Goal: Task Accomplishment & Management: Manage account settings

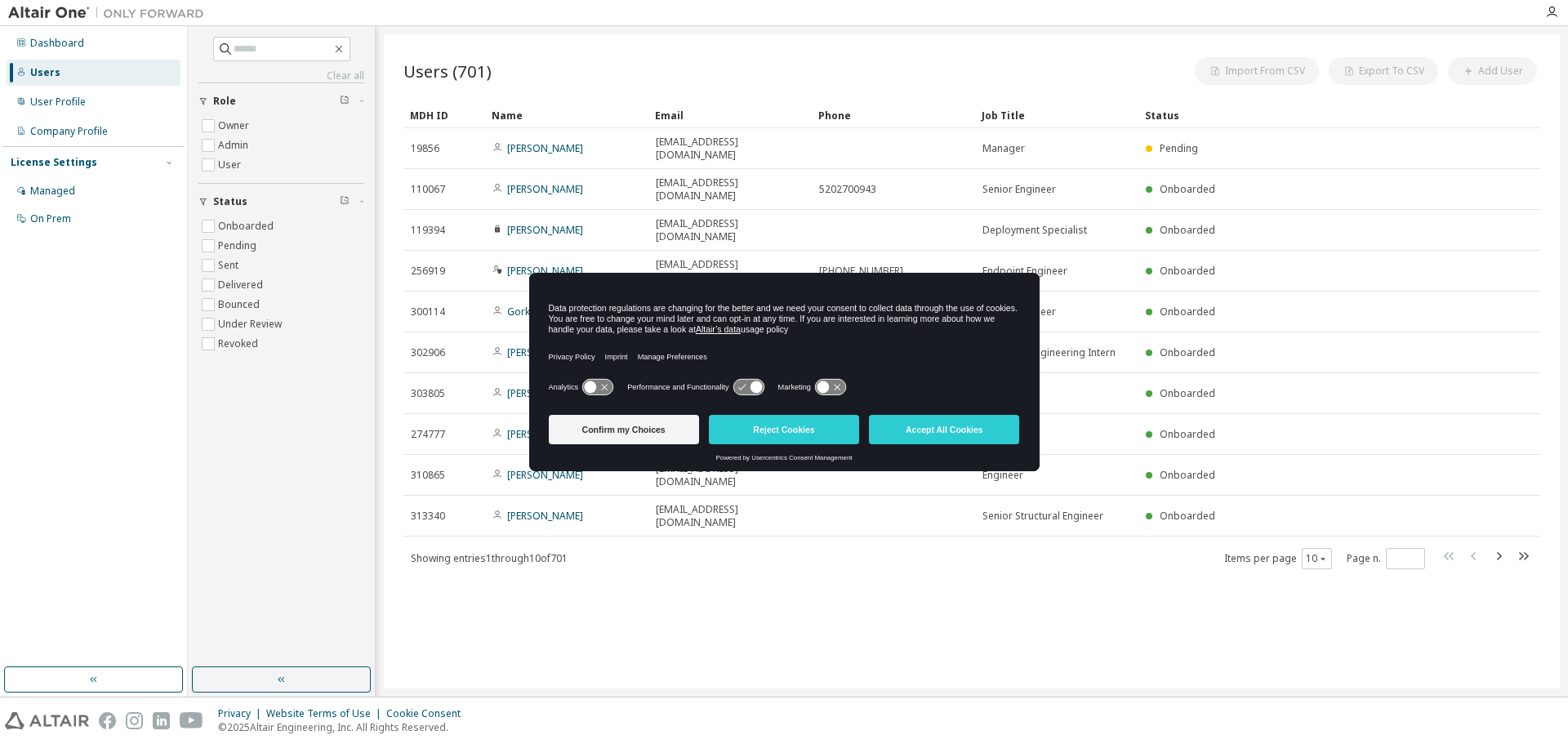
drag, startPoint x: 937, startPoint y: 434, endPoint x: 941, endPoint y: 419, distance: 15.5
click at [938, 432] on button "Accept All Cookies" at bounding box center [944, 430] width 150 height 30
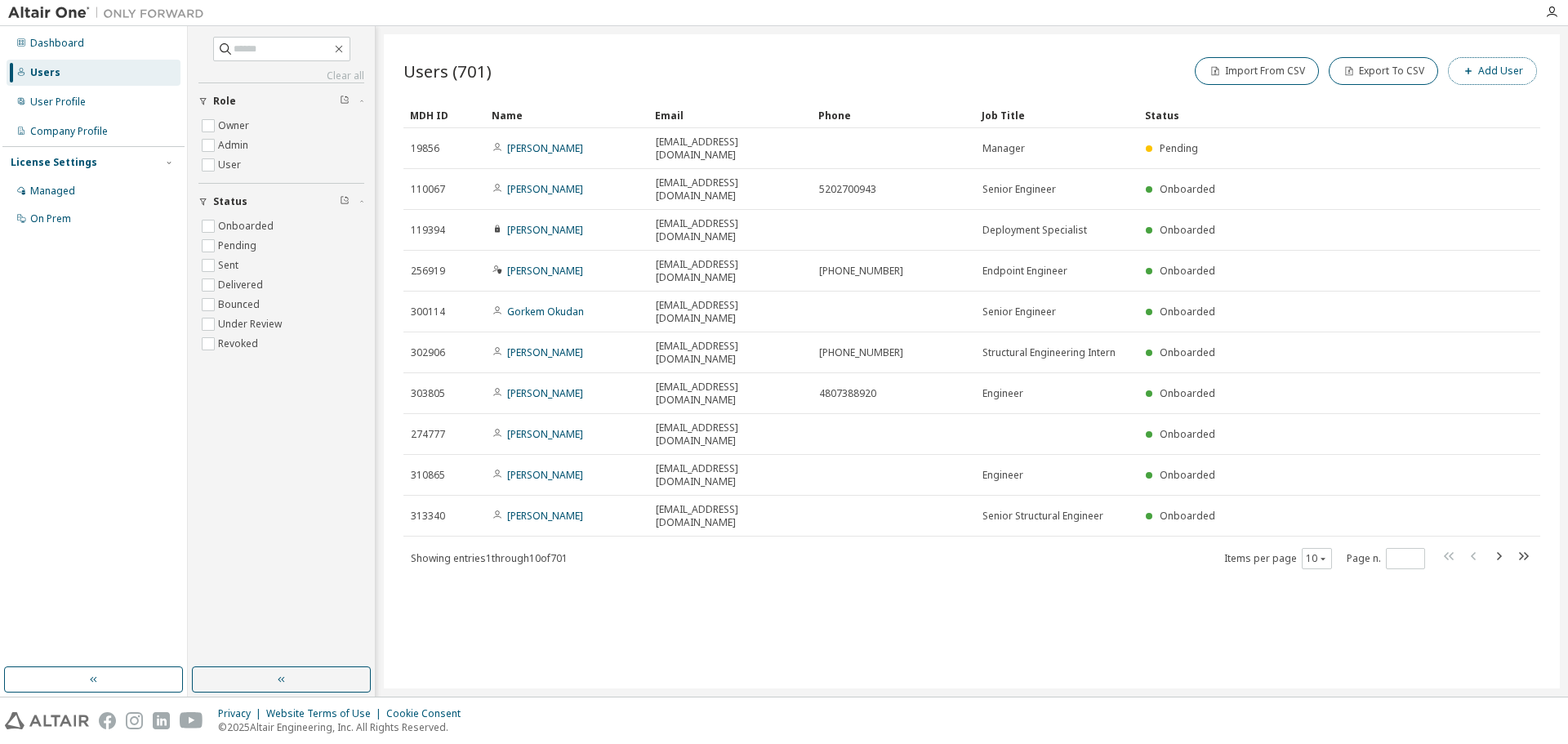
click at [1484, 65] on button "Add User" at bounding box center [1492, 71] width 89 height 28
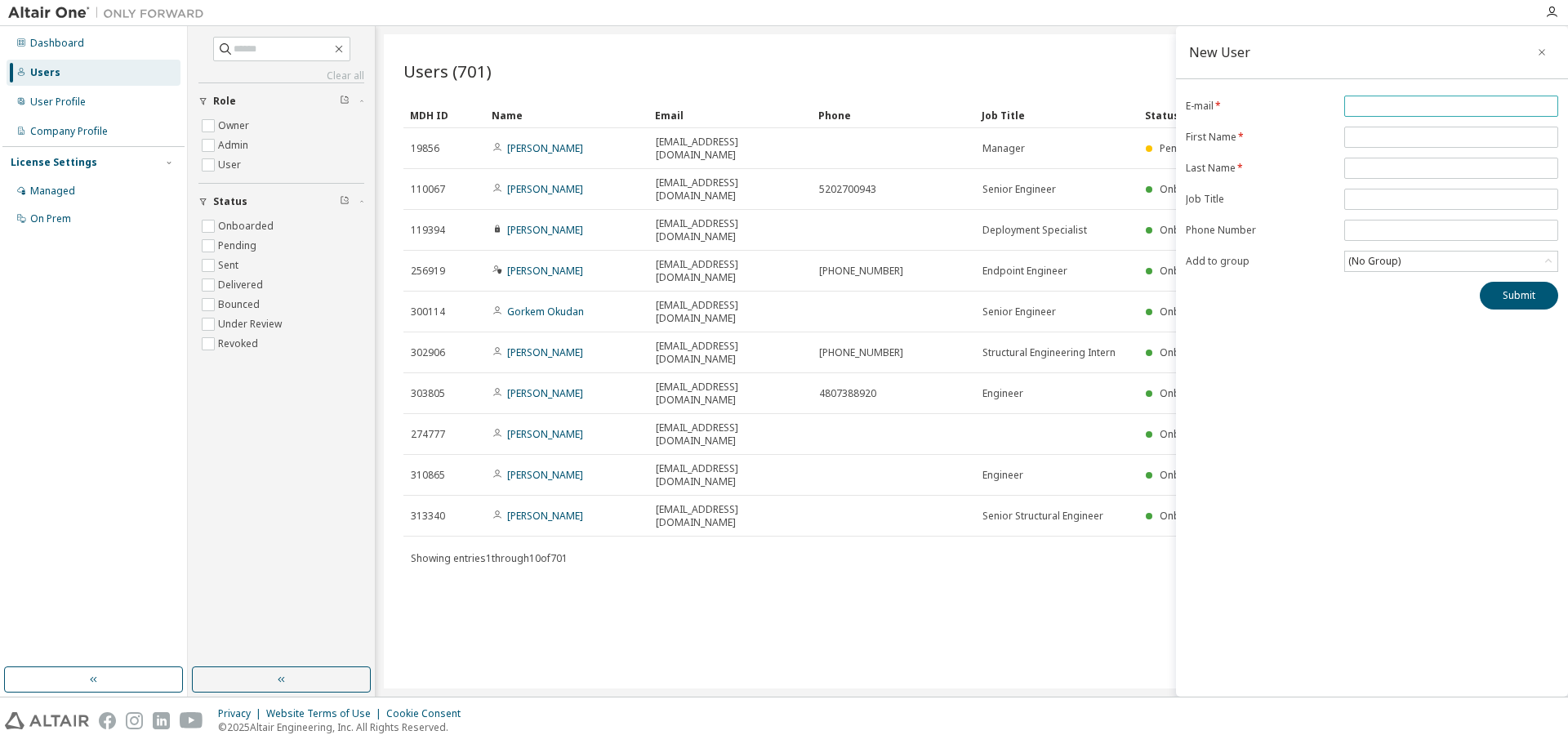
paste input "**********"
type input "**********"
click at [1362, 136] on input "text" at bounding box center [1451, 137] width 206 height 13
type input "*****"
click at [1376, 172] on input "text" at bounding box center [1451, 168] width 206 height 13
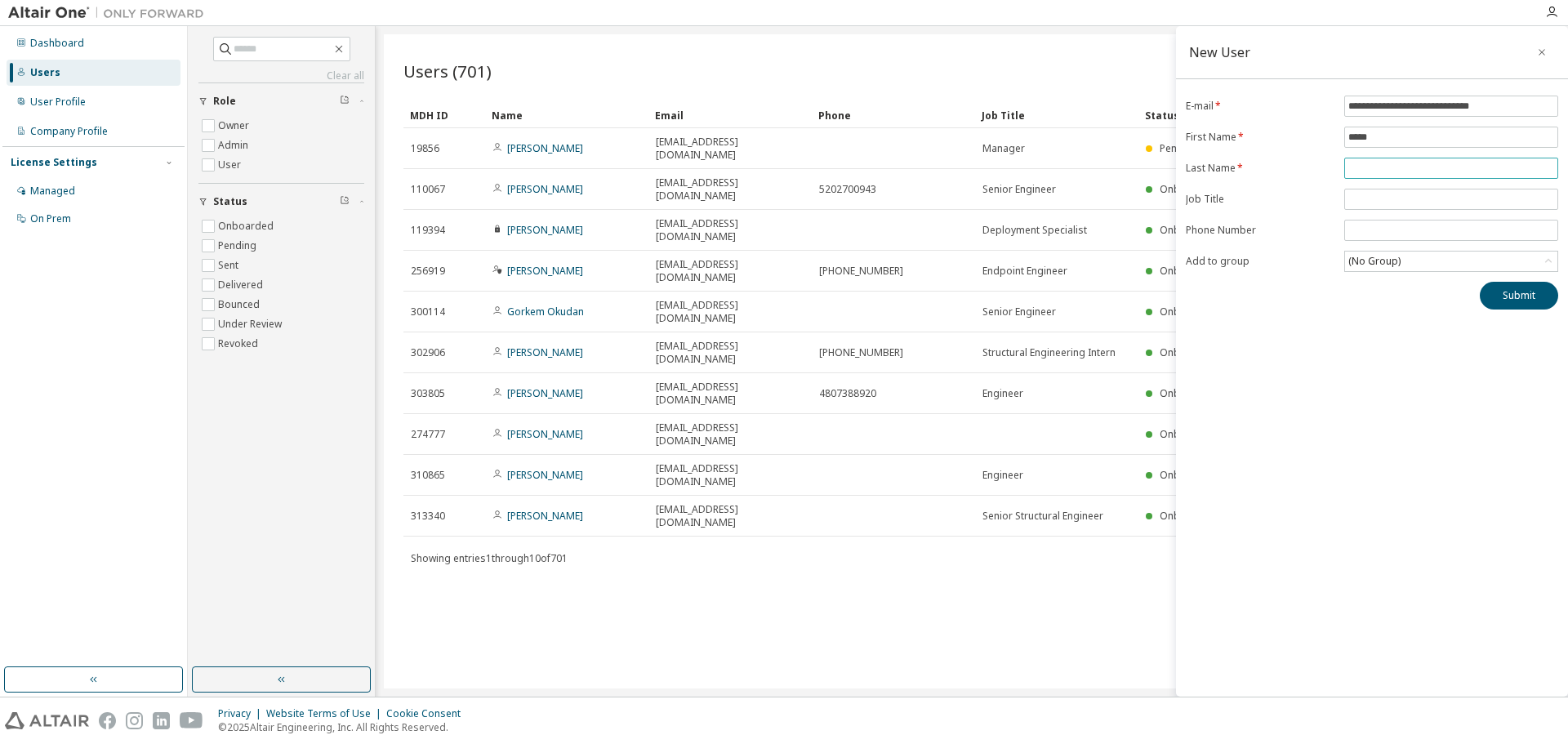
type input "*"
type input "******"
click at [1384, 262] on div "(No Group)" at bounding box center [1374, 261] width 57 height 18
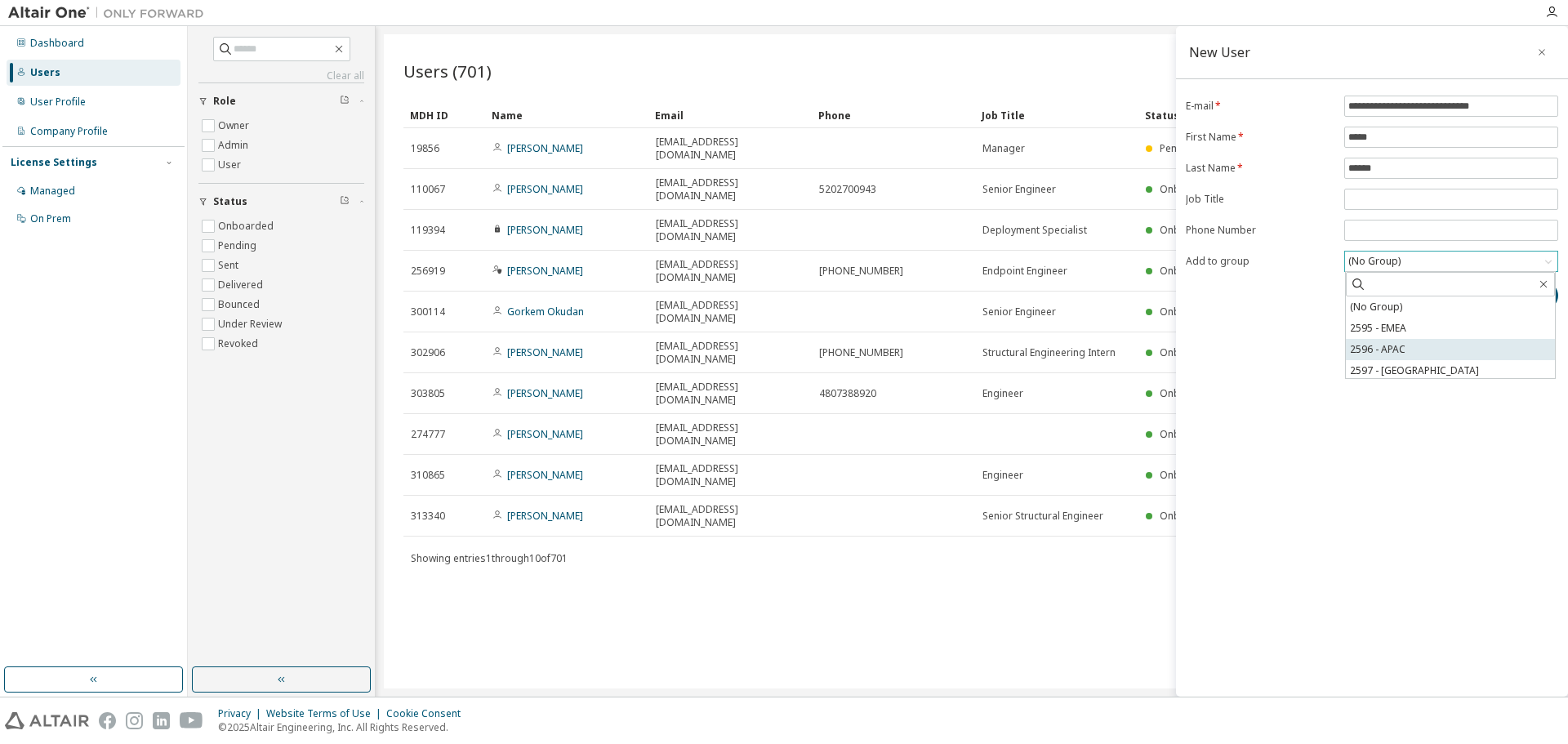
click at [1390, 351] on li "2596 - APAC" at bounding box center [1450, 349] width 209 height 21
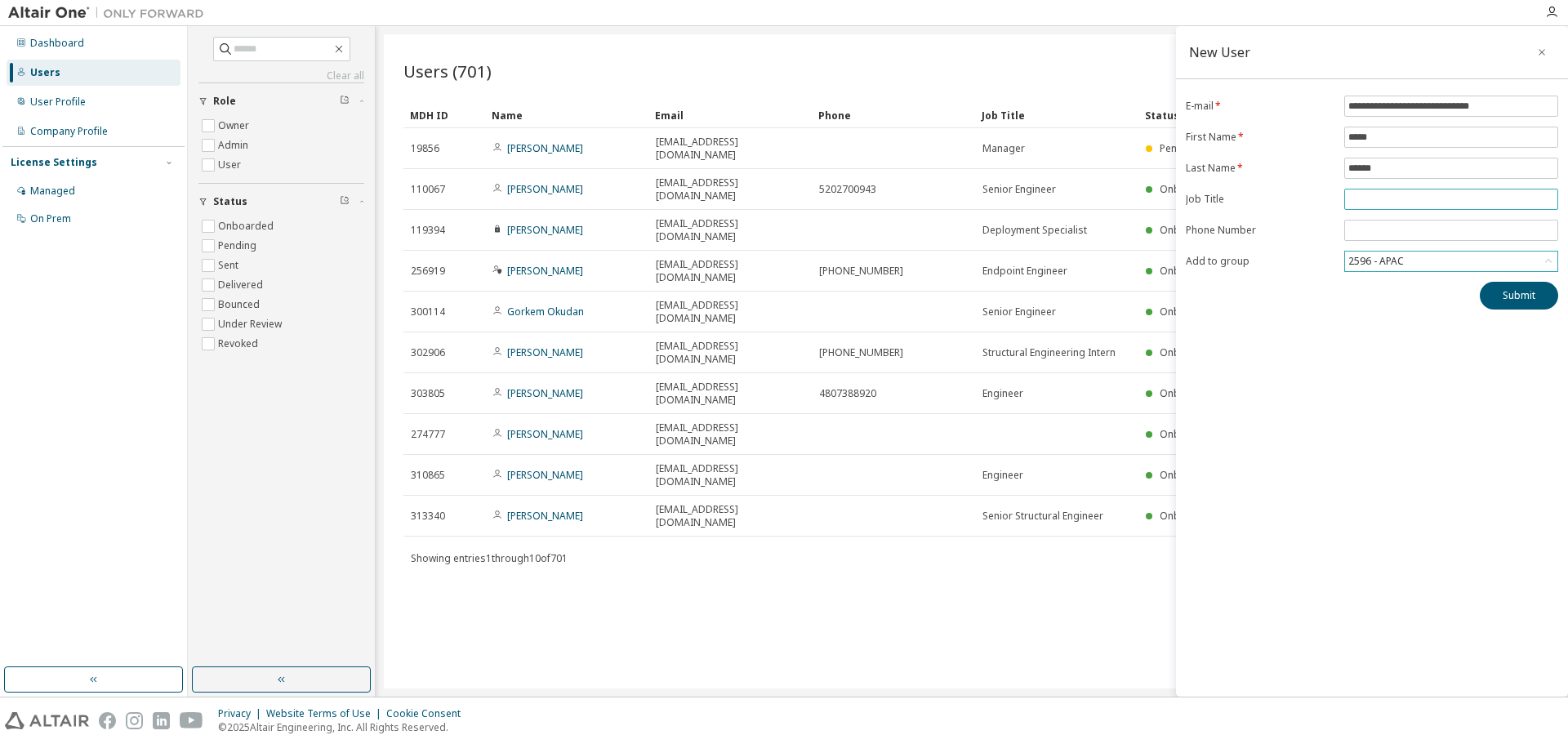
click at [1362, 193] on input "text" at bounding box center [1451, 199] width 206 height 13
paste input "**********"
type input "**********"
click at [1516, 298] on button "Submit" at bounding box center [1519, 296] width 79 height 28
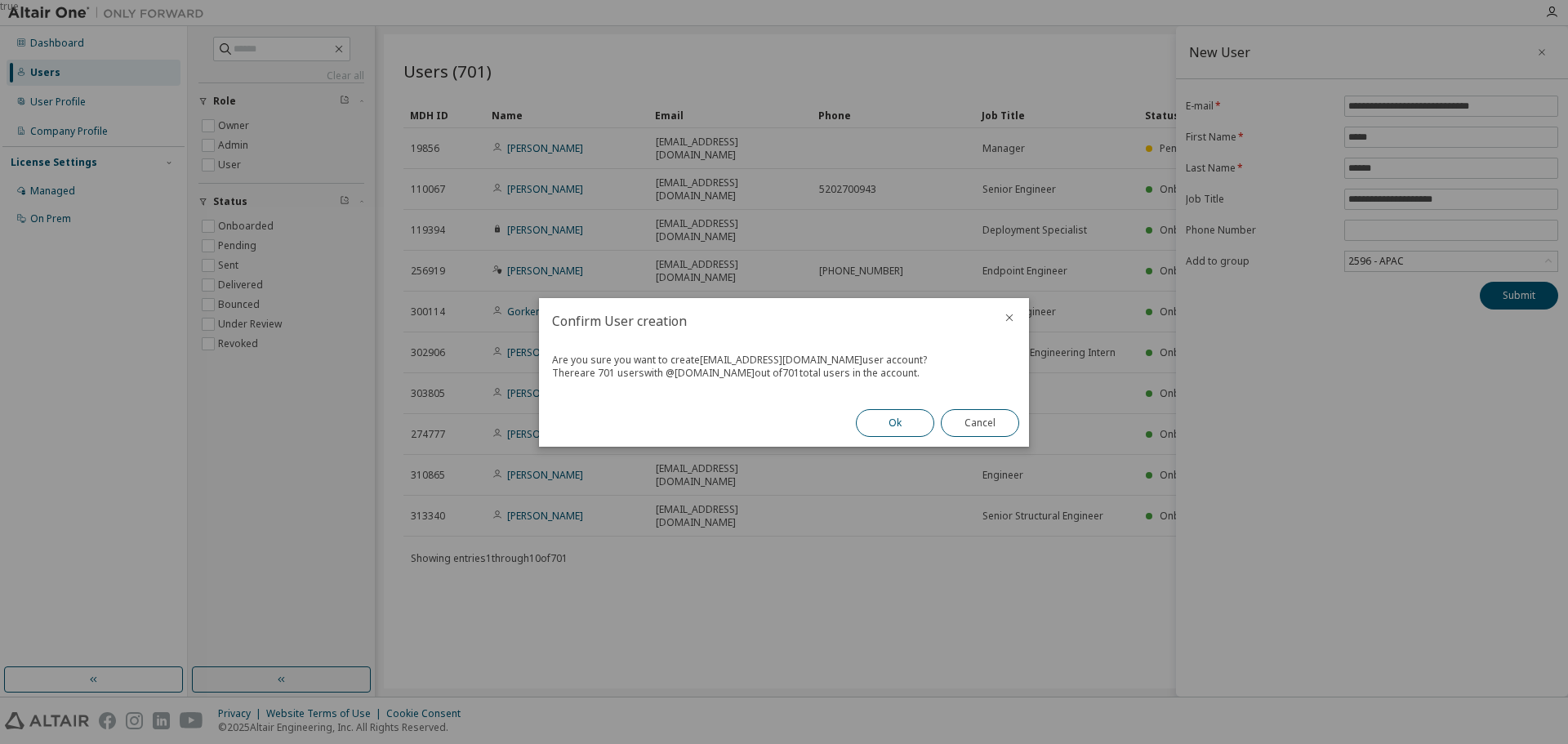
click at [876, 428] on button "Ok" at bounding box center [895, 424] width 79 height 28
click at [967, 427] on button "Close" at bounding box center [980, 424] width 79 height 28
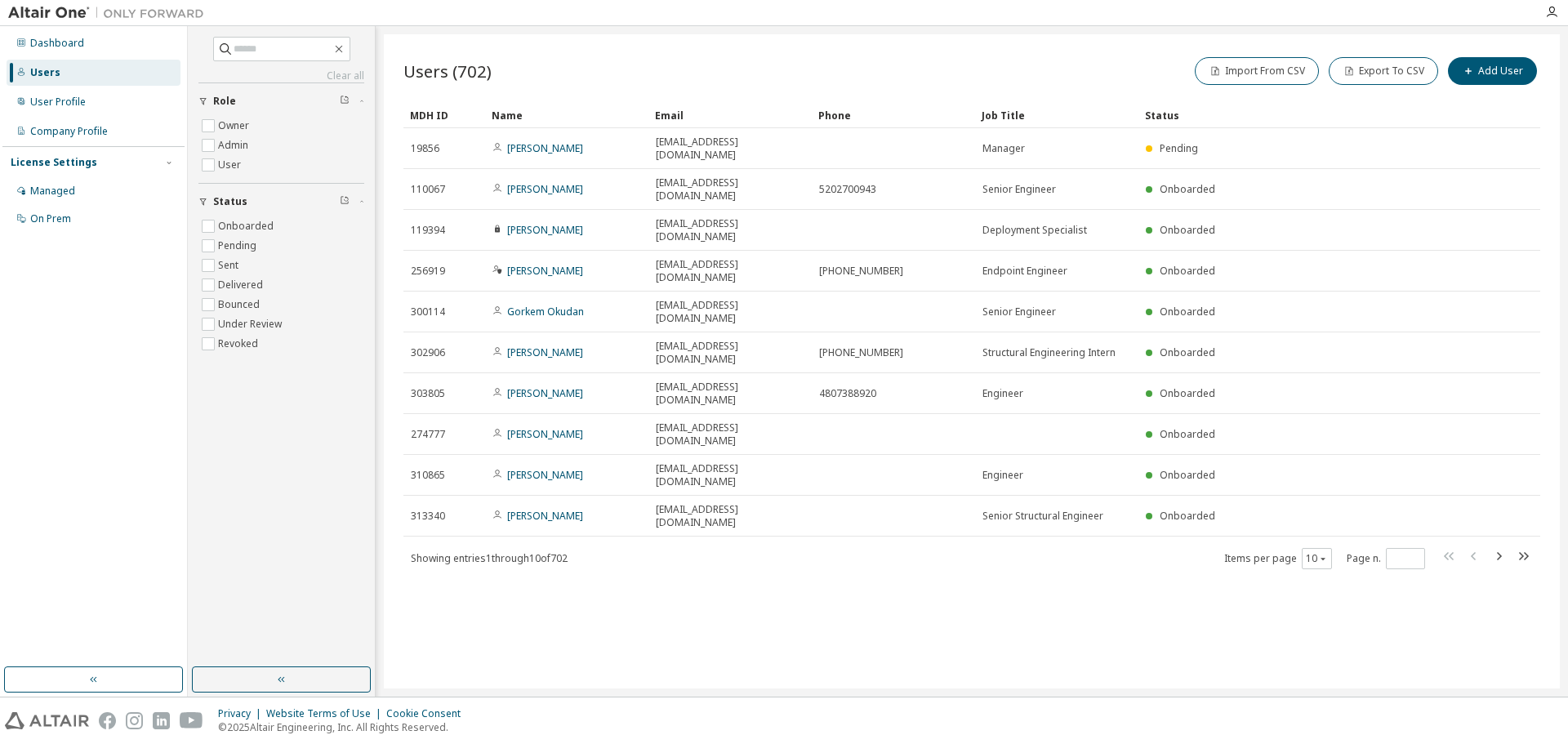
click at [763, 61] on div "Users (702) Import From CSV Export To CSV Add User" at bounding box center [971, 71] width 1137 height 34
click at [66, 102] on div "User Profile" at bounding box center [58, 102] width 55 height 13
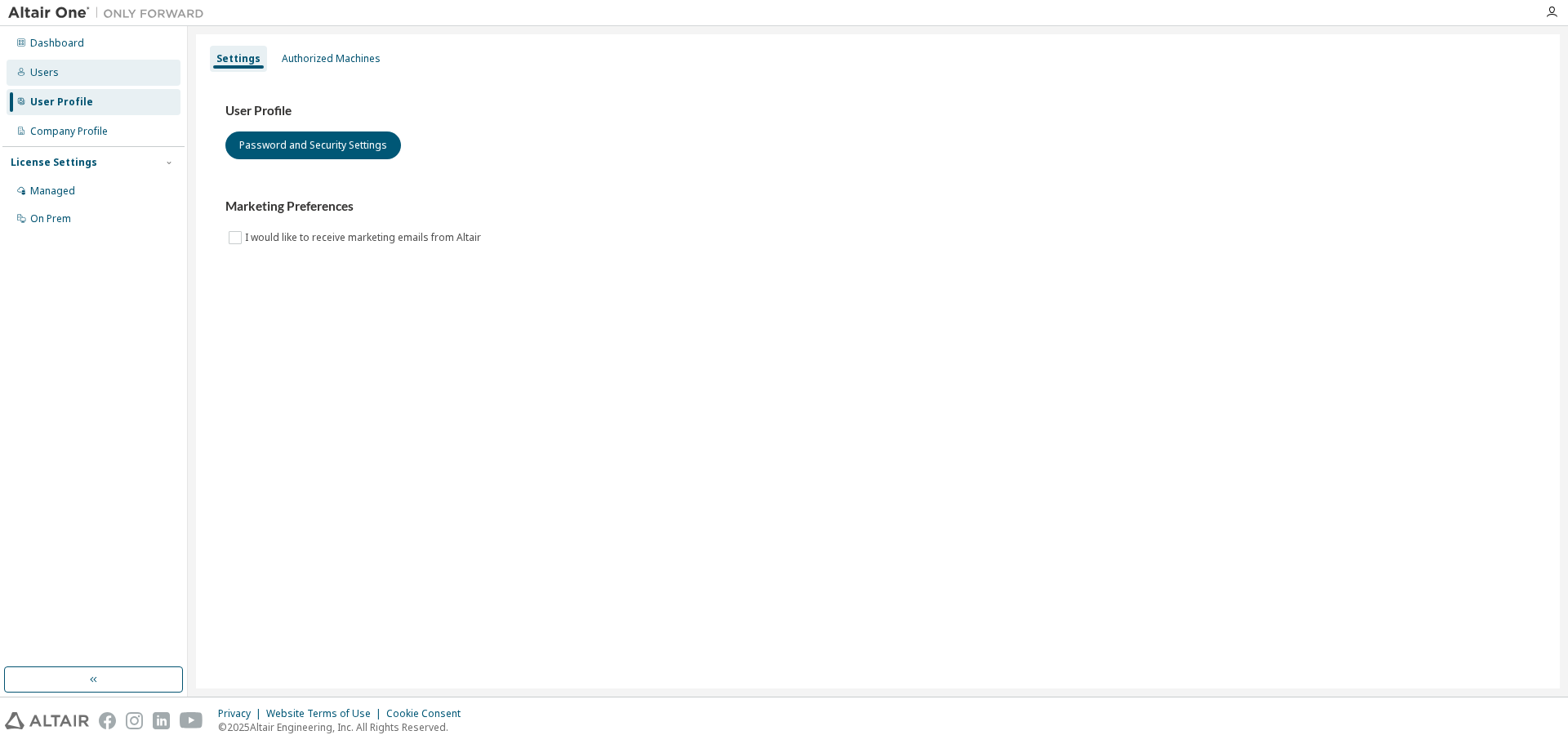
click at [48, 75] on div "Users" at bounding box center [45, 73] width 29 height 13
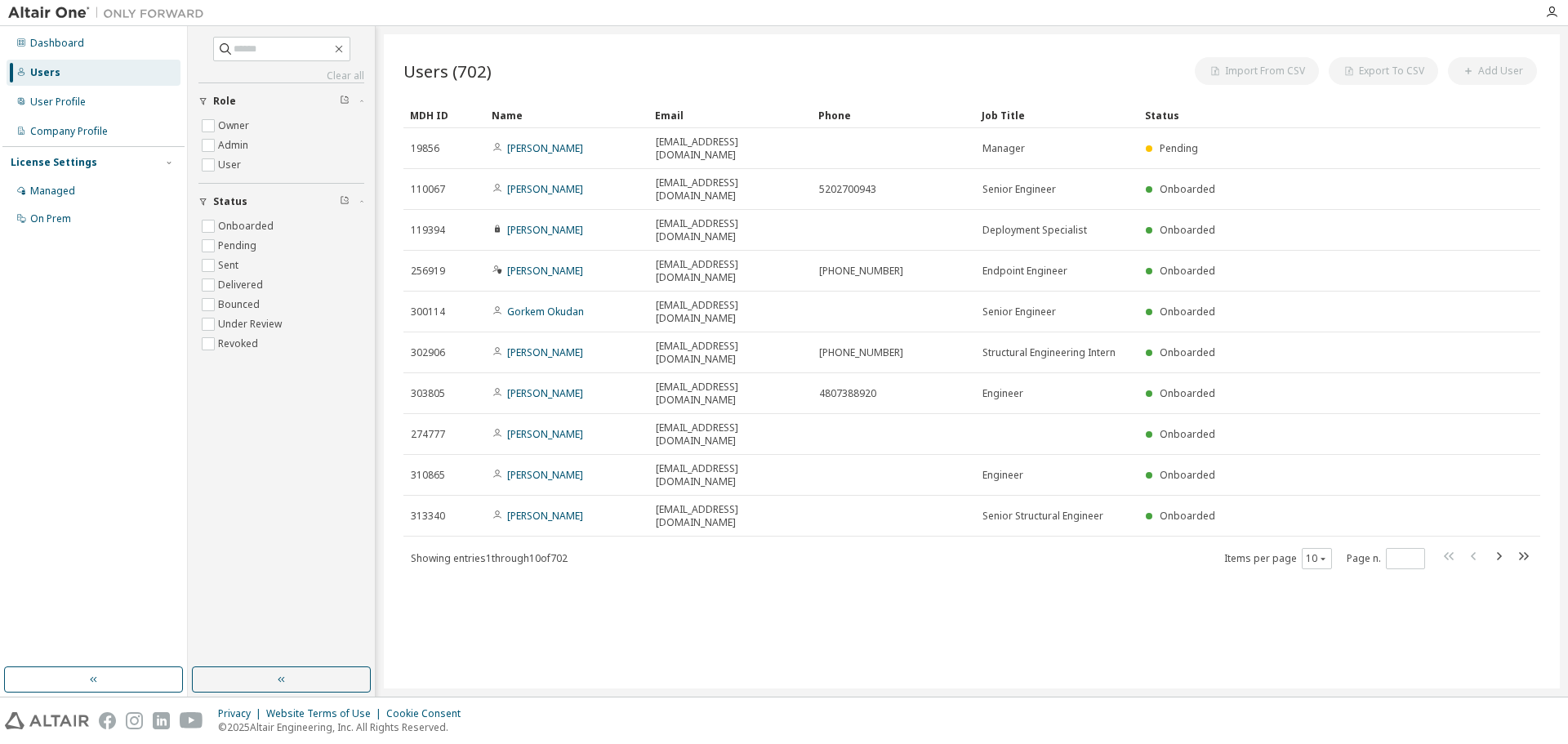
click at [649, 58] on div "Users (702) Import From CSV Export To CSV Add User" at bounding box center [971, 71] width 1137 height 34
click at [265, 43] on input "text" at bounding box center [283, 49] width 98 height 17
type input "*****"
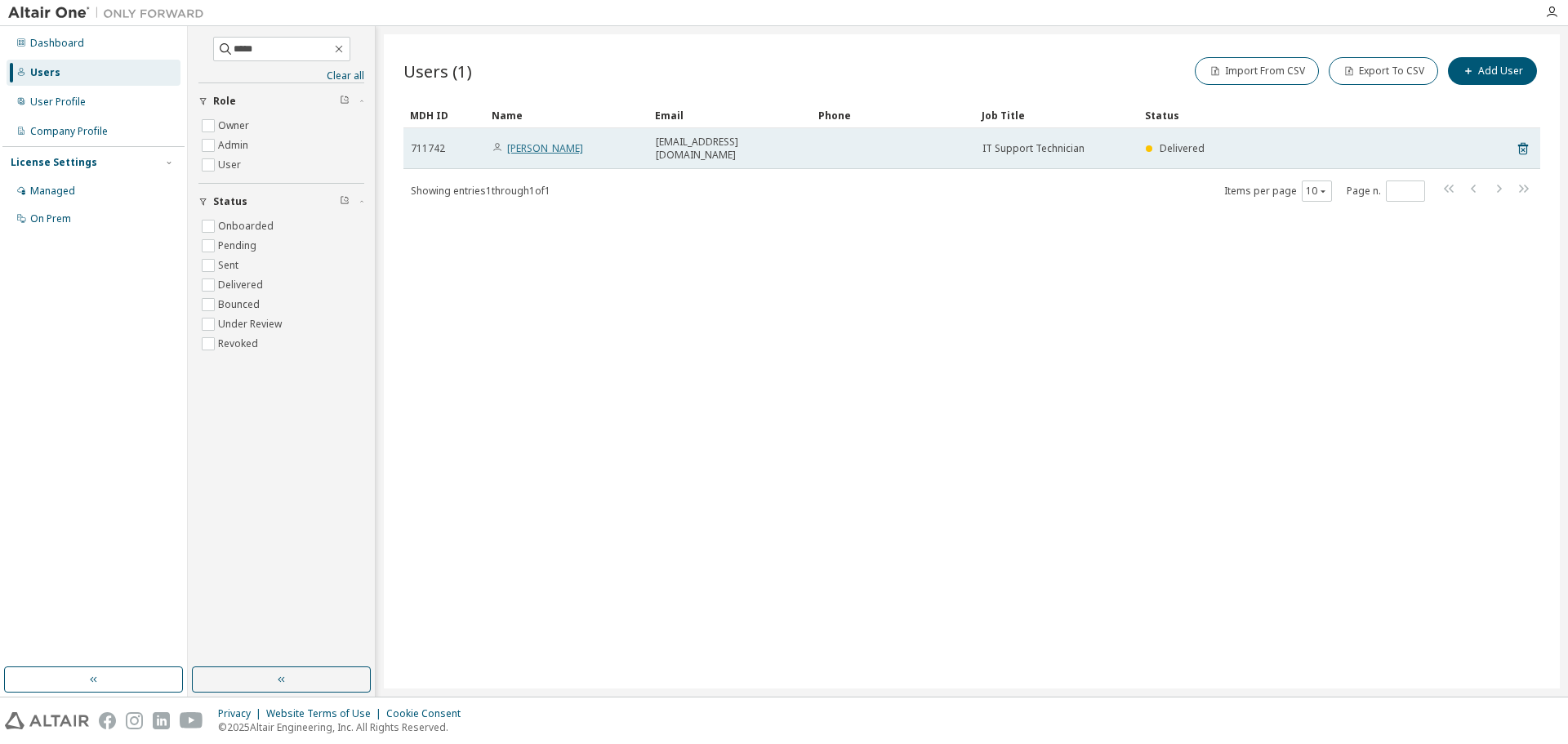
click at [554, 144] on link "Peter Nguyen" at bounding box center [544, 148] width 76 height 14
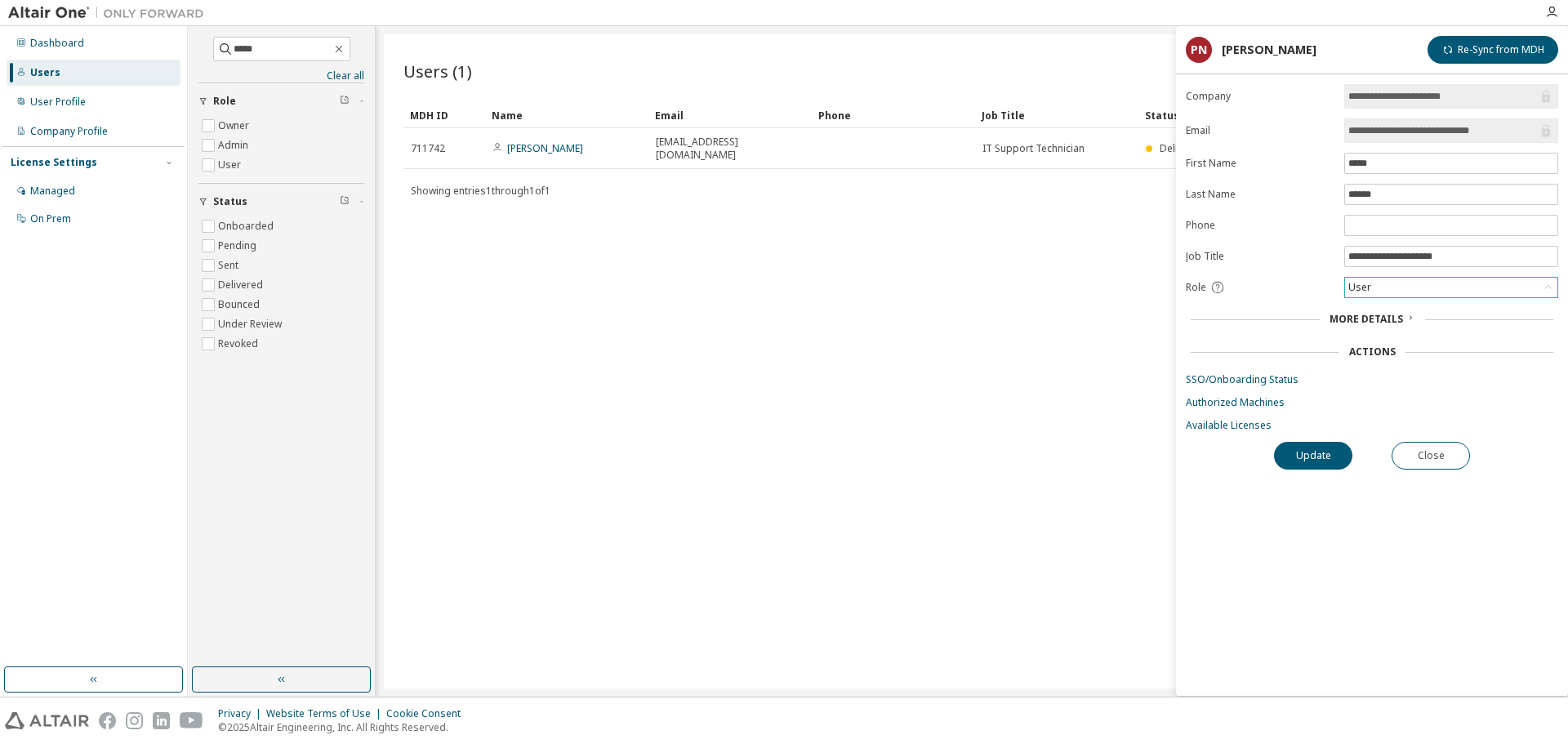
click at [1388, 286] on div "User" at bounding box center [1451, 287] width 213 height 19
click at [1376, 305] on li "Admin" at bounding box center [1450, 309] width 209 height 21
click at [1309, 456] on button "Update" at bounding box center [1313, 456] width 79 height 28
click at [1302, 458] on button "Update" at bounding box center [1313, 456] width 79 height 28
click at [1435, 465] on button "Close" at bounding box center [1431, 456] width 79 height 28
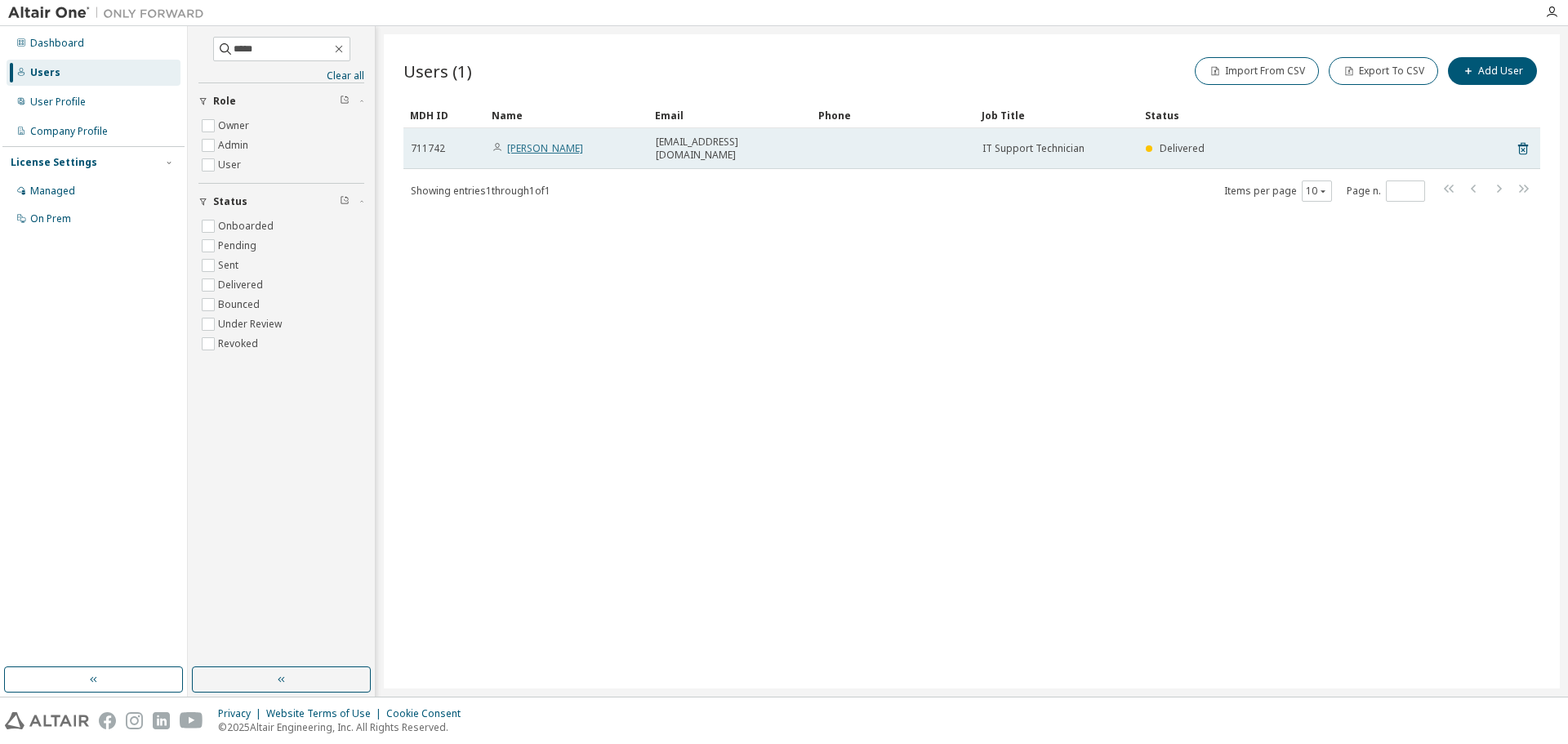
click at [554, 143] on link "Peter Nguyen" at bounding box center [544, 148] width 76 height 14
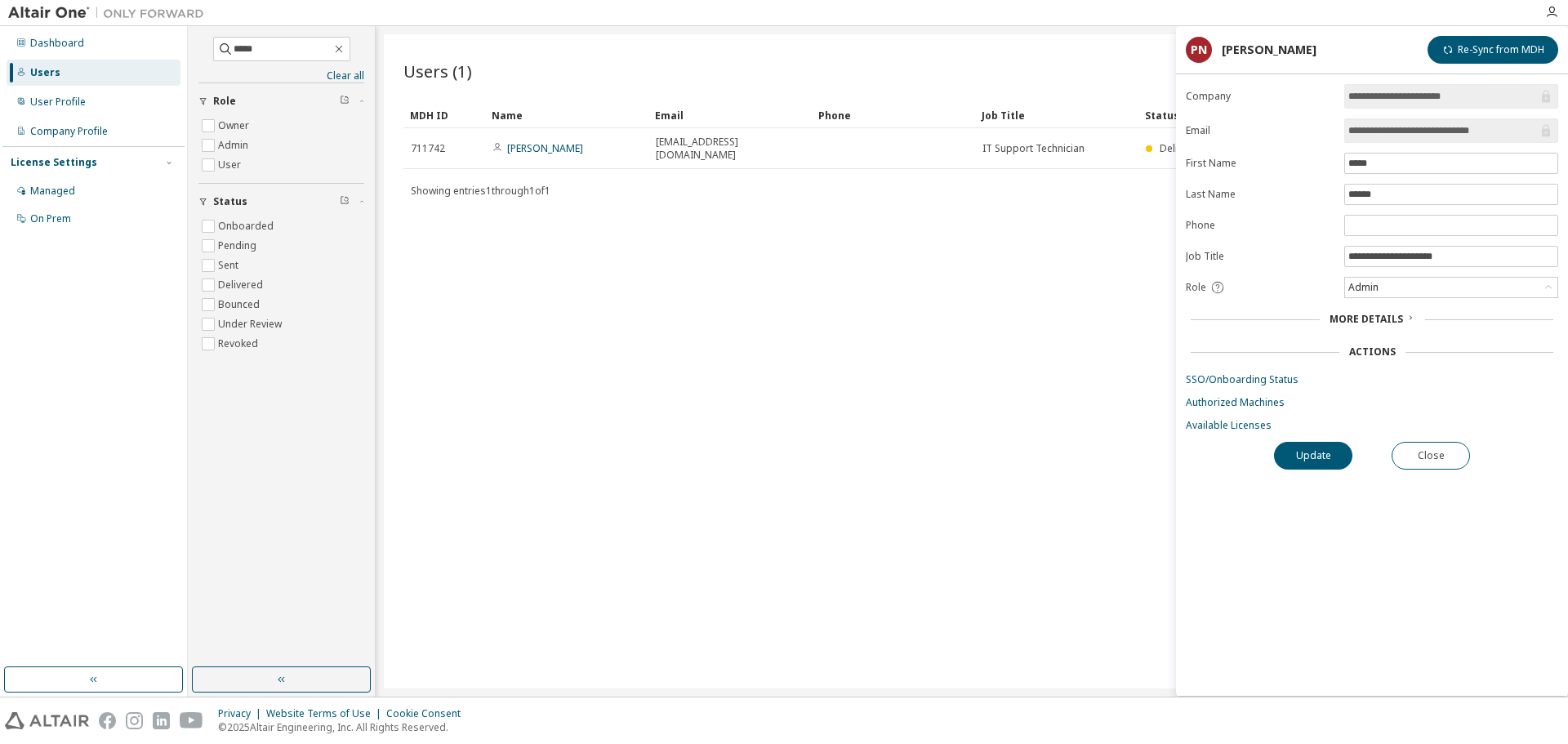
drag, startPoint x: 966, startPoint y: 411, endPoint x: 1484, endPoint y: 411, distance: 518.0
click at [1242, 390] on main "**********" at bounding box center [878, 361] width 1380 height 670
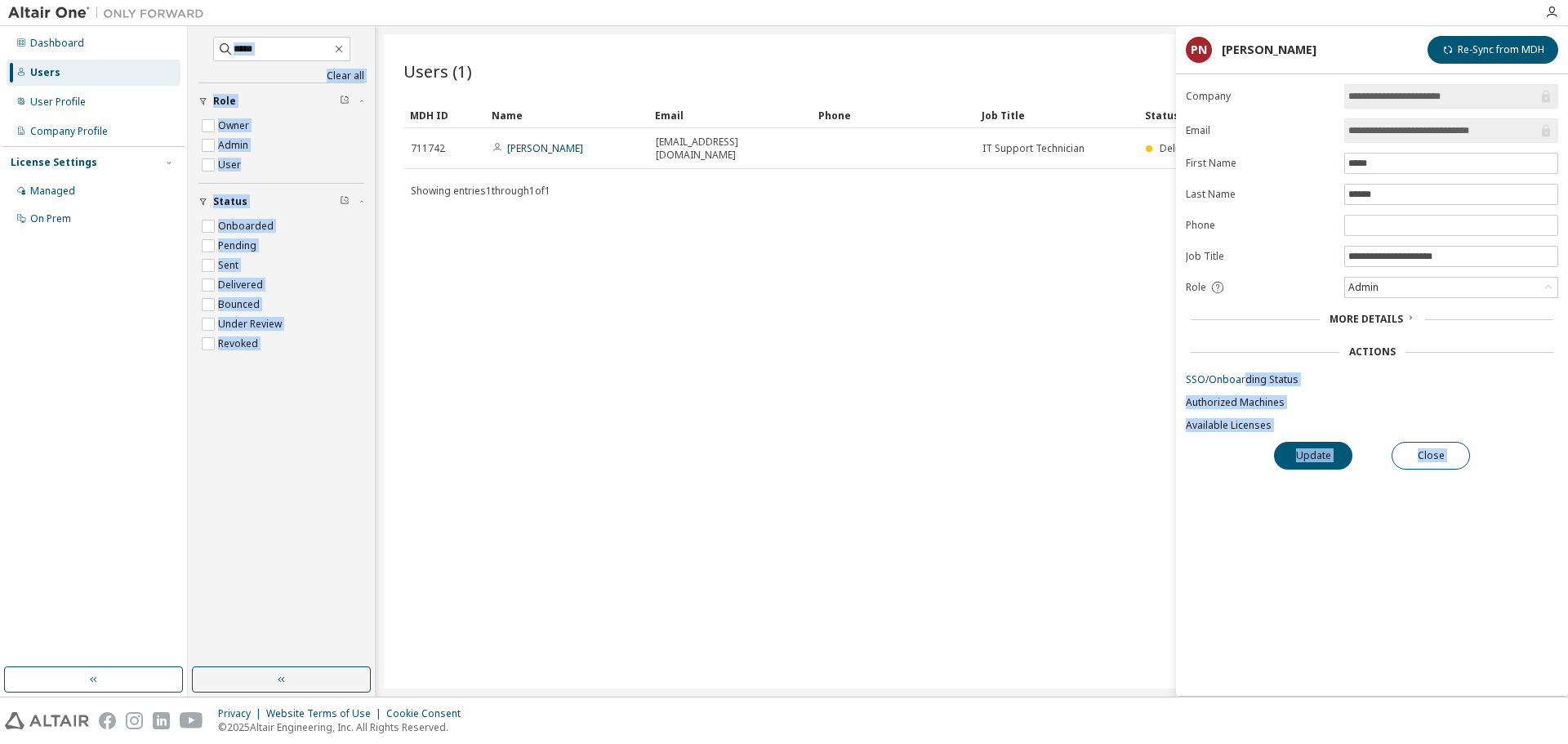
click at [877, 311] on div "Users (1) Import From CSV Export To CSV Add User Clear Load Save Save As Field …" at bounding box center [972, 361] width 1176 height 654
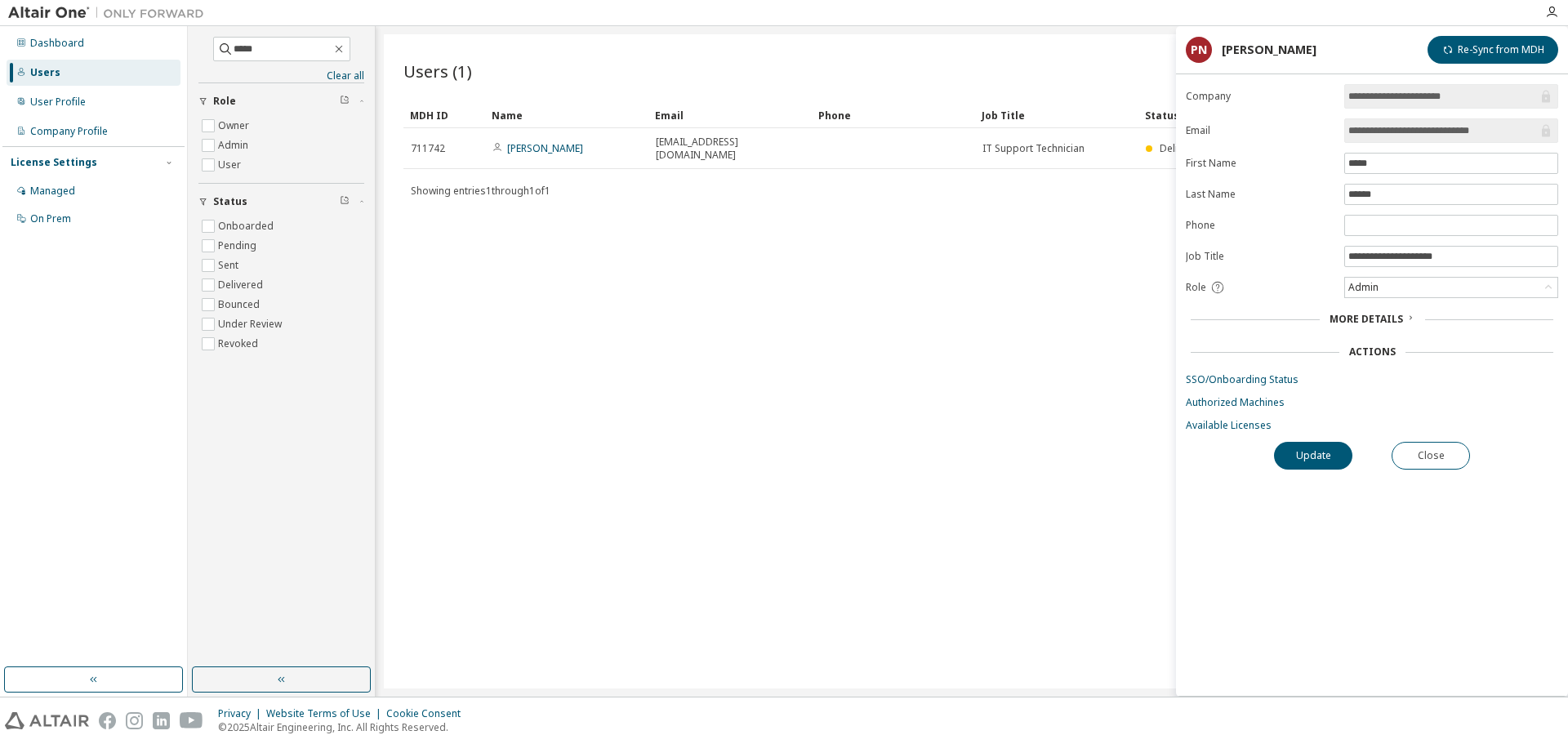
click at [955, 55] on div "Users (1) Import From CSV Export To CSV Add User" at bounding box center [971, 71] width 1137 height 34
click at [1443, 452] on button "Close" at bounding box center [1431, 456] width 79 height 28
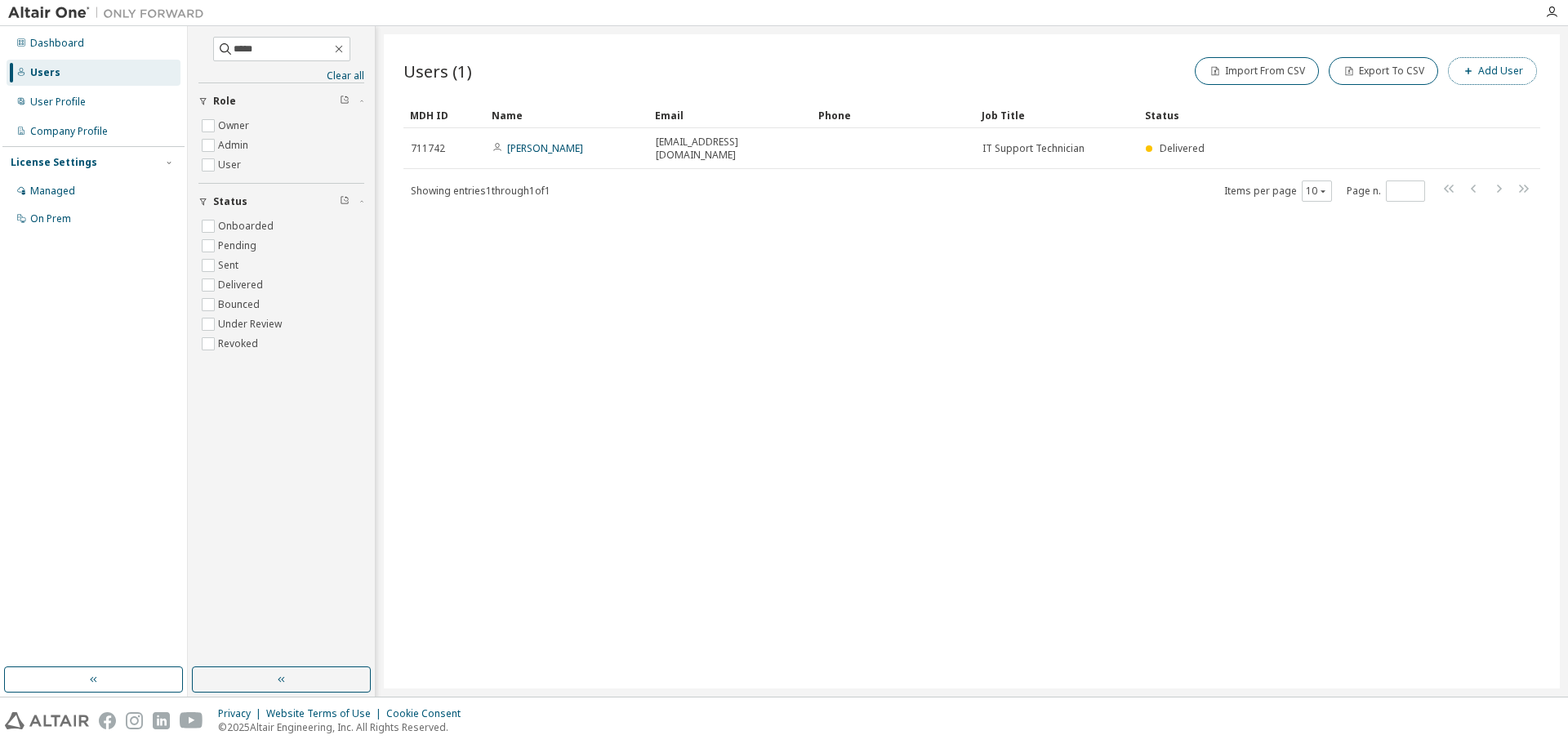
click at [1498, 70] on button "Add User" at bounding box center [1492, 71] width 89 height 28
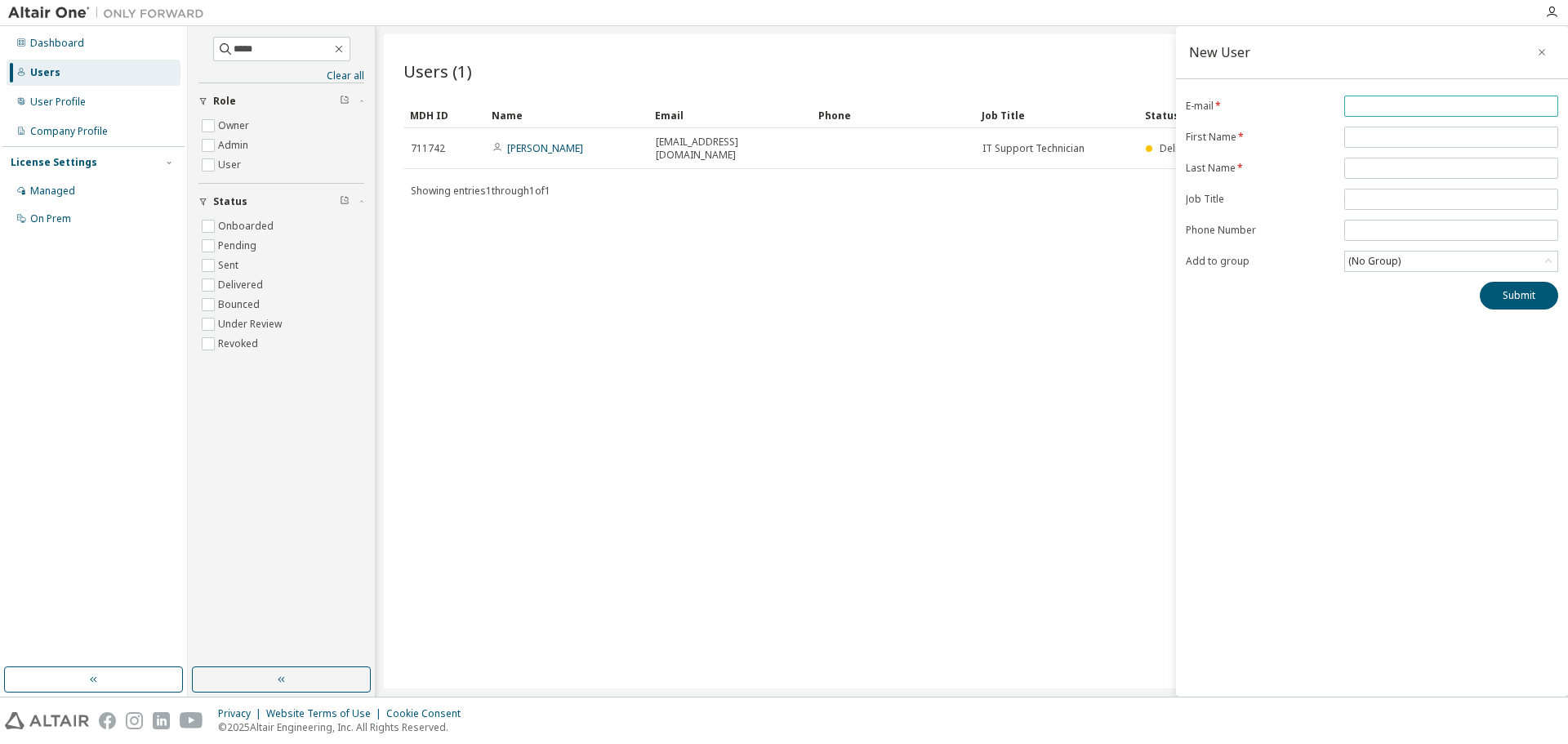
click at [1387, 103] on input "email" at bounding box center [1451, 106] width 206 height 13
paste input "**********"
type input "**********"
click at [1382, 138] on input "text" at bounding box center [1451, 137] width 206 height 13
paste input "******"
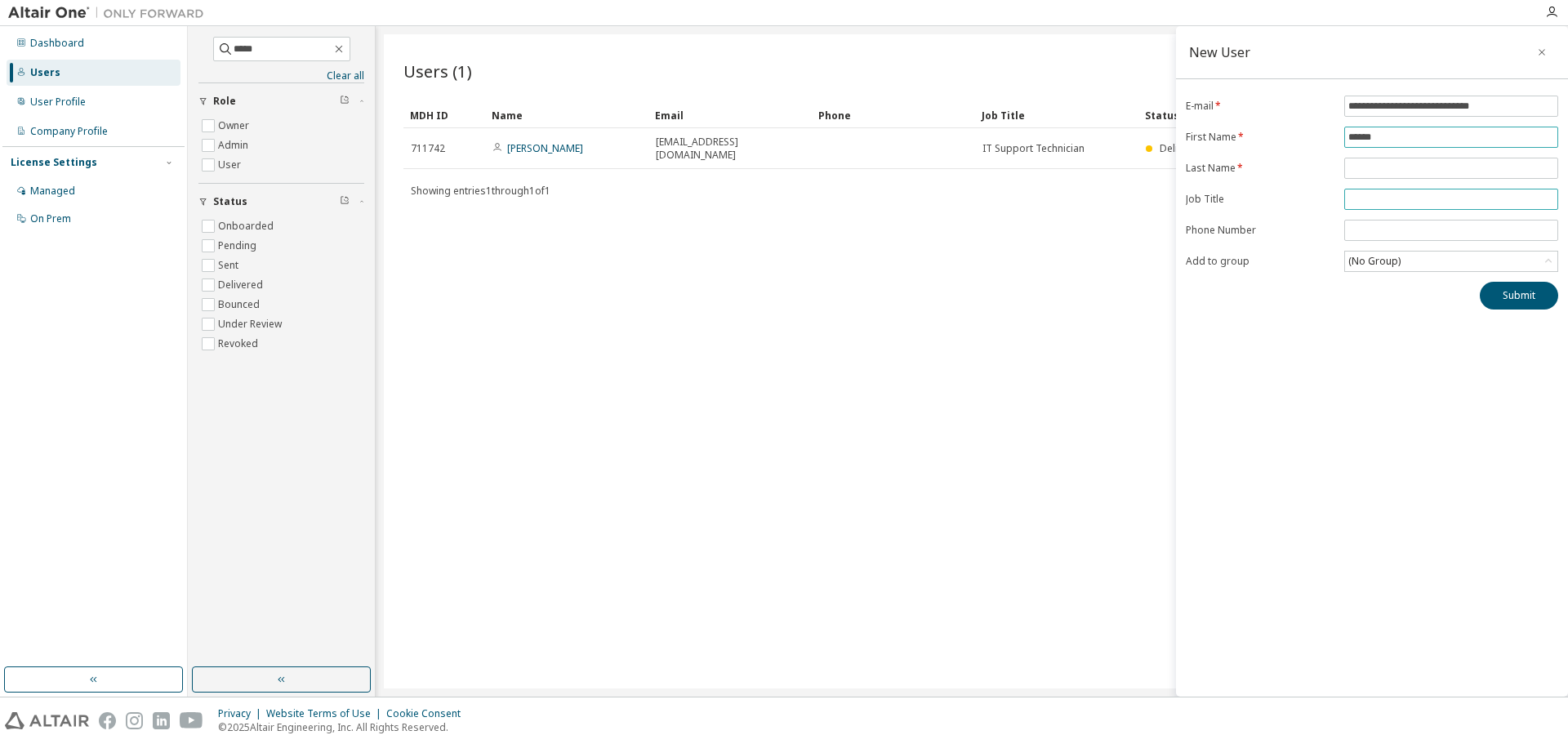
type input "******"
click at [1359, 167] on input "text" at bounding box center [1451, 168] width 206 height 13
paste input "******"
type input "******"
click at [1366, 200] on input "text" at bounding box center [1451, 199] width 206 height 13
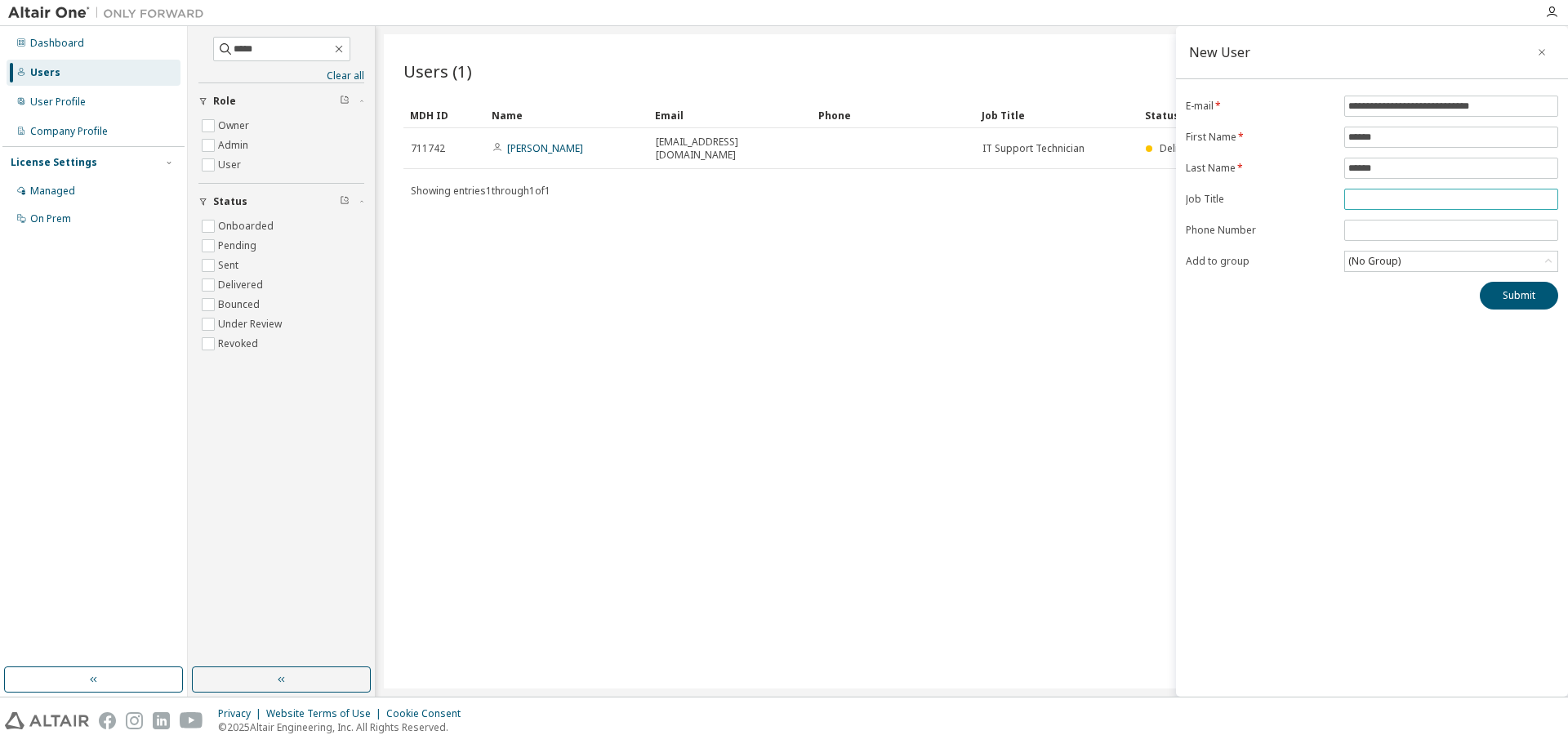
paste input "**********"
type input "**********"
click at [1532, 299] on button "Submit" at bounding box center [1519, 296] width 79 height 28
click at [1516, 297] on button "Submit" at bounding box center [1519, 296] width 79 height 28
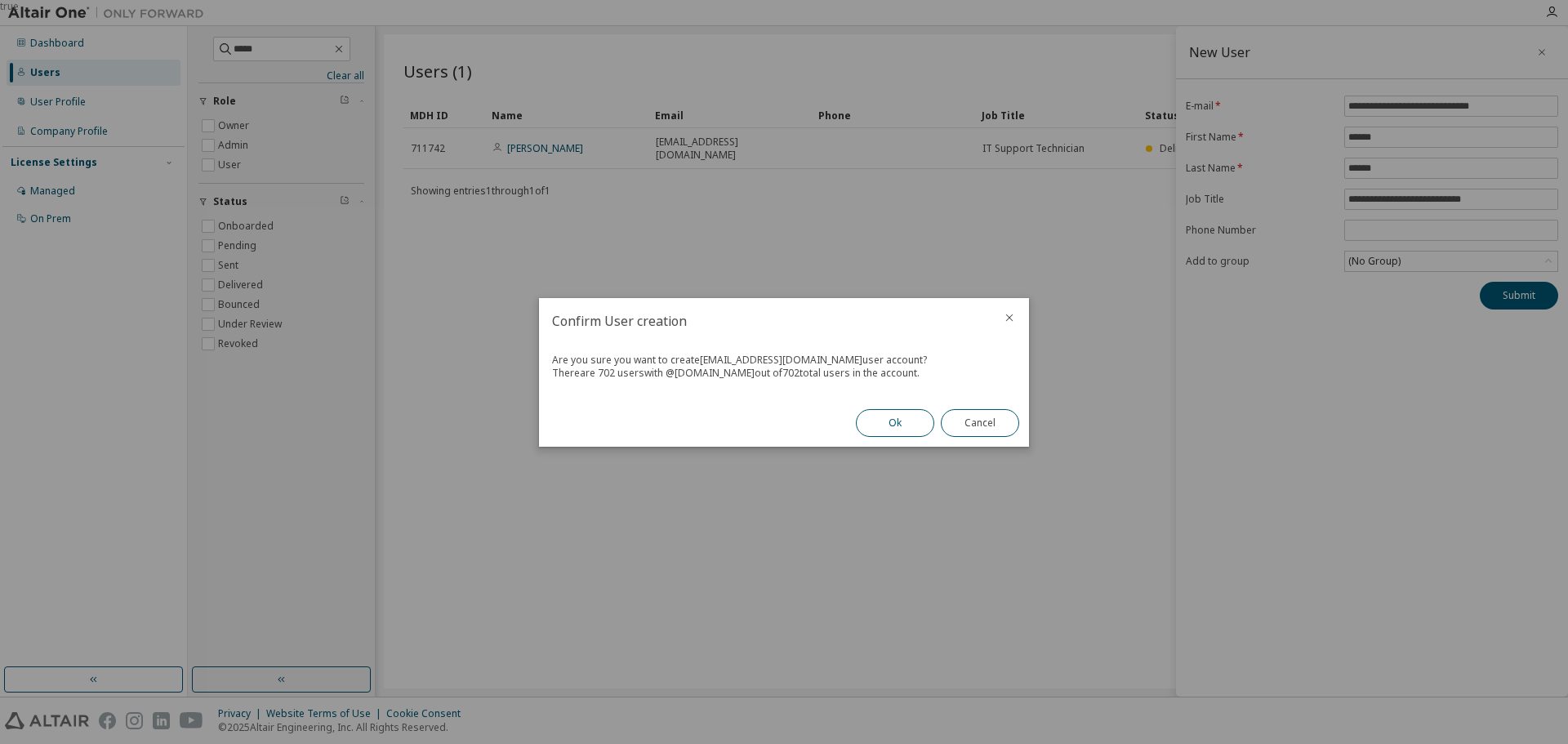
click at [886, 423] on button "Ok" at bounding box center [895, 424] width 79 height 28
click at [978, 421] on button "Close" at bounding box center [980, 424] width 79 height 28
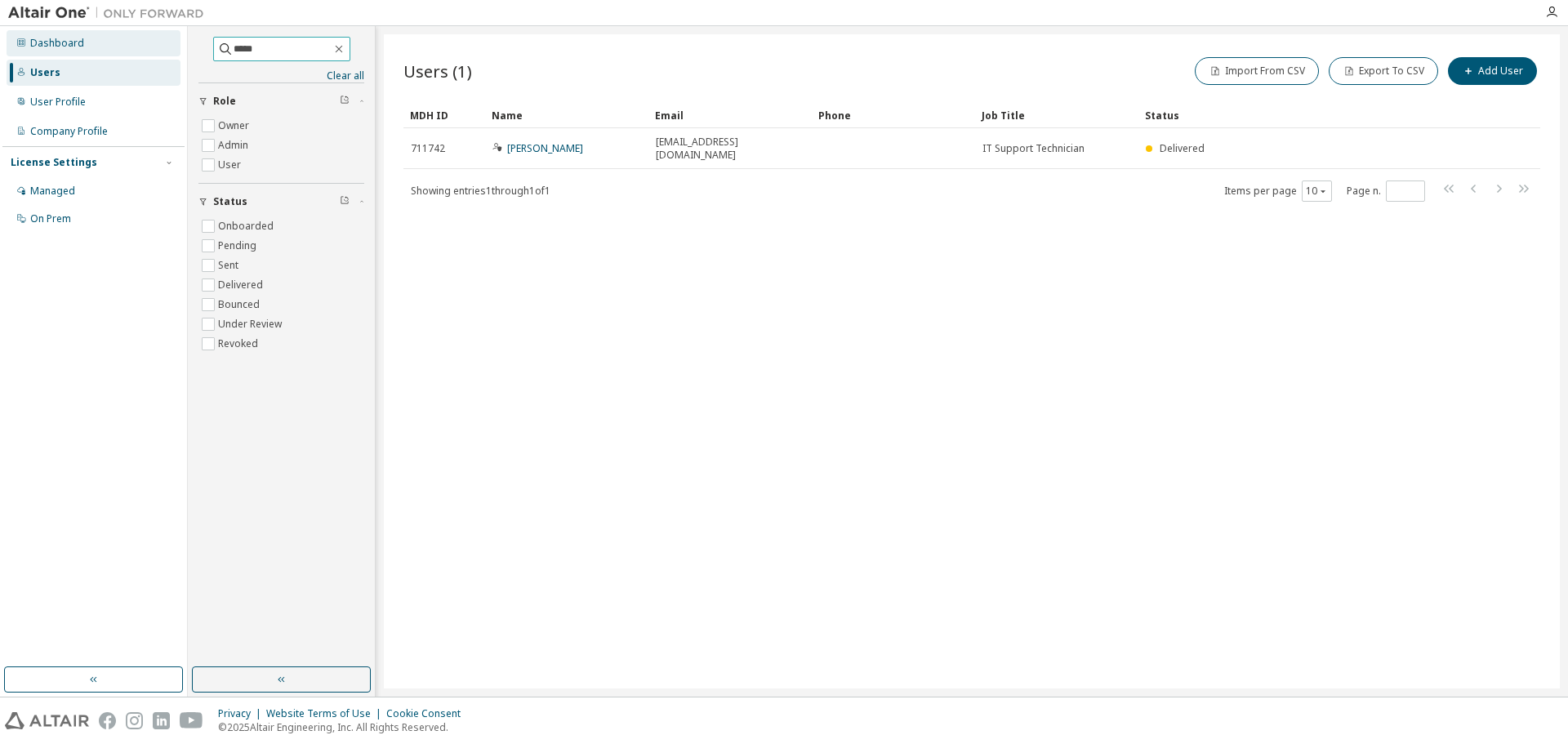
drag, startPoint x: 264, startPoint y: 46, endPoint x: 160, endPoint y: 49, distance: 104.0
click at [160, 49] on div "Dashboard Users User Profile Company Profile License Settings Managed On Prem *…" at bounding box center [784, 361] width 1568 height 670
type input "******"
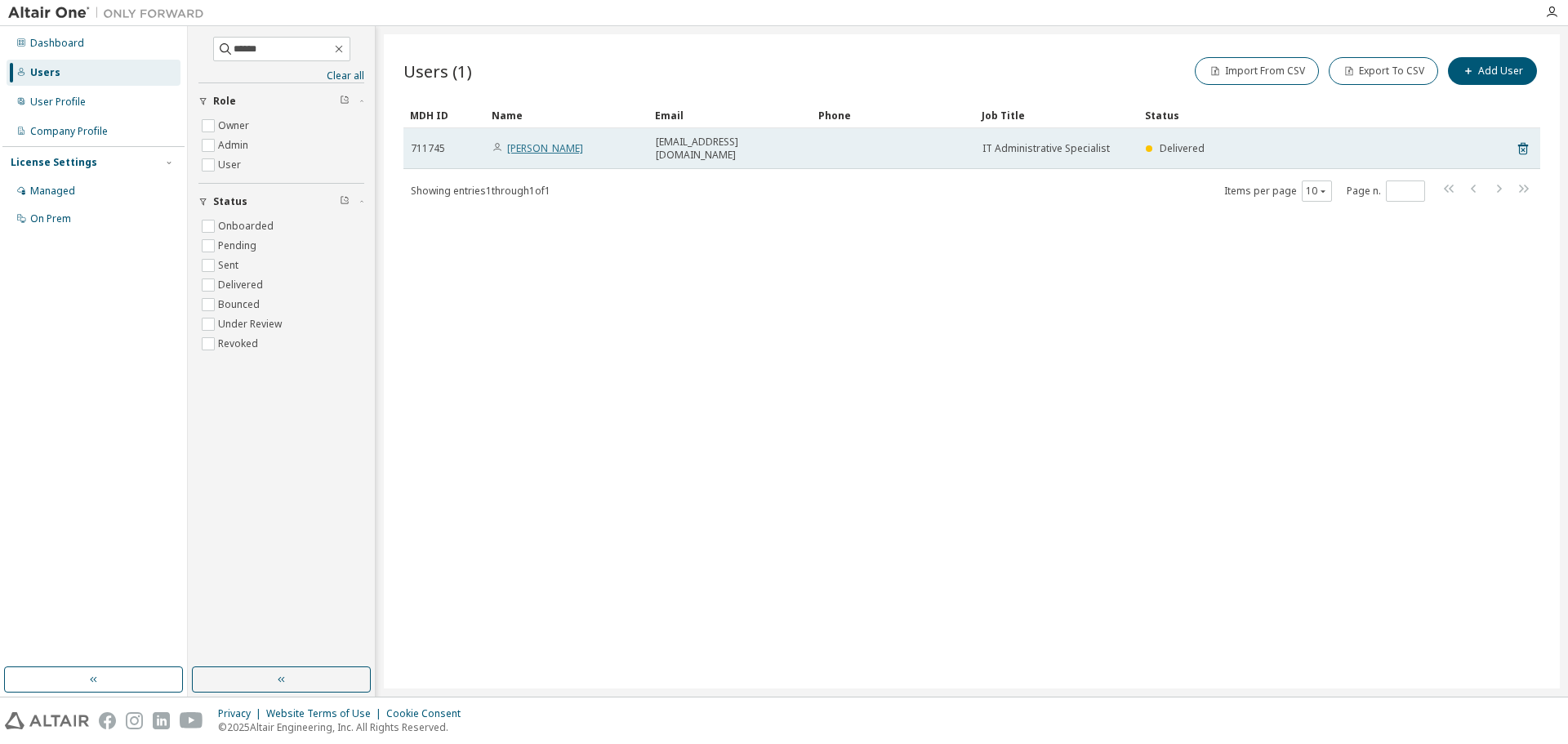
click at [554, 141] on link "Sonali Sawant" at bounding box center [544, 148] width 76 height 14
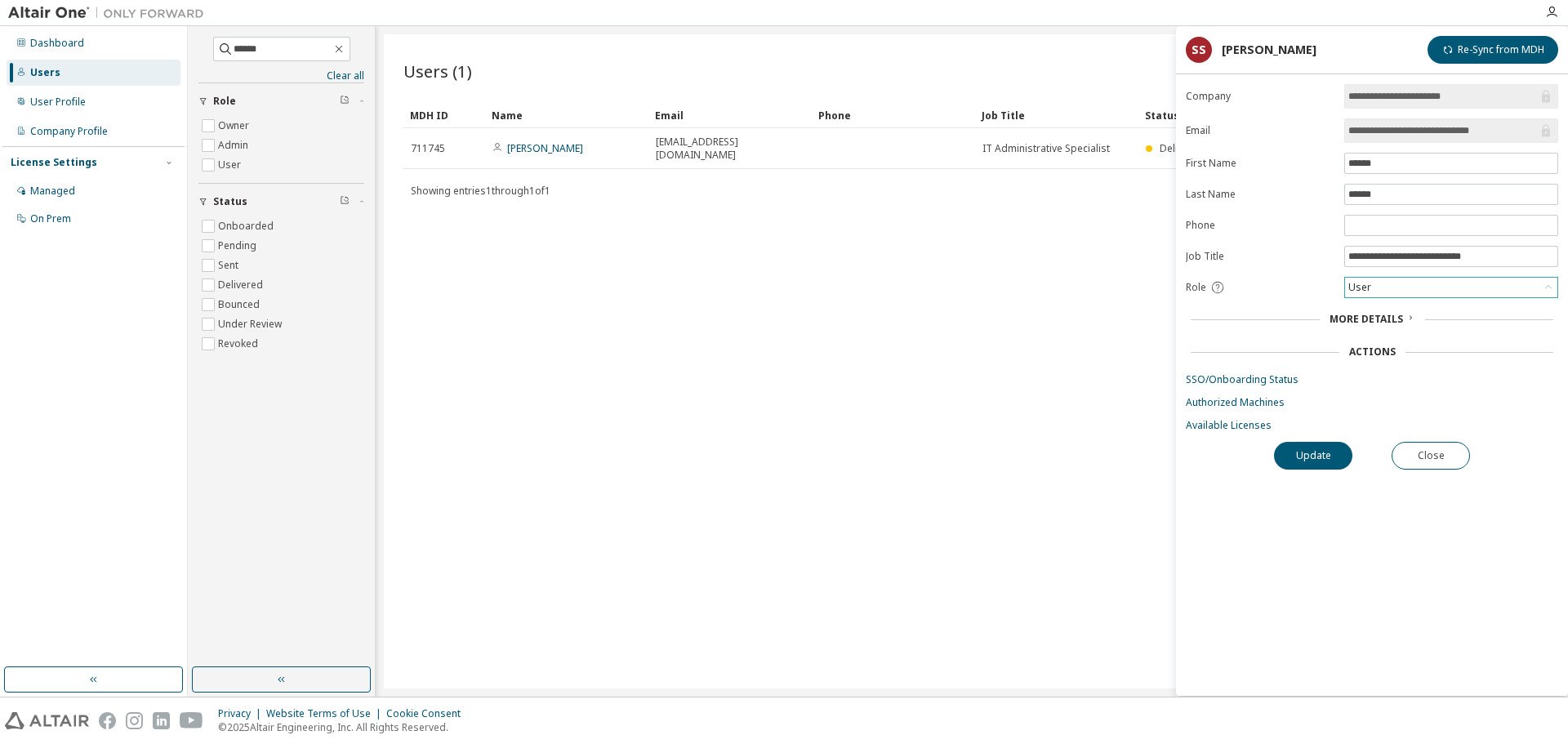
click at [1384, 283] on div "User" at bounding box center [1451, 287] width 213 height 19
click at [1387, 303] on li "Admin" at bounding box center [1450, 309] width 209 height 21
click at [1312, 453] on button "Update" at bounding box center [1313, 456] width 79 height 28
click at [1436, 459] on button "Close" at bounding box center [1431, 456] width 79 height 28
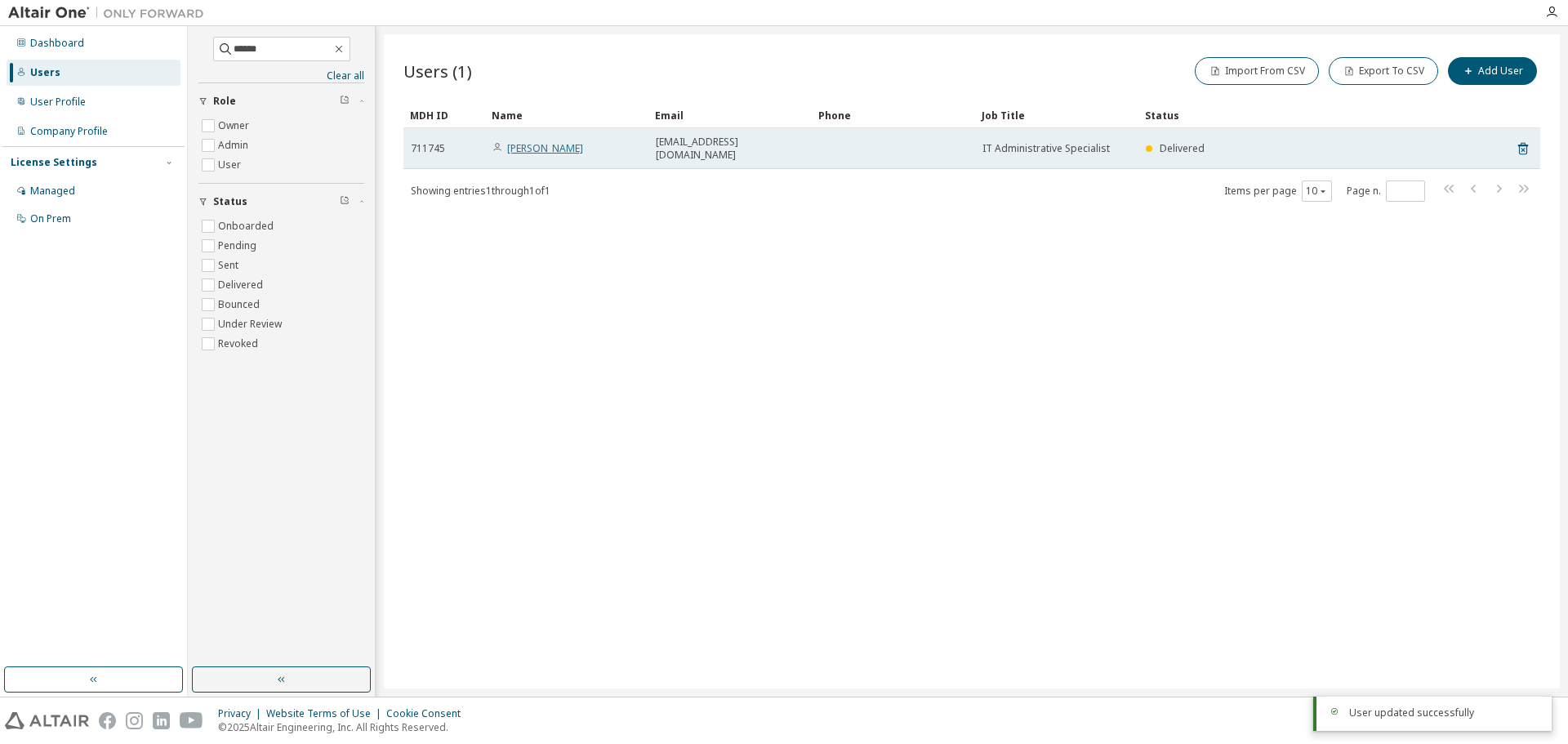
click at [560, 141] on link "Sonali Sawant" at bounding box center [544, 148] width 76 height 14
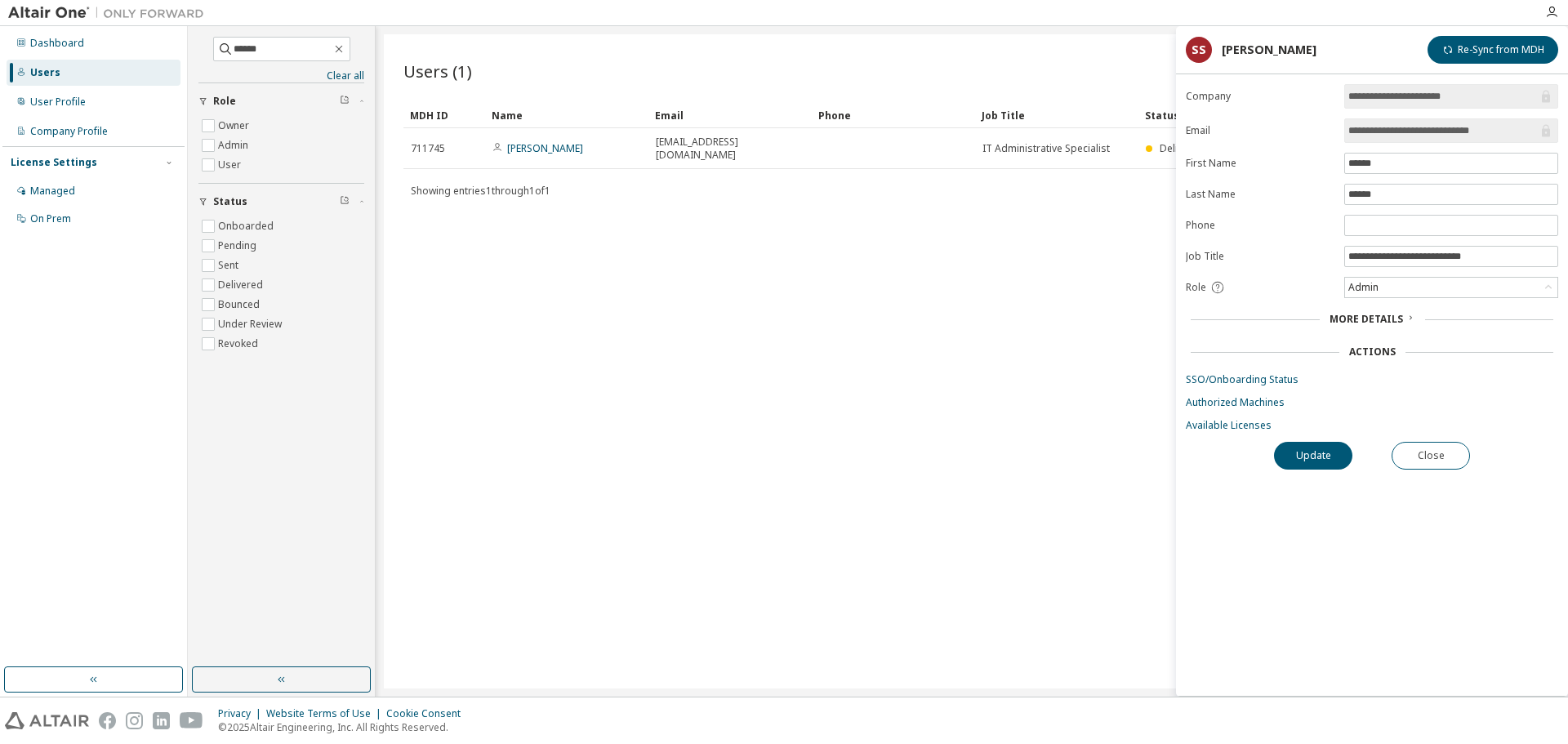
click at [1055, 275] on div "Users (1) Import From CSV Export To CSV Add User Clear Load Save Save As Field …" at bounding box center [972, 361] width 1176 height 654
click at [1409, 317] on icon at bounding box center [1410, 317] width 10 height 10
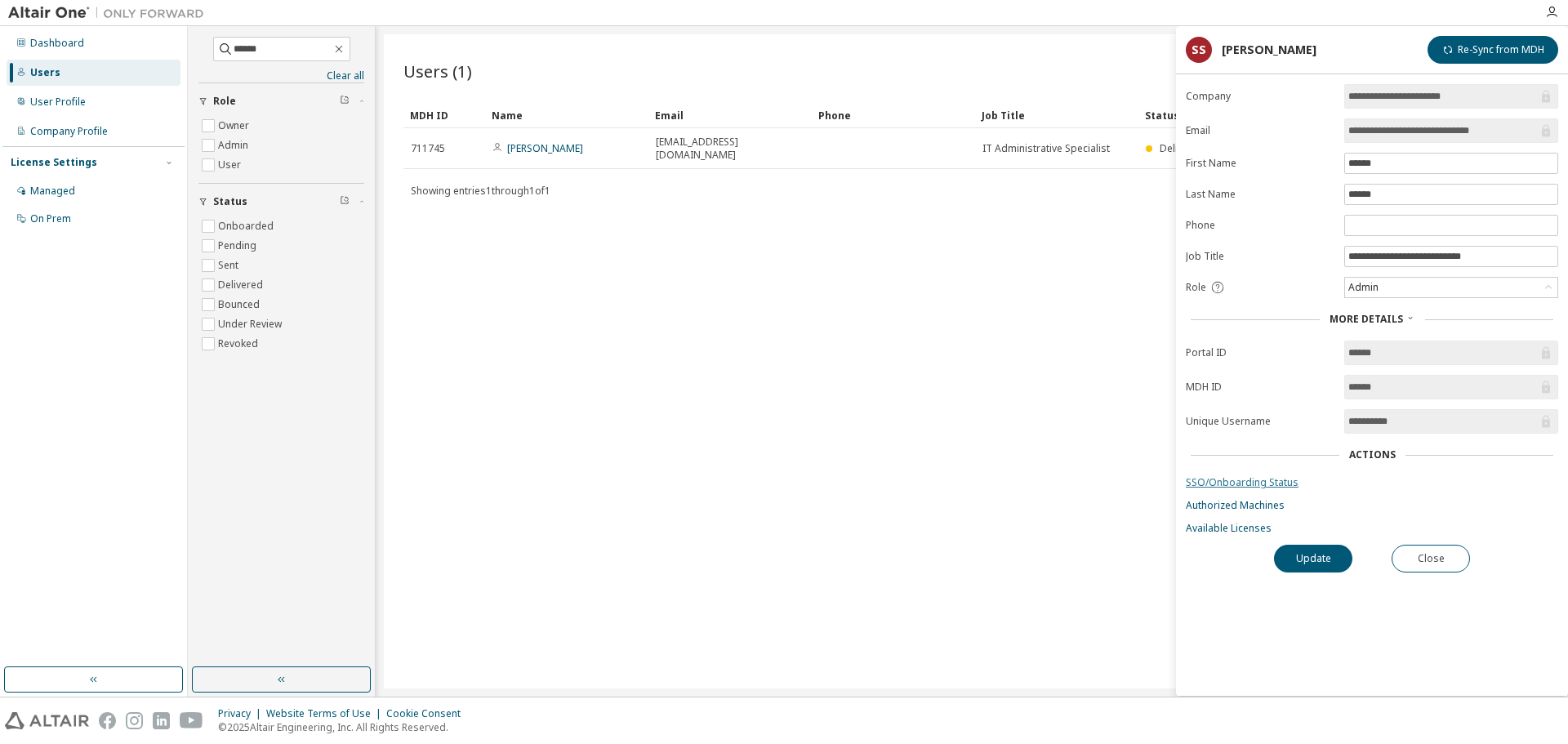
click at [1242, 485] on link "SSO/Onboarding Status" at bounding box center [1372, 482] width 373 height 13
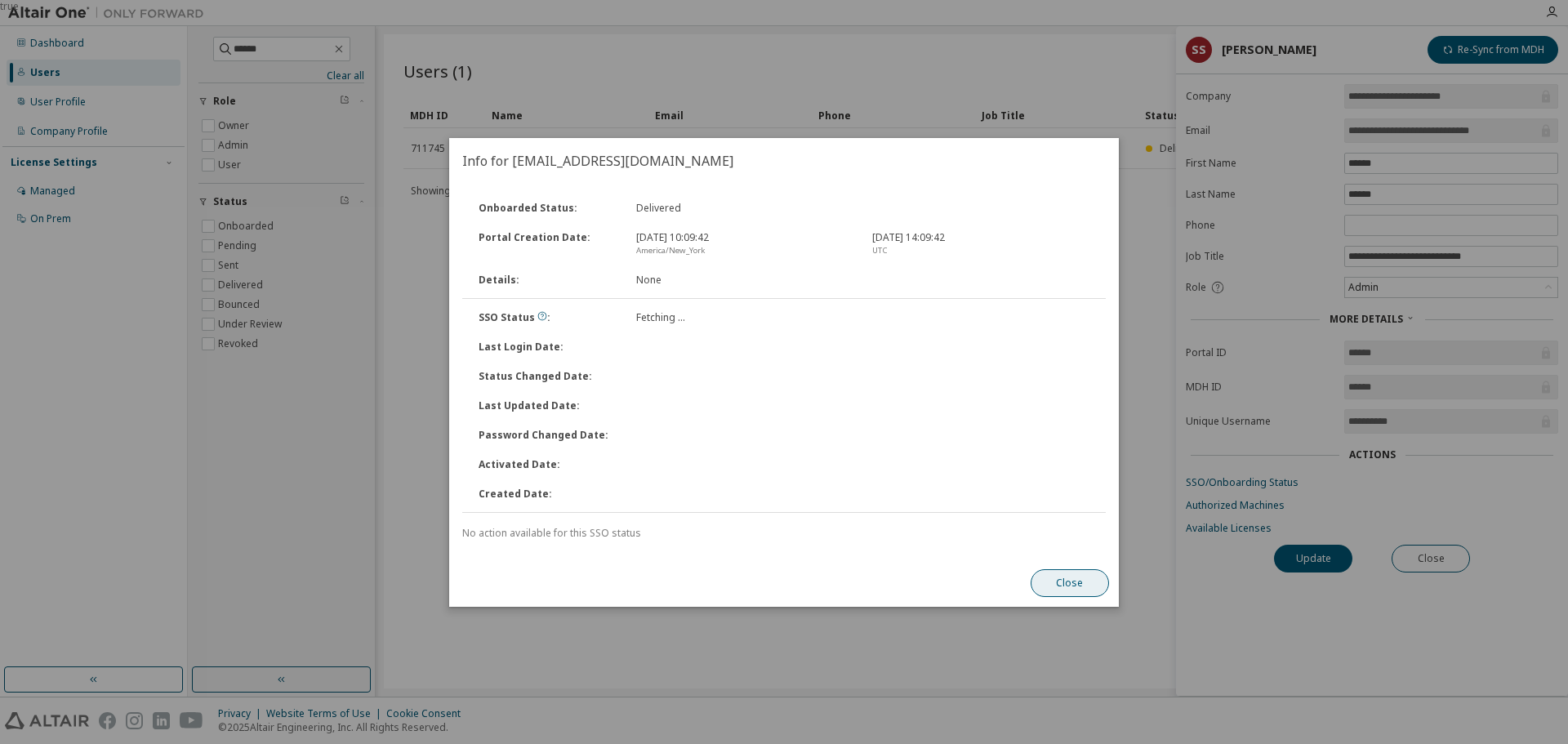
click at [1066, 577] on button "Close" at bounding box center [1070, 583] width 79 height 28
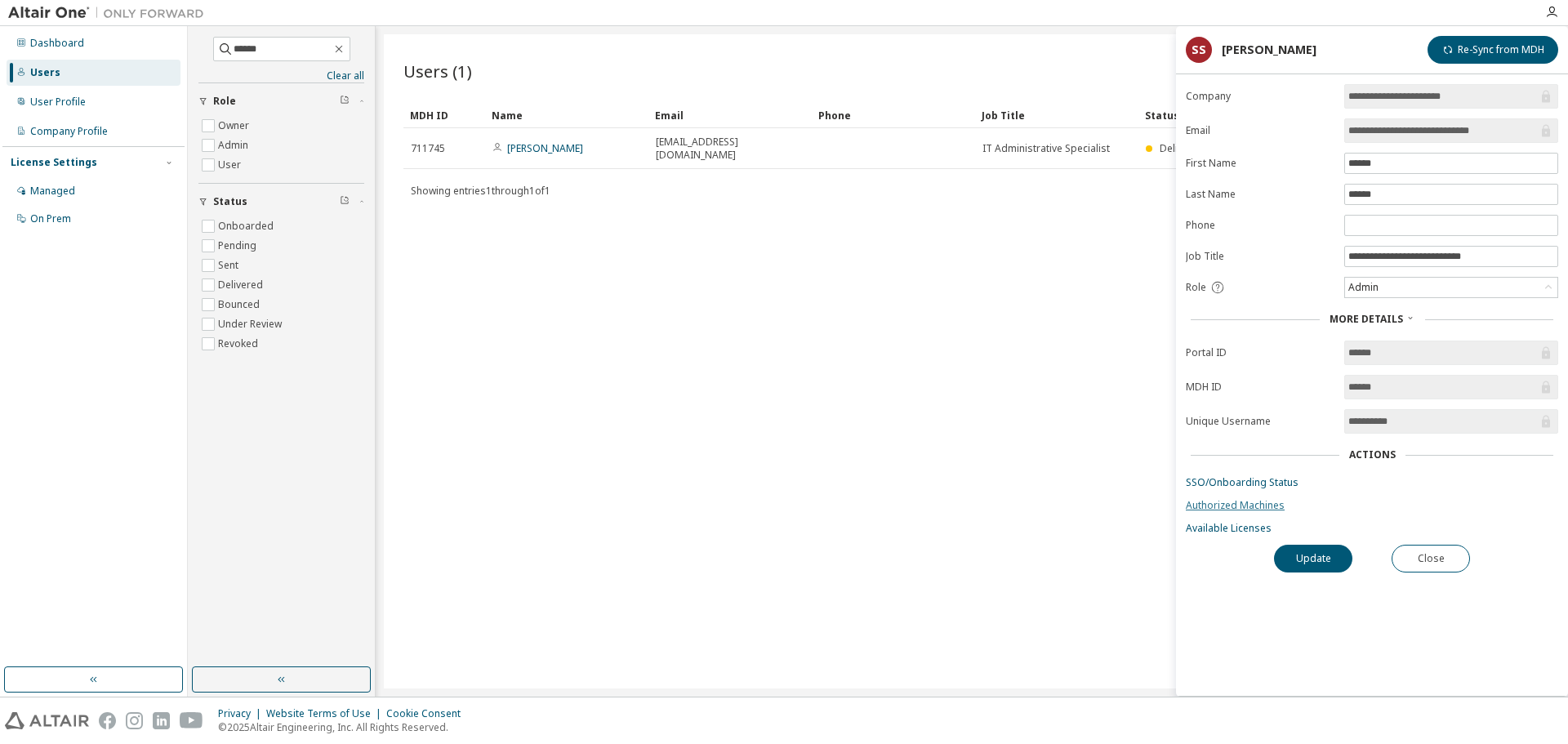
click at [1220, 501] on link "Authorized Machines" at bounding box center [1372, 505] width 373 height 13
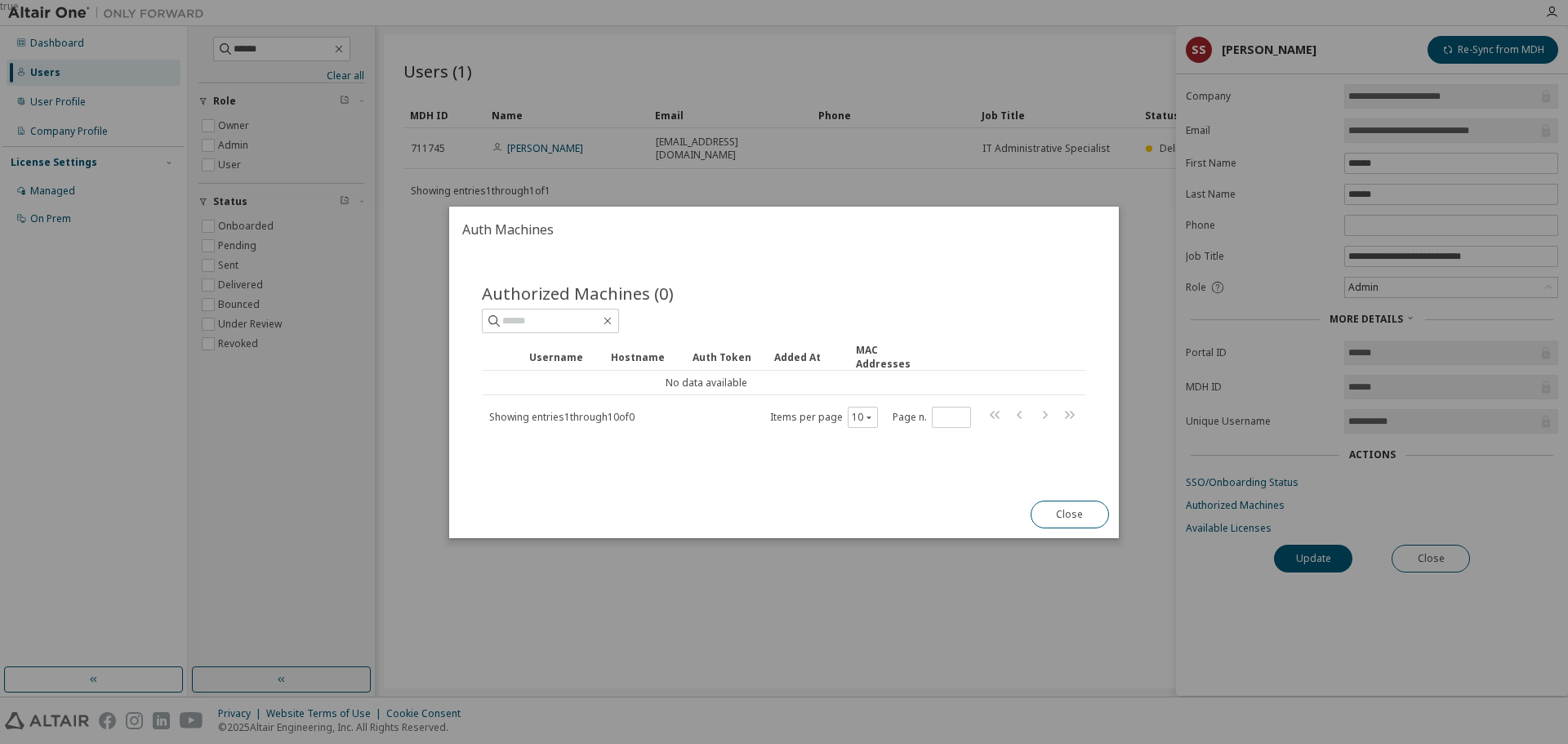
drag, startPoint x: 1084, startPoint y: 514, endPoint x: 1141, endPoint y: 530, distance: 59.2
click at [1083, 514] on button "Close" at bounding box center [1070, 515] width 79 height 28
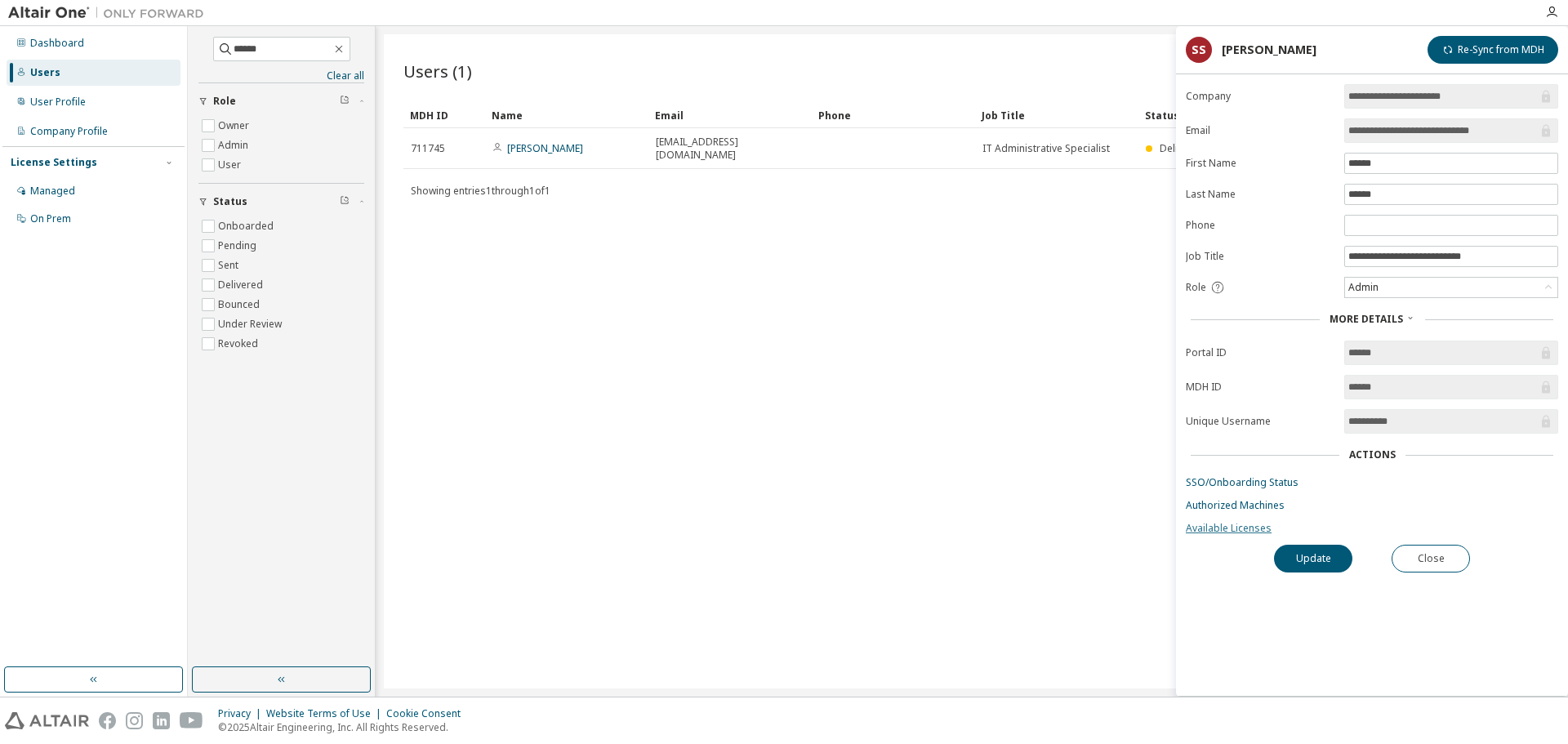
click at [1223, 527] on link "Available Licenses" at bounding box center [1372, 528] width 373 height 13
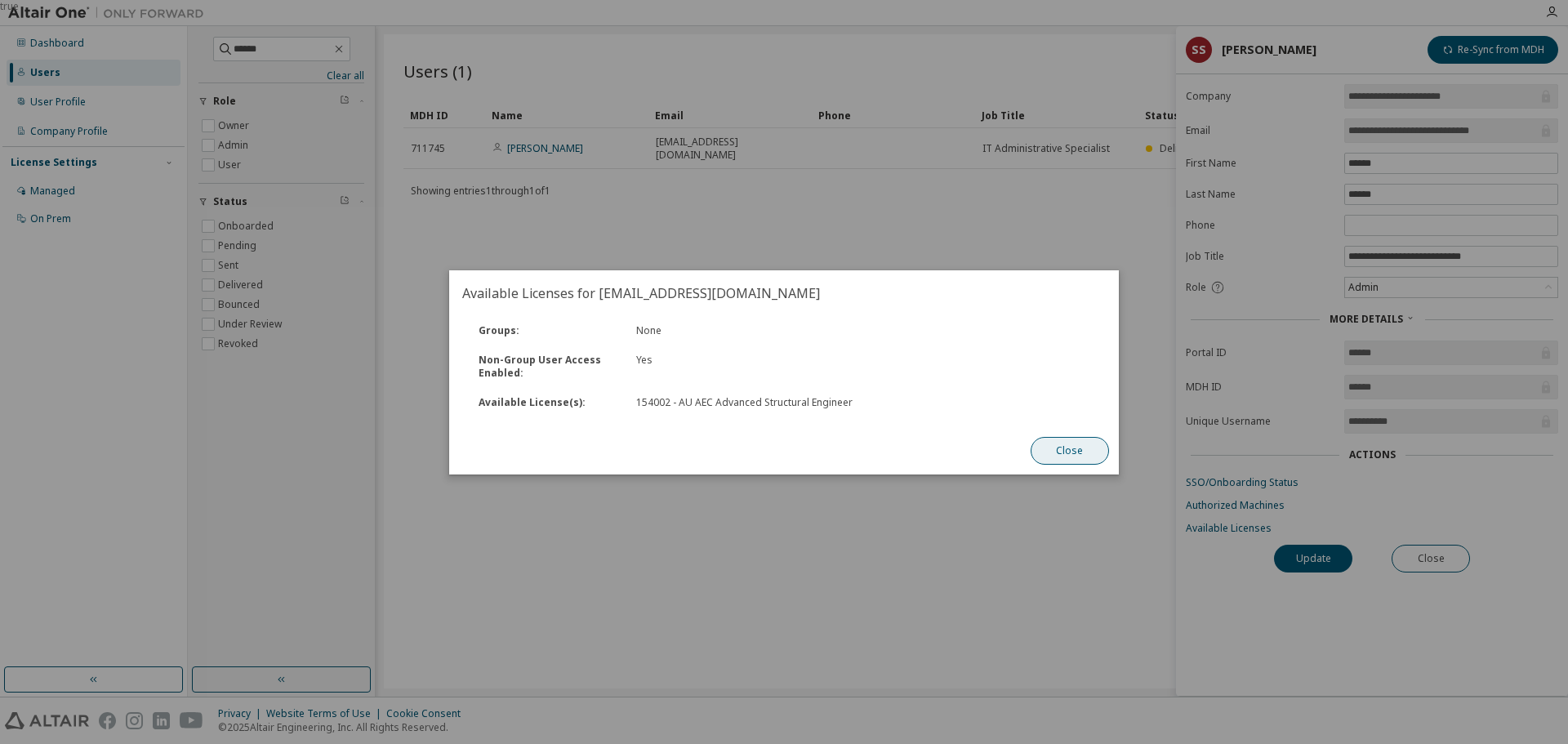
click at [1081, 446] on button "Close" at bounding box center [1070, 451] width 79 height 28
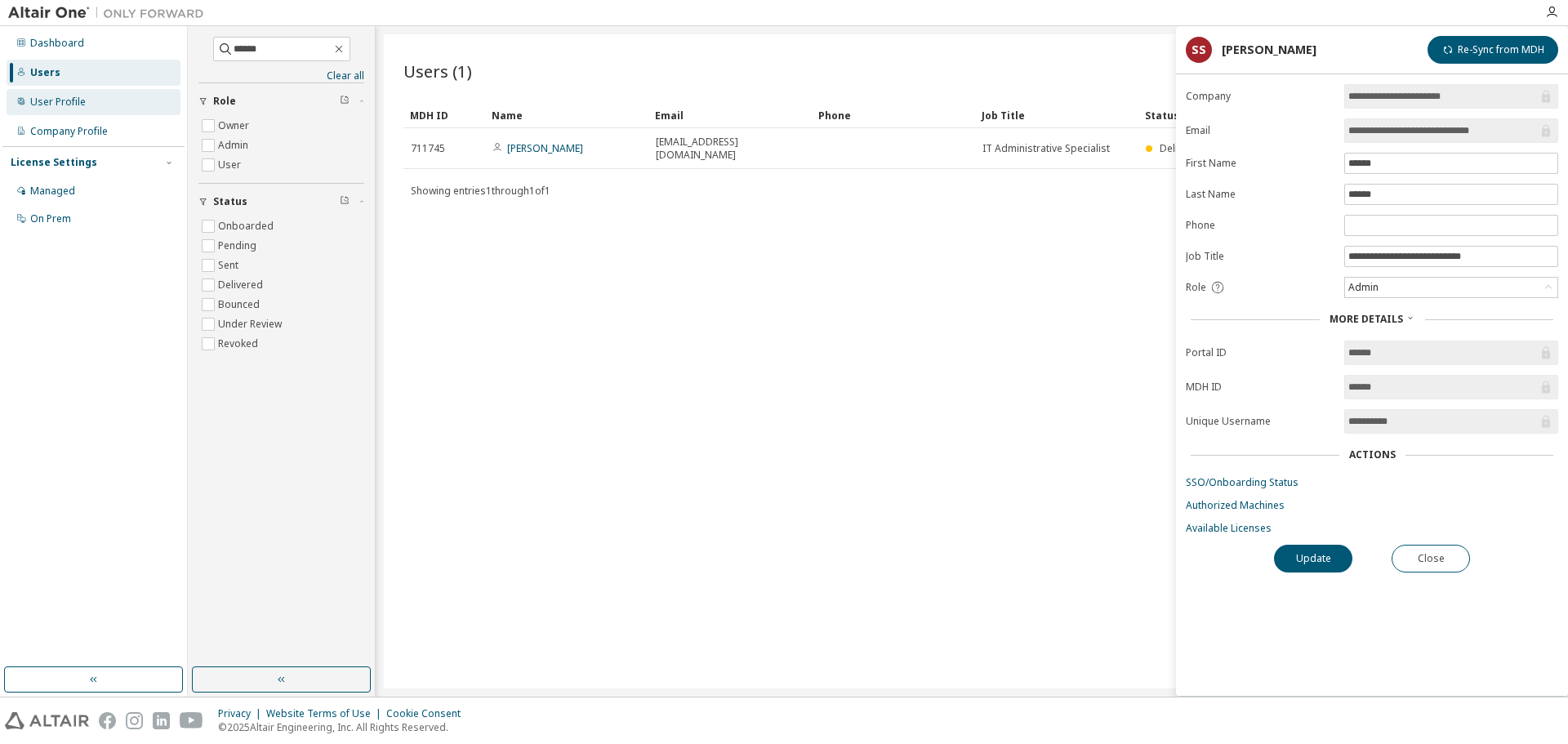
click at [66, 100] on div "User Profile" at bounding box center [58, 102] width 55 height 13
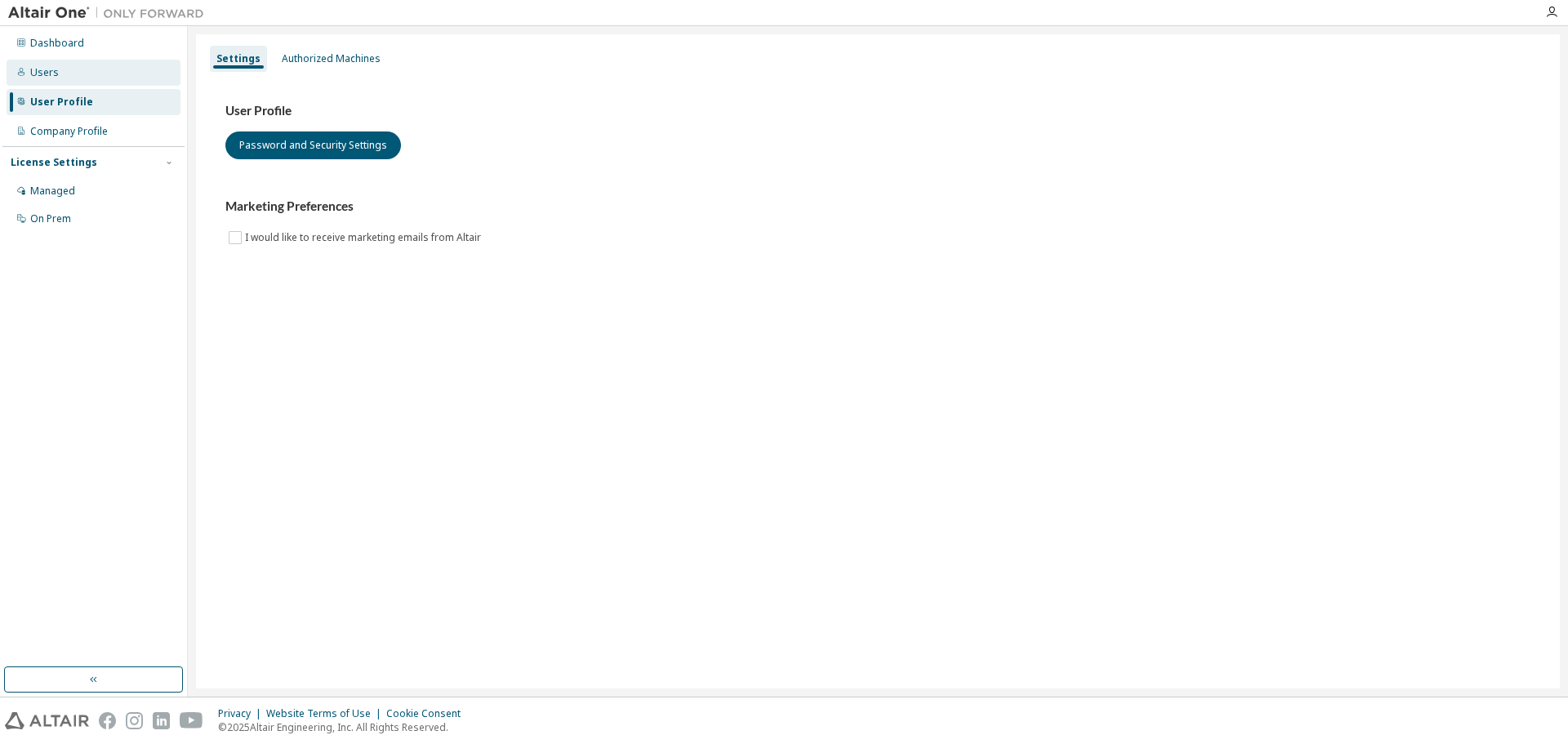
click at [62, 74] on div "Users" at bounding box center [93, 73] width 174 height 26
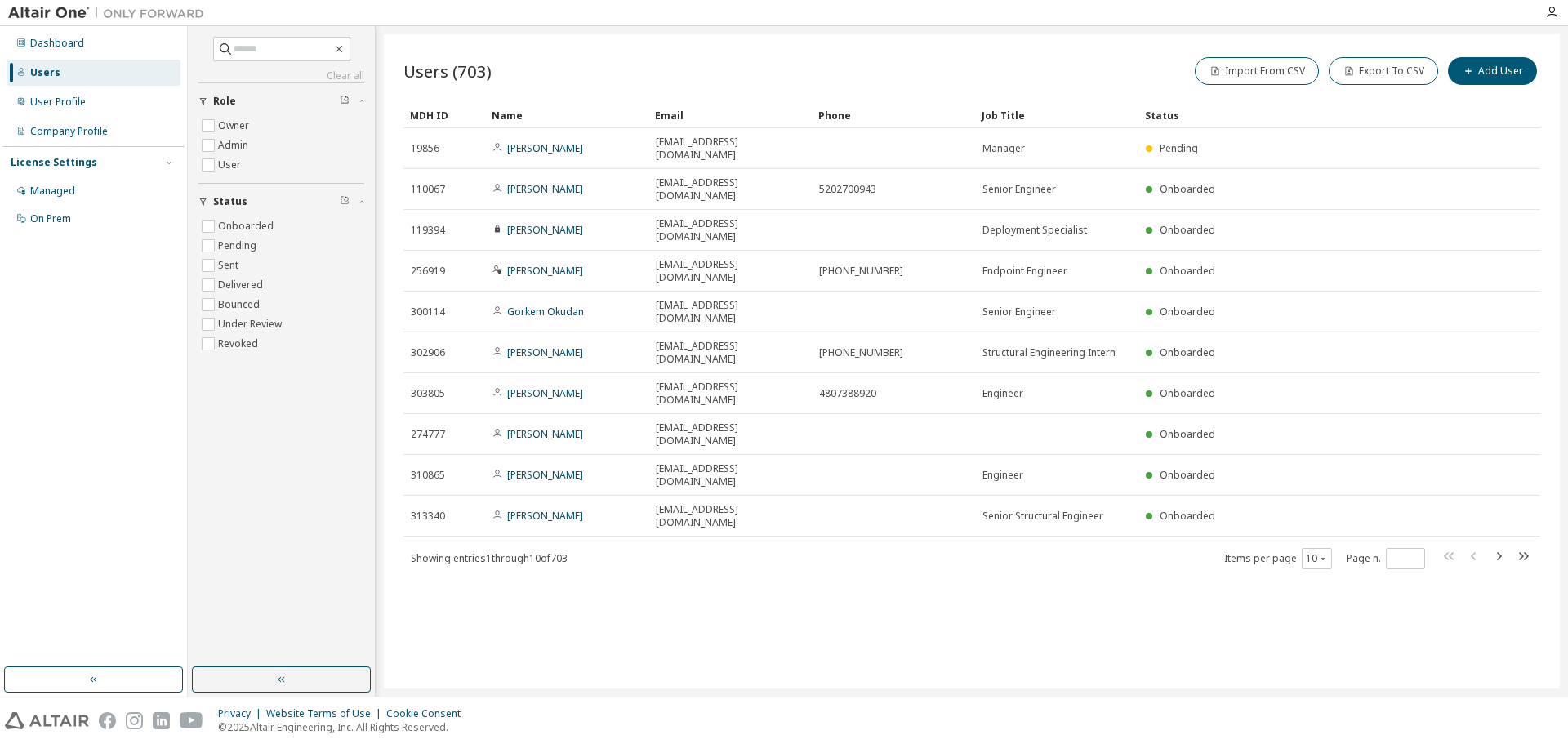
click at [602, 3] on div at bounding box center [874, 12] width 1323 height 25
click at [132, 411] on div "Dashboard Users User Profile Company Profile License Settings Managed On Prem" at bounding box center [94, 347] width 182 height 636
click at [131, 408] on div "Dashboard Users User Profile Company Profile License Settings Managed On Prem" at bounding box center [94, 347] width 182 height 636
click at [66, 291] on div "Dashboard Users User Profile Company Profile License Settings Managed On Prem" at bounding box center [94, 347] width 182 height 636
click at [74, 295] on div "Dashboard Users User Profile Company Profile License Settings Managed On Prem" at bounding box center [94, 347] width 182 height 636
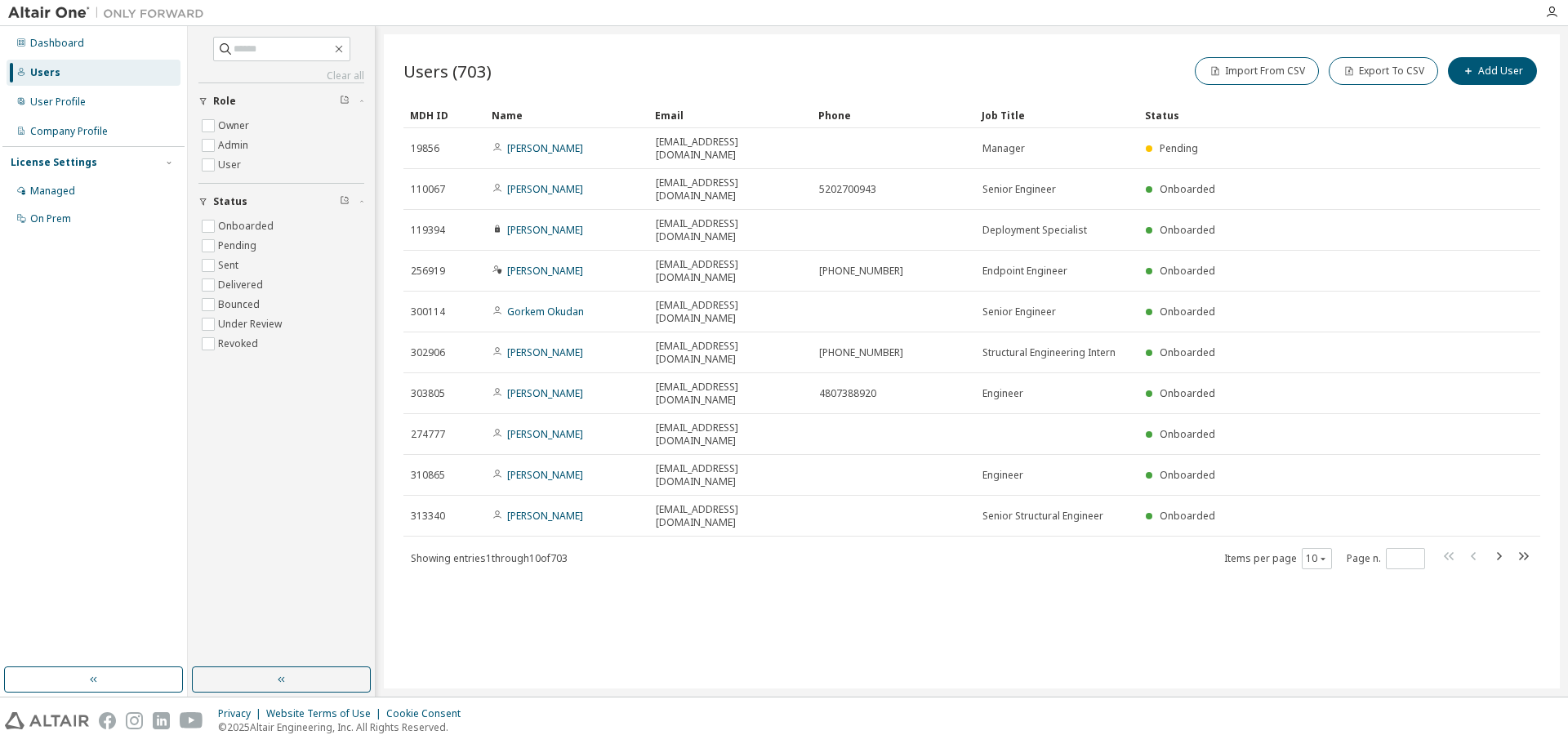
click at [82, 291] on div "Dashboard Users User Profile Company Profile License Settings Managed On Prem" at bounding box center [94, 347] width 182 height 636
click at [82, 291] on div "Dashboard Users User Profile Company Profile License Settings Managed On Prem" at bounding box center [94, 347] width 182 height 636
click at [66, 186] on div "Managed" at bounding box center [52, 191] width 45 height 13
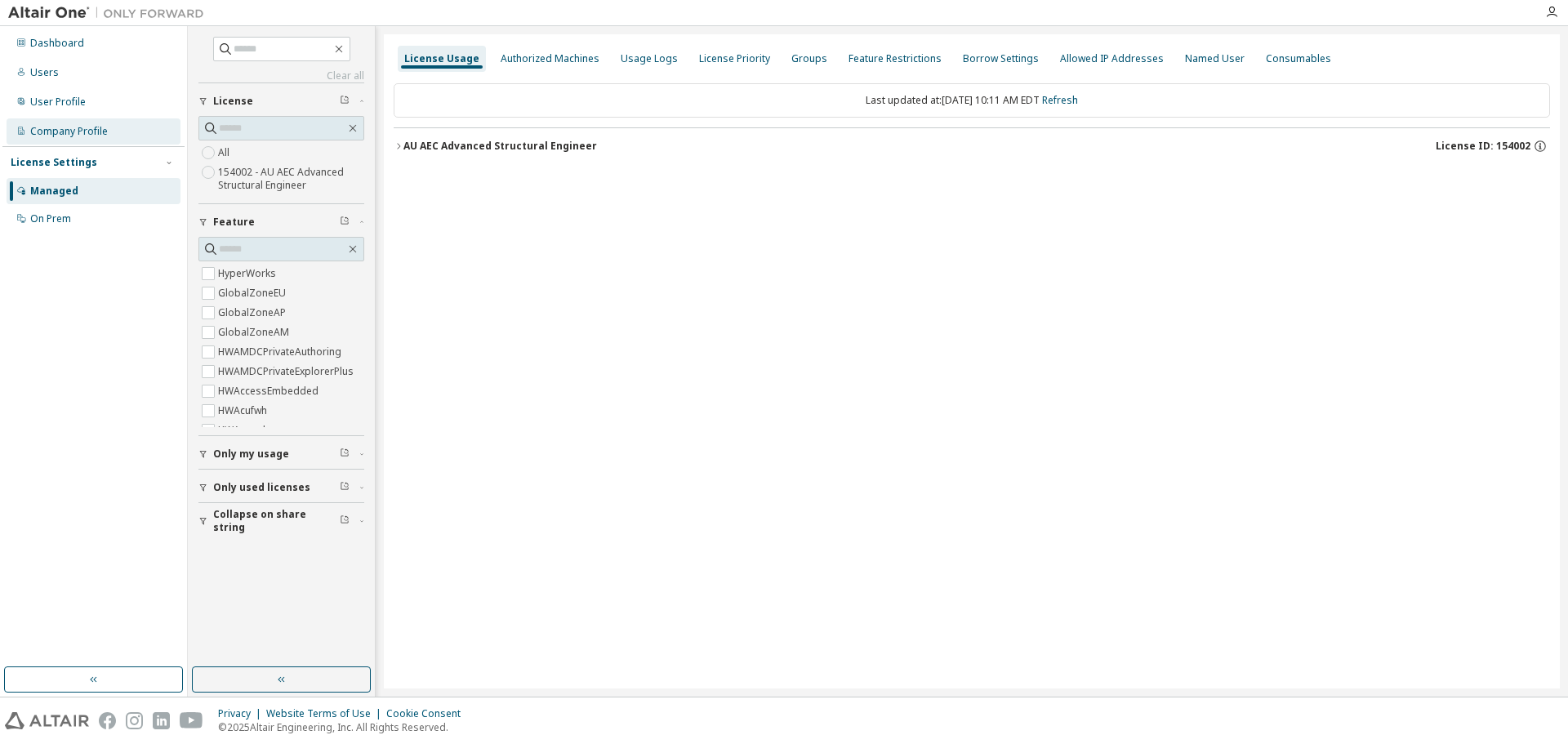
click at [54, 131] on div "Company Profile" at bounding box center [69, 131] width 78 height 13
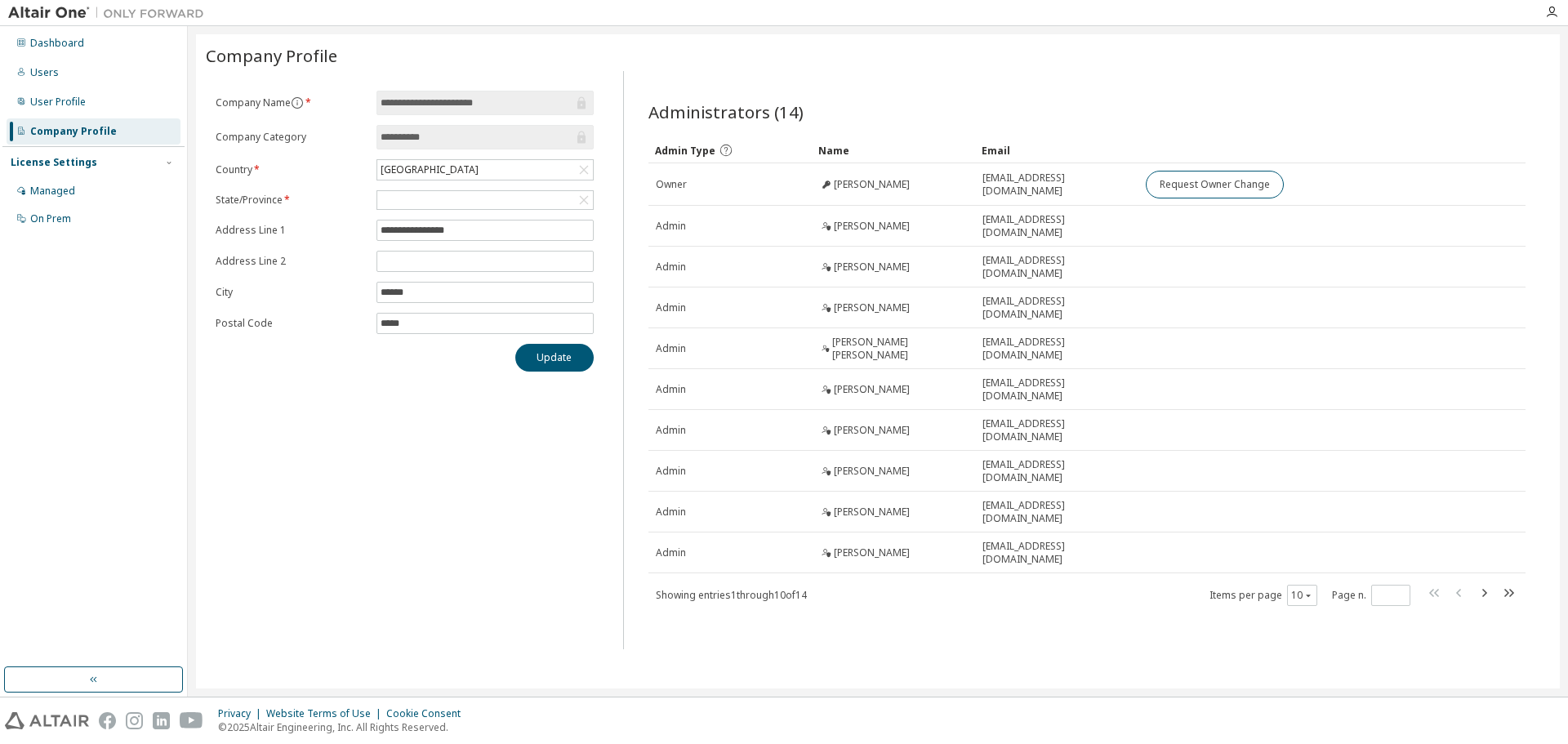
click at [54, 131] on div "Company Profile" at bounding box center [74, 131] width 87 height 13
click at [50, 102] on div "User Profile" at bounding box center [58, 102] width 55 height 13
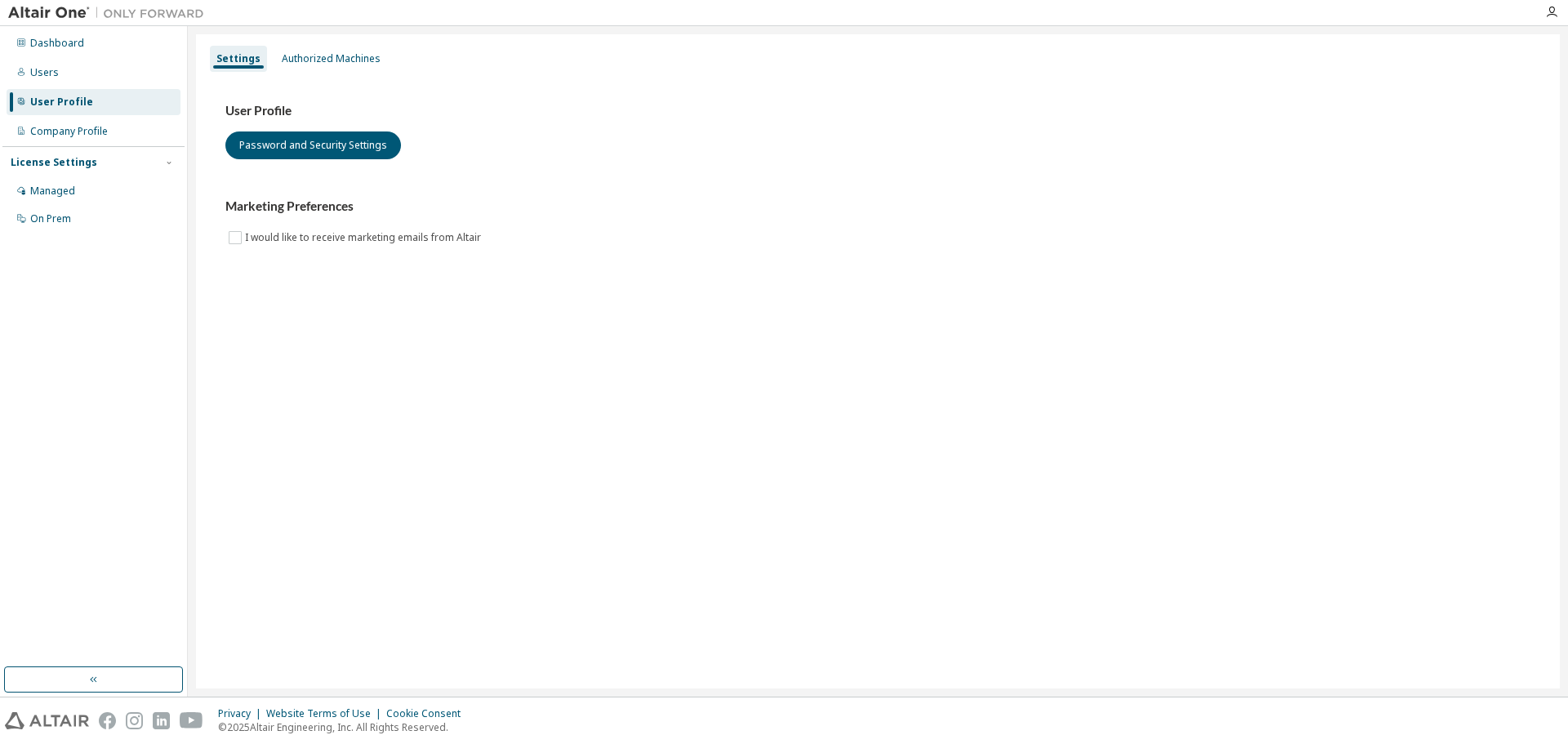
click at [43, 97] on div "User Profile" at bounding box center [62, 102] width 63 height 13
click at [66, 43] on div "Dashboard" at bounding box center [58, 43] width 54 height 13
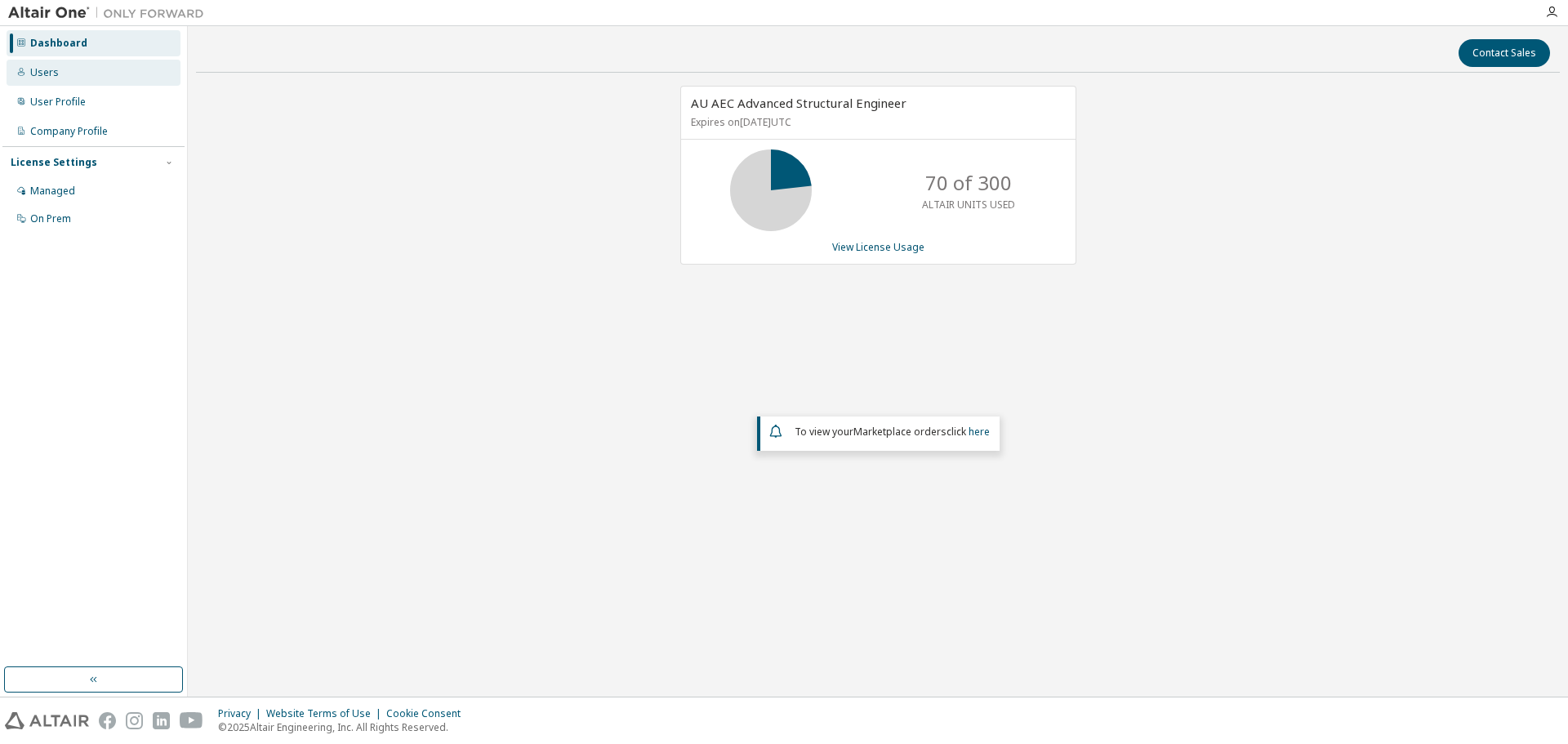
click at [47, 76] on div "Users" at bounding box center [45, 73] width 29 height 13
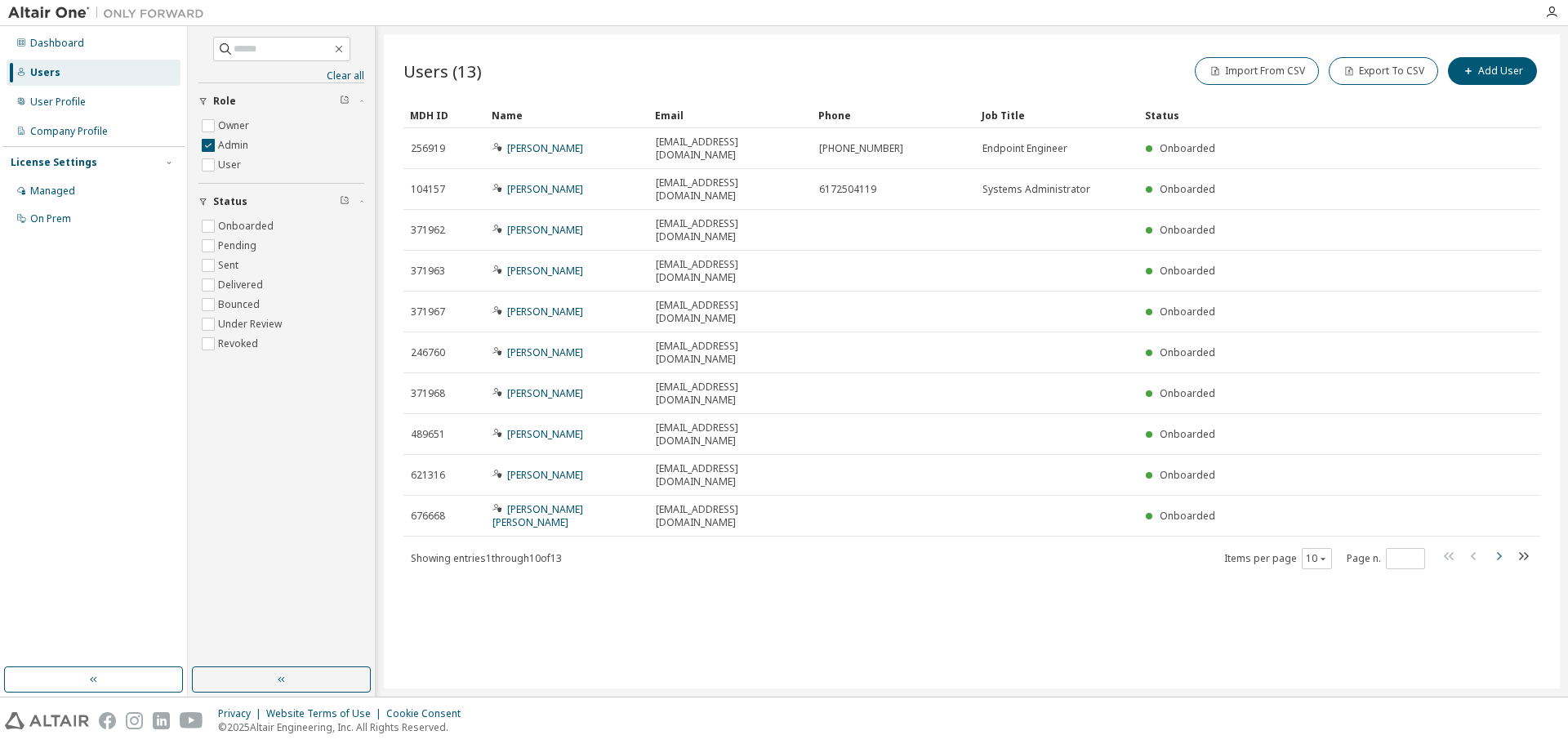
click at [1499, 552] on icon "button" at bounding box center [1499, 556] width 5 height 8
type input "*"
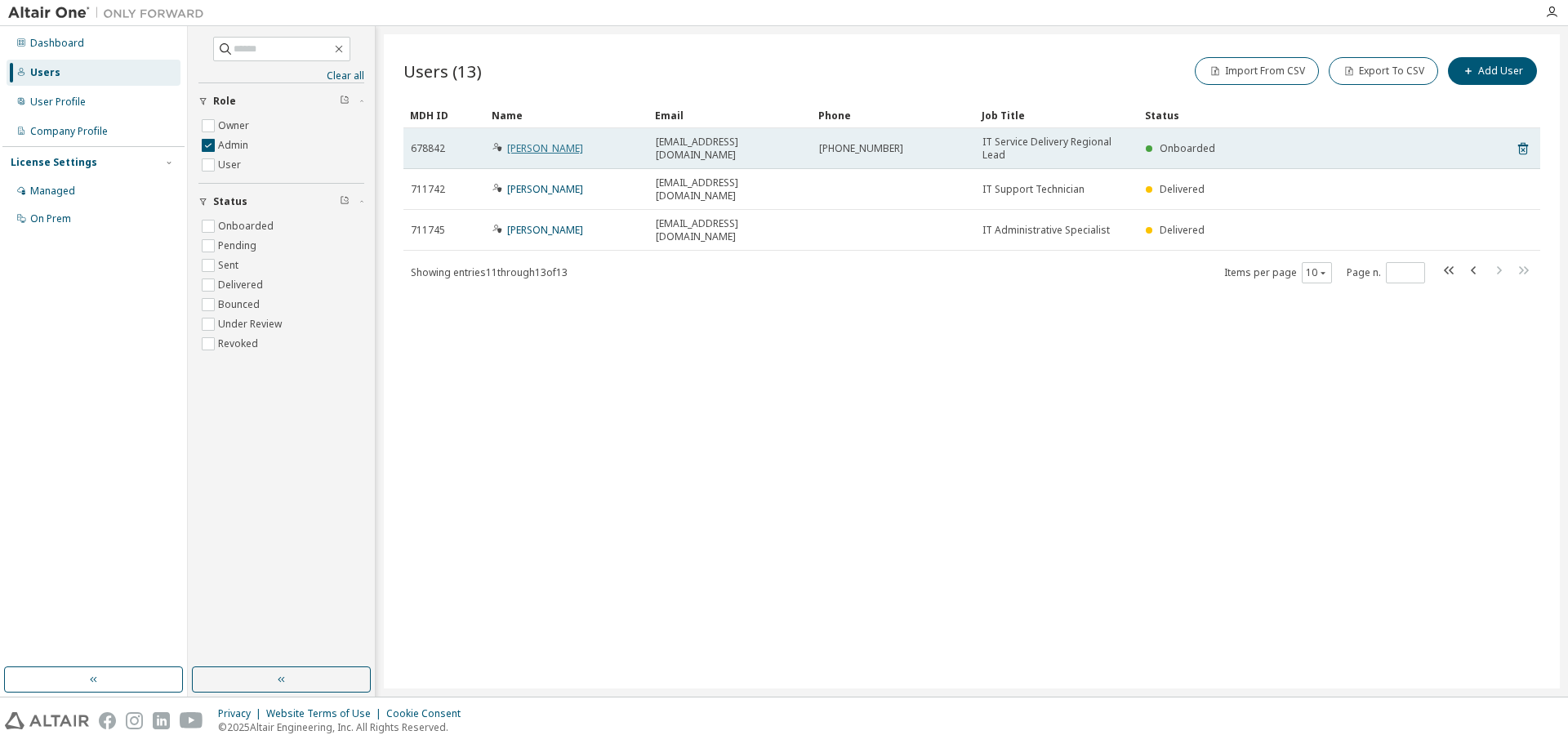
click at [536, 149] on link "Sumit Rohella" at bounding box center [544, 148] width 76 height 14
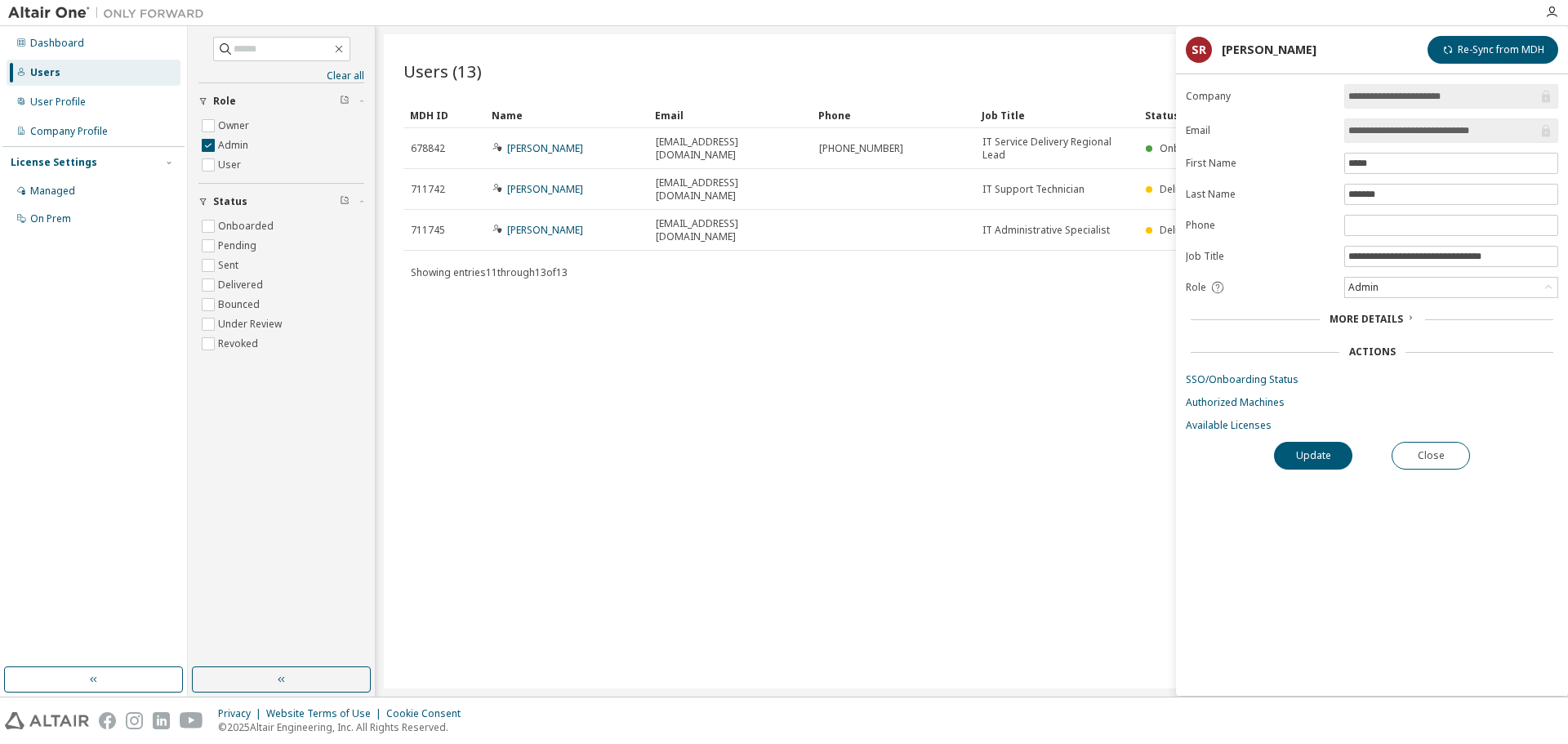
click at [846, 362] on div "Users (13) Import From CSV Export To CSV Add User Clear Load Save Save As Field…" at bounding box center [972, 361] width 1176 height 654
click at [847, 349] on div "Users (13) Import From CSV Export To CSV Add User Clear Load Save Save As Field…" at bounding box center [972, 361] width 1176 height 654
click at [1234, 383] on link "SSO/Onboarding Status" at bounding box center [1372, 379] width 373 height 13
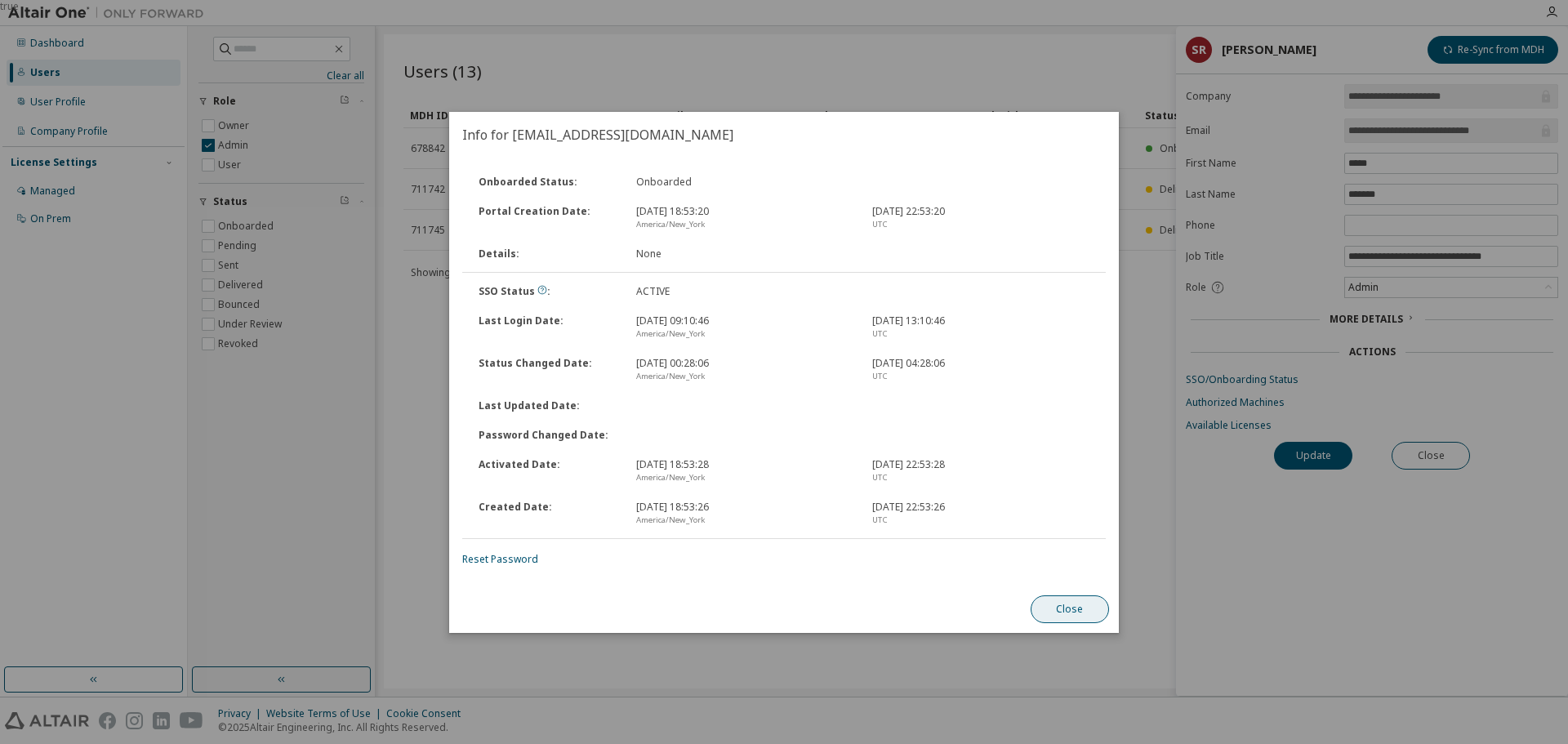
click at [1069, 611] on button "Close" at bounding box center [1070, 609] width 79 height 28
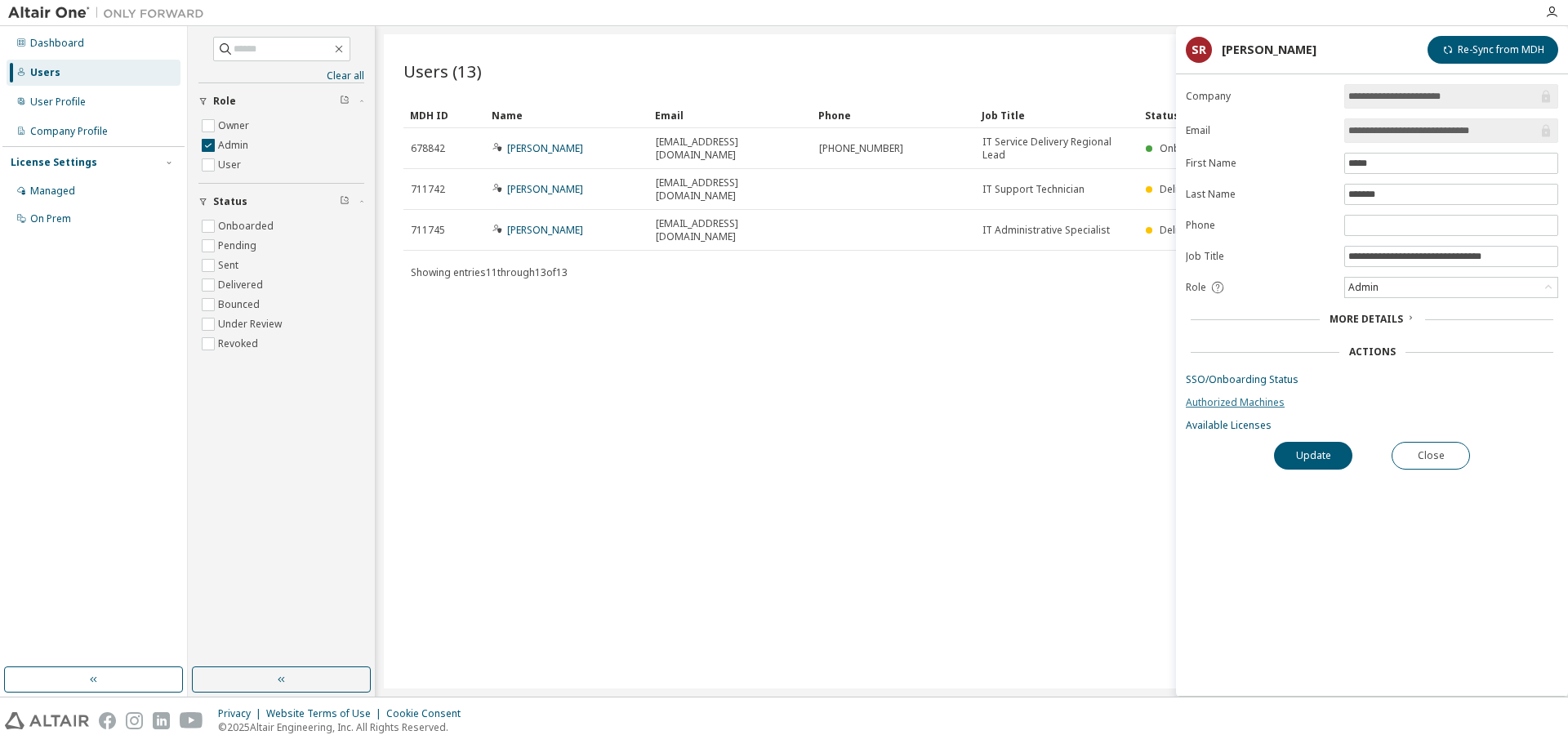
click at [1227, 402] on link "Authorized Machines" at bounding box center [1372, 403] width 373 height 13
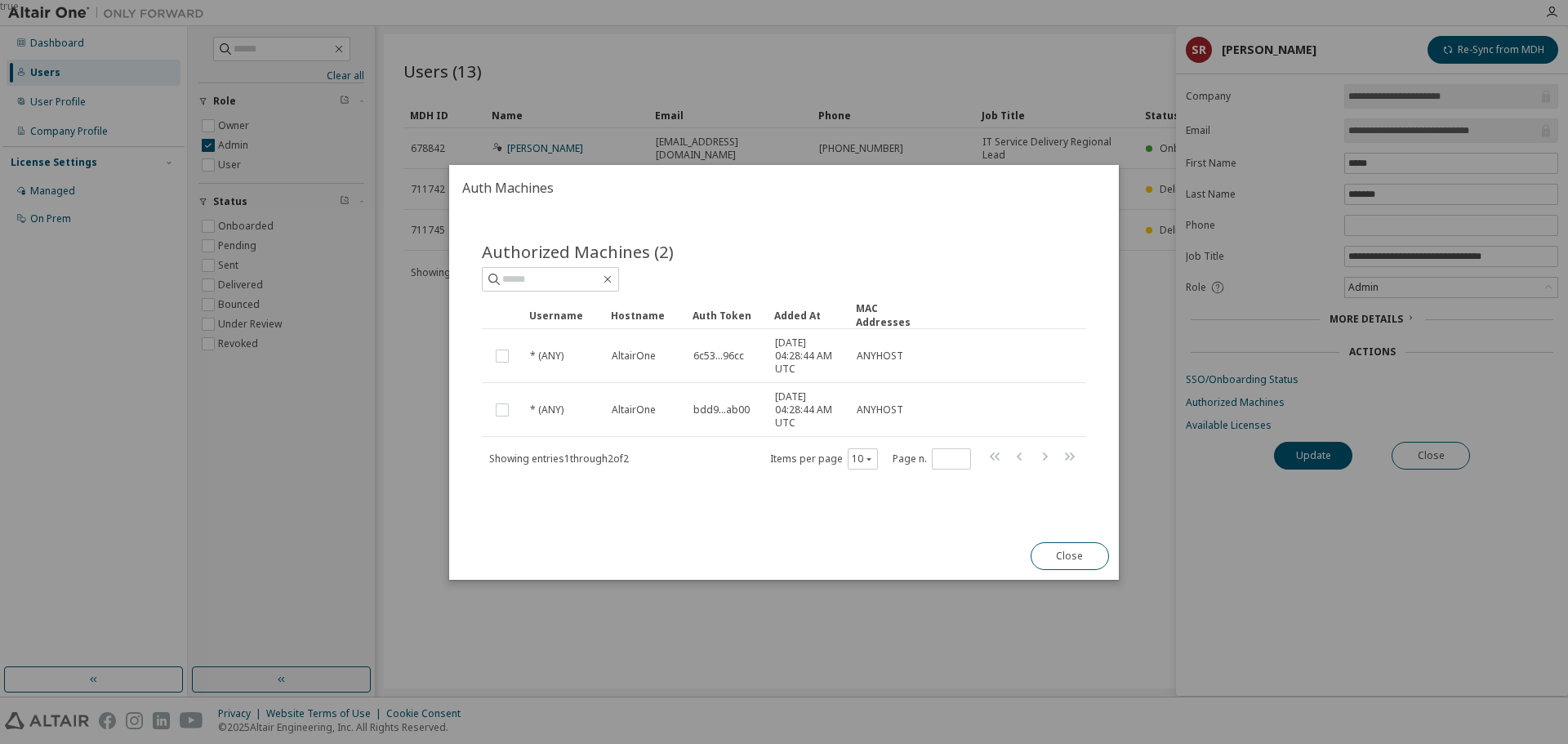
click at [1087, 556] on button "Close" at bounding box center [1070, 557] width 79 height 28
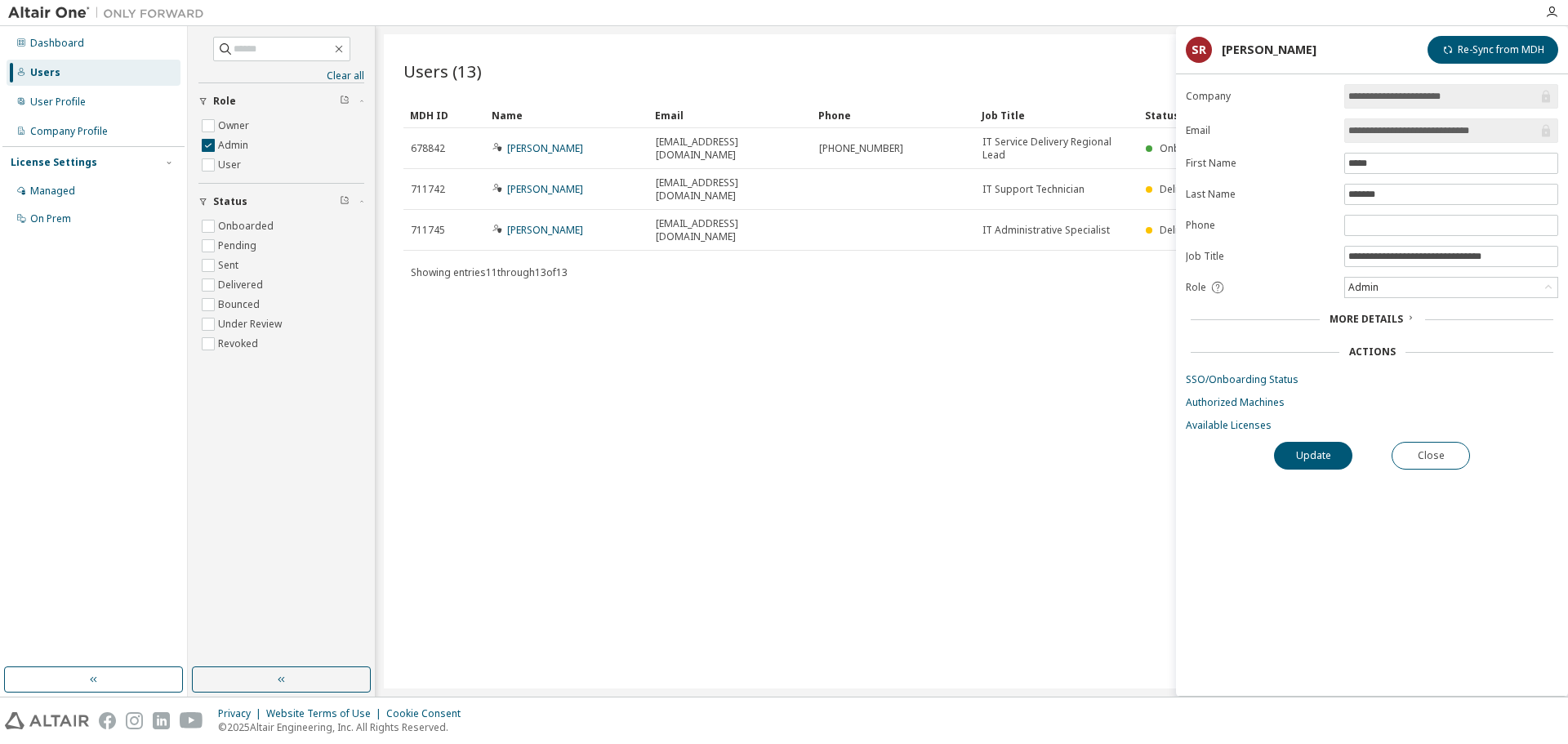
drag, startPoint x: 827, startPoint y: 371, endPoint x: 778, endPoint y: 379, distance: 49.6
click at [799, 380] on div "Users (13) Import From CSV Export To CSV Add User Clear Load Save Save As Field…" at bounding box center [972, 361] width 1176 height 654
click at [746, 379] on div "Users (13) Import From CSV Export To CSV Add User Clear Load Save Save As Field…" at bounding box center [972, 361] width 1176 height 654
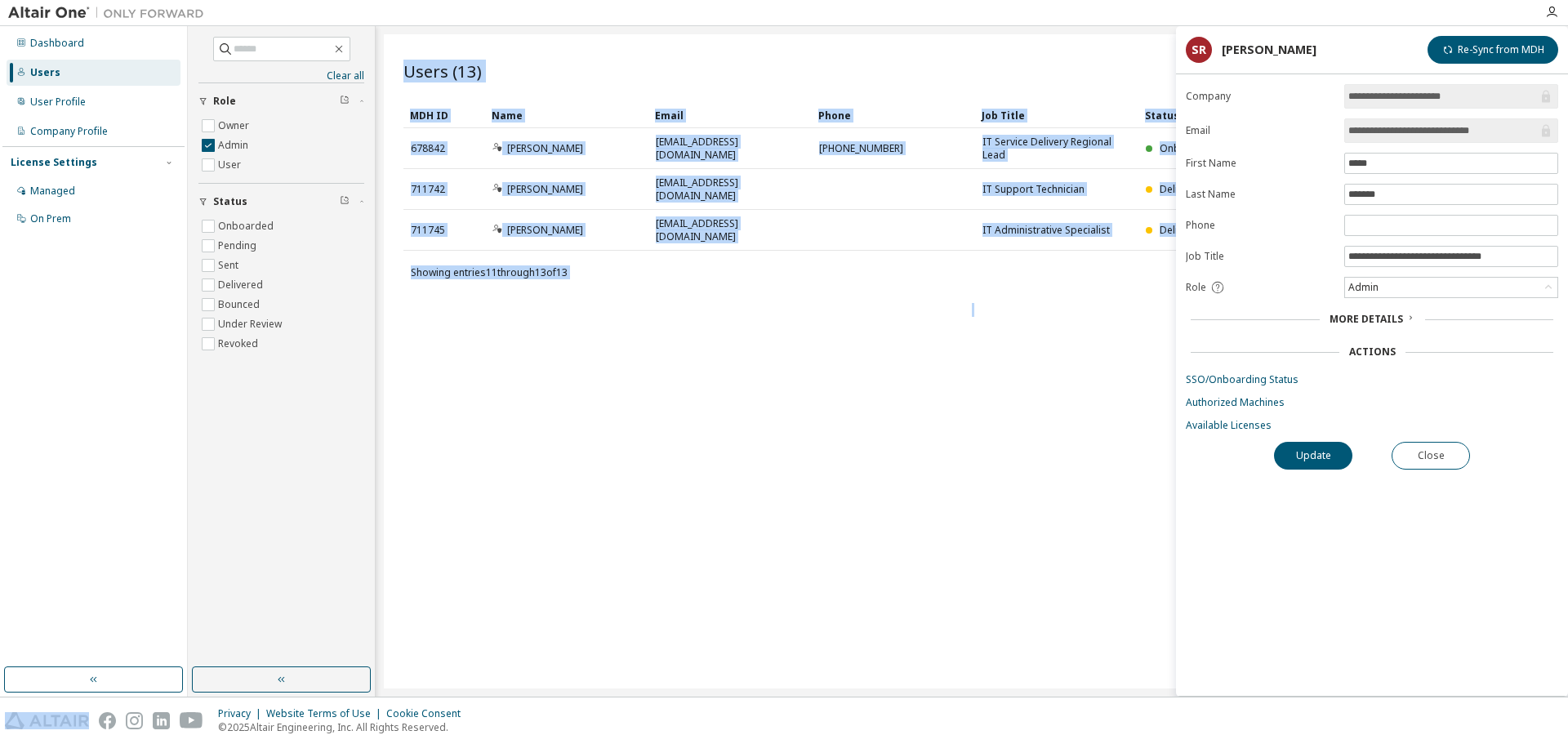
click at [746, 378] on div "Users (13) Import From CSV Export To CSV Add User Clear Load Save Save As Field…" at bounding box center [972, 361] width 1176 height 654
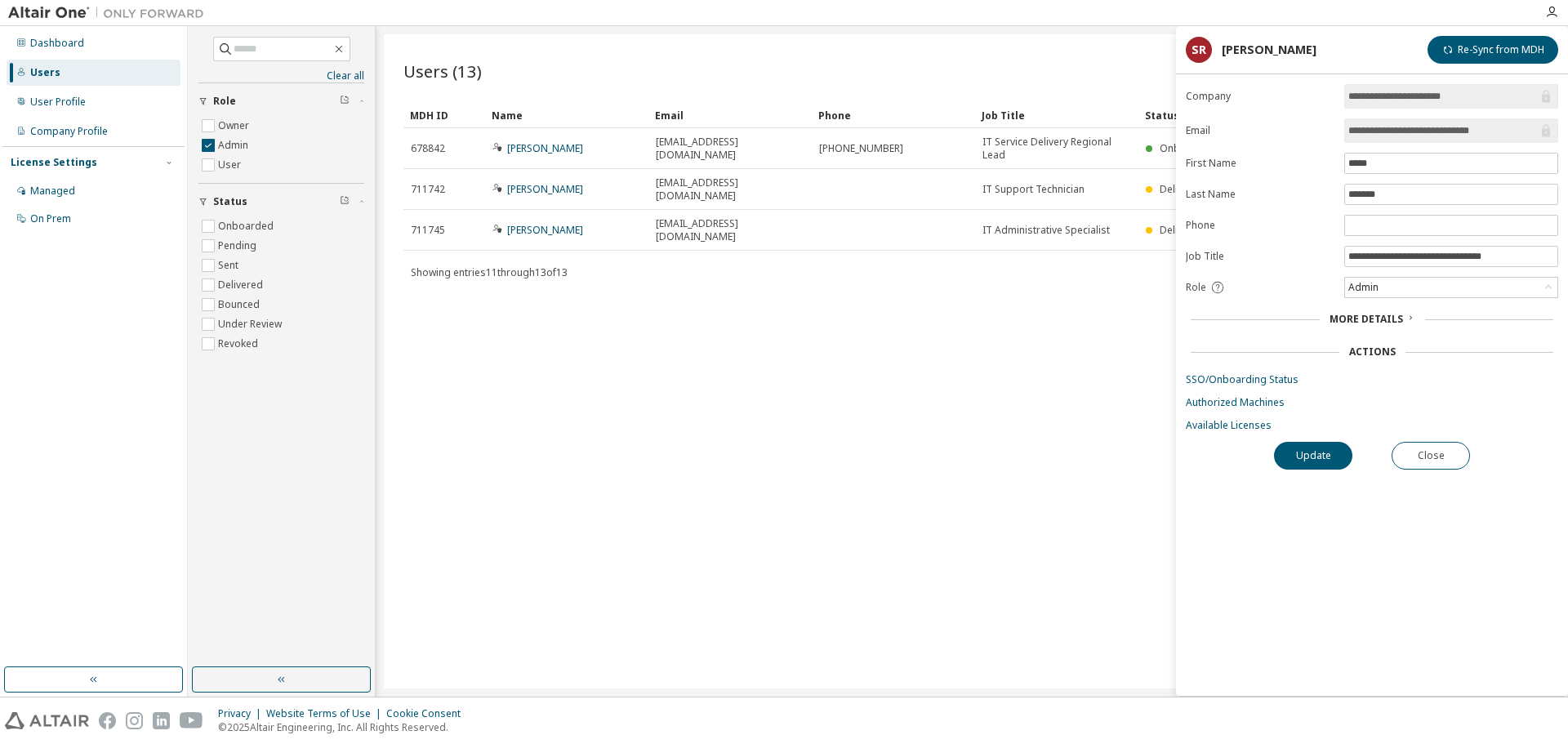
click at [484, 26] on div "Clear all Status Onboarded Pending Sent Delivered Bounced Under Review Revoked …" at bounding box center [878, 361] width 1380 height 670
drag, startPoint x: 108, startPoint y: 289, endPoint x: 96, endPoint y: 288, distance: 12.0
click at [108, 288] on div "Dashboard Users User Profile Company Profile License Settings Managed On Prem" at bounding box center [94, 347] width 182 height 636
click at [619, 358] on div "Users (13) Import From CSV Export To CSV Add User Clear Load Save Save As Field…" at bounding box center [972, 361] width 1176 height 654
drag, startPoint x: 587, startPoint y: 372, endPoint x: 570, endPoint y: 371, distance: 17.0
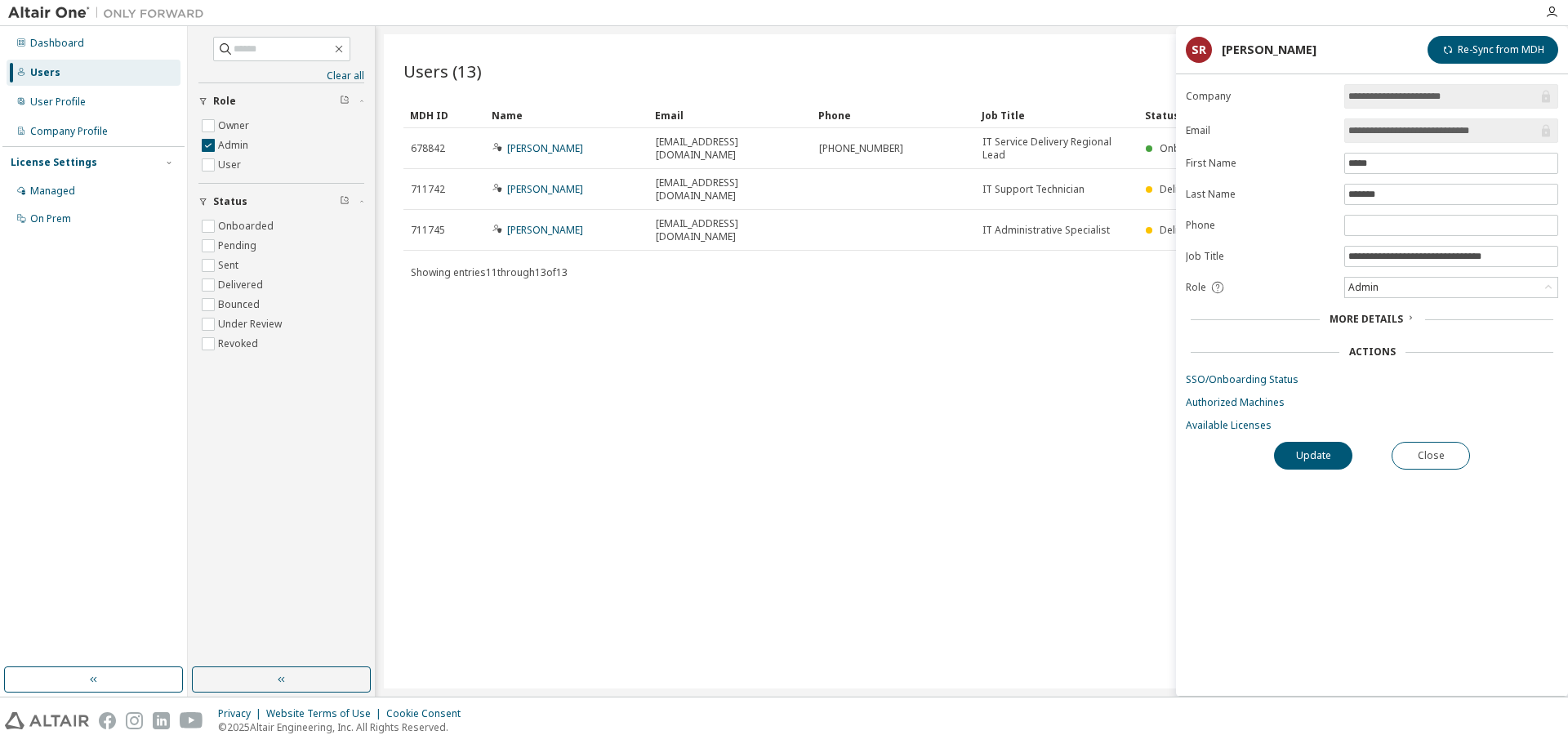
click at [570, 371] on div "Users (13) Import From CSV Export To CSV Add User Clear Load Save Save As Field…" at bounding box center [972, 361] width 1176 height 654
click at [556, 347] on div "Users (13) Import From CSV Export To CSV Add User Clear Load Save Save As Field…" at bounding box center [972, 361] width 1176 height 654
click at [555, 348] on div "Users (13) Import From CSV Export To CSV Add User Clear Load Save Save As Field…" at bounding box center [972, 361] width 1176 height 654
click at [32, 99] on div "User Profile" at bounding box center [58, 102] width 55 height 13
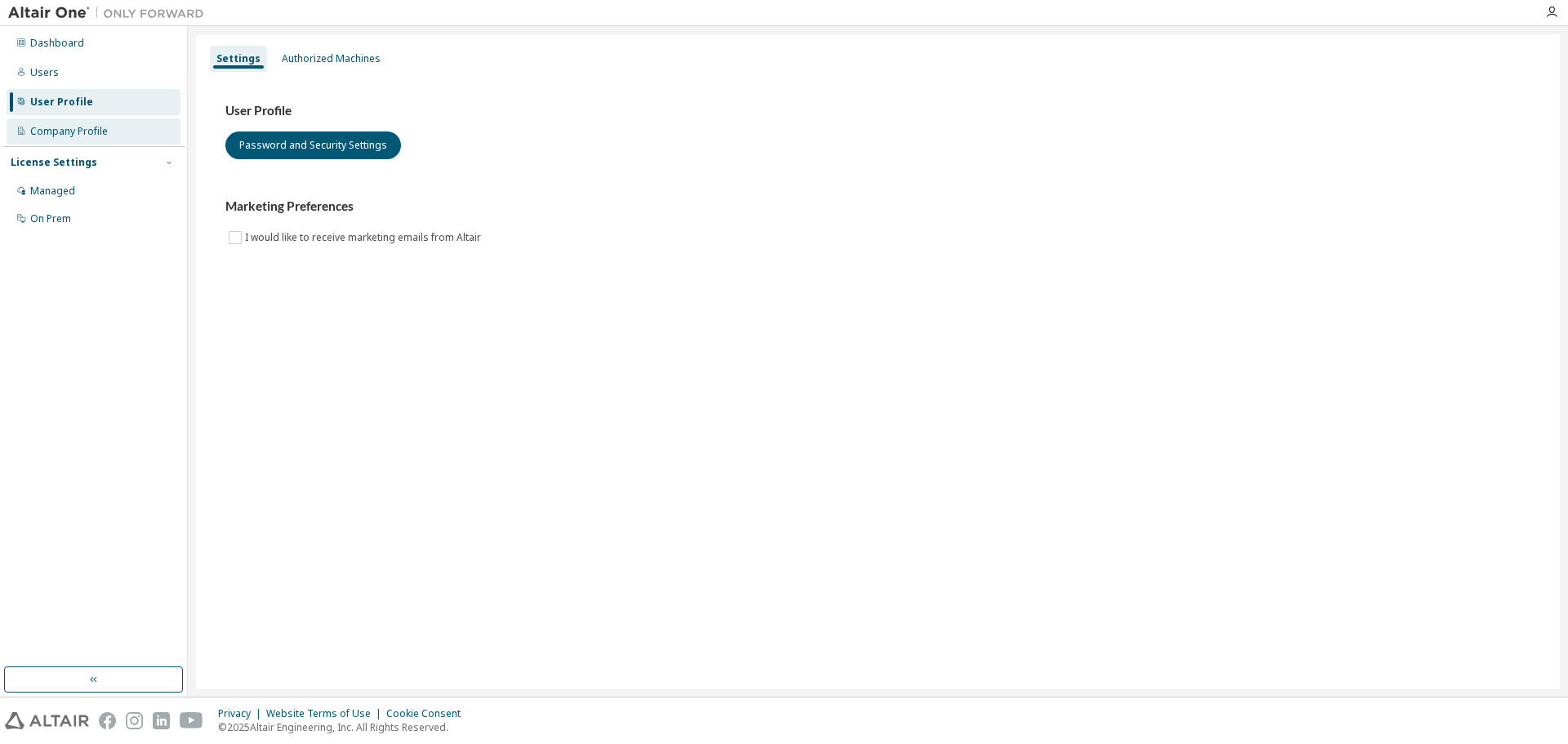
click at [44, 131] on div "Company Profile" at bounding box center [69, 131] width 78 height 13
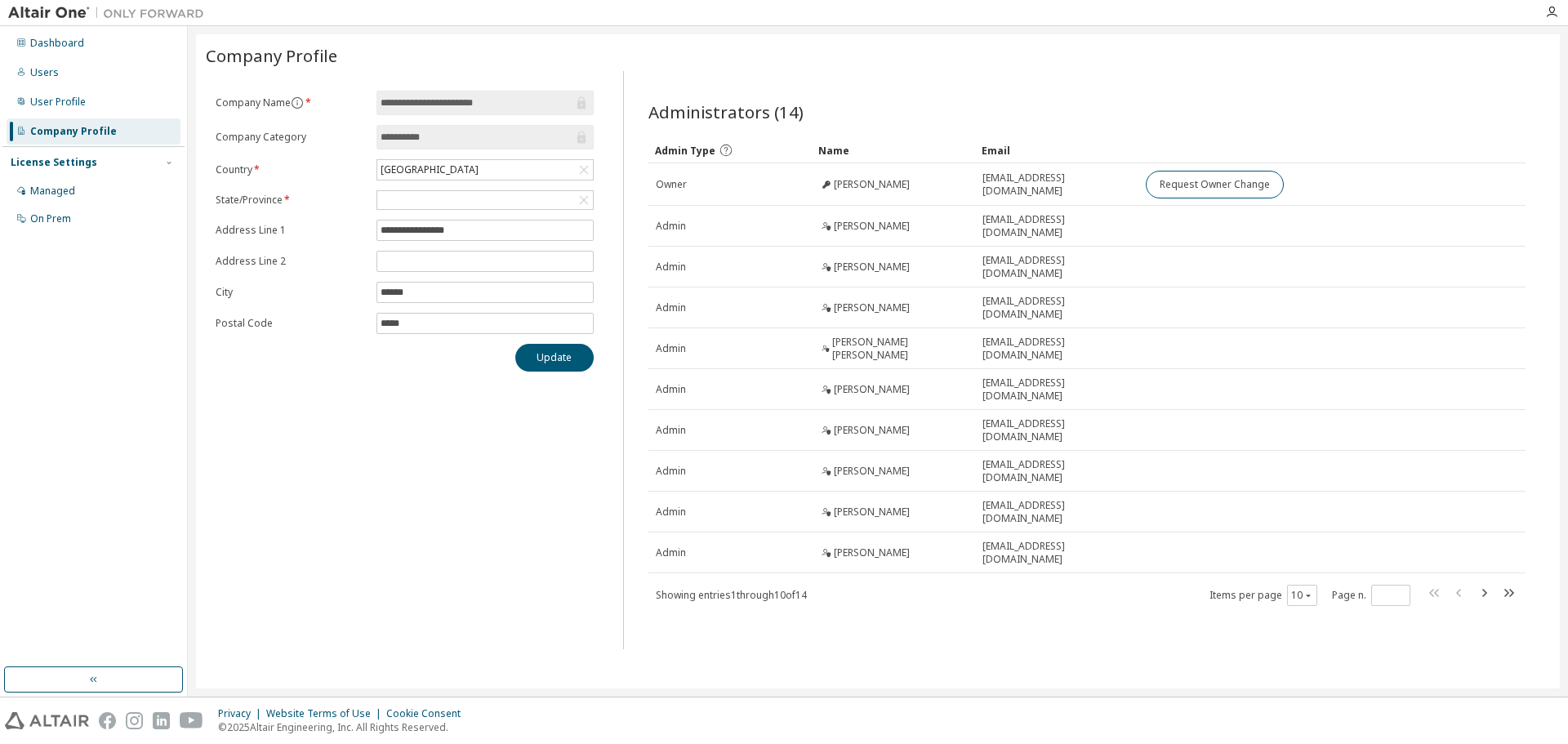
click at [56, 164] on div "License Settings" at bounding box center [53, 162] width 87 height 13
click at [66, 45] on div "Dashboard" at bounding box center [58, 43] width 54 height 13
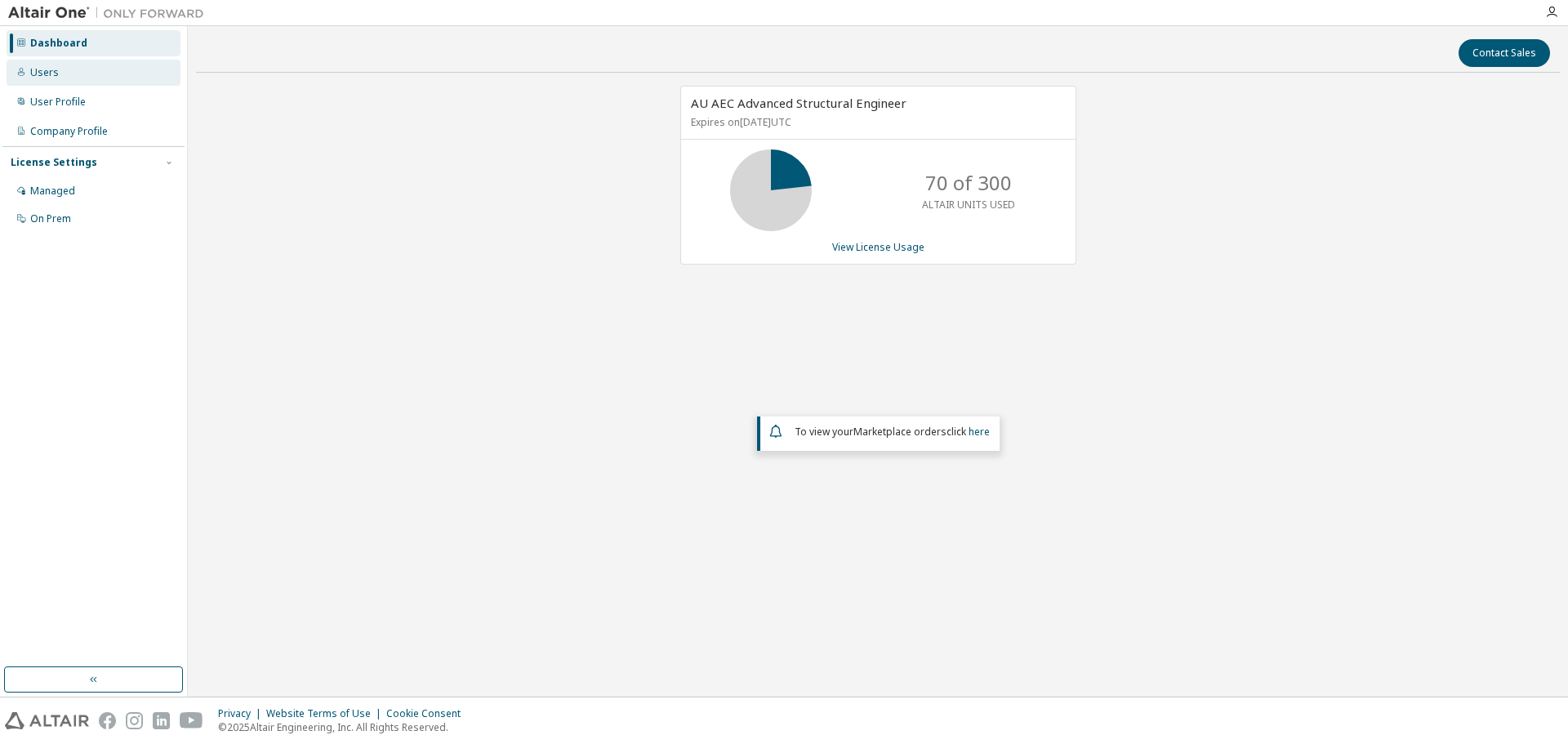
click at [45, 76] on div "Users" at bounding box center [45, 73] width 29 height 13
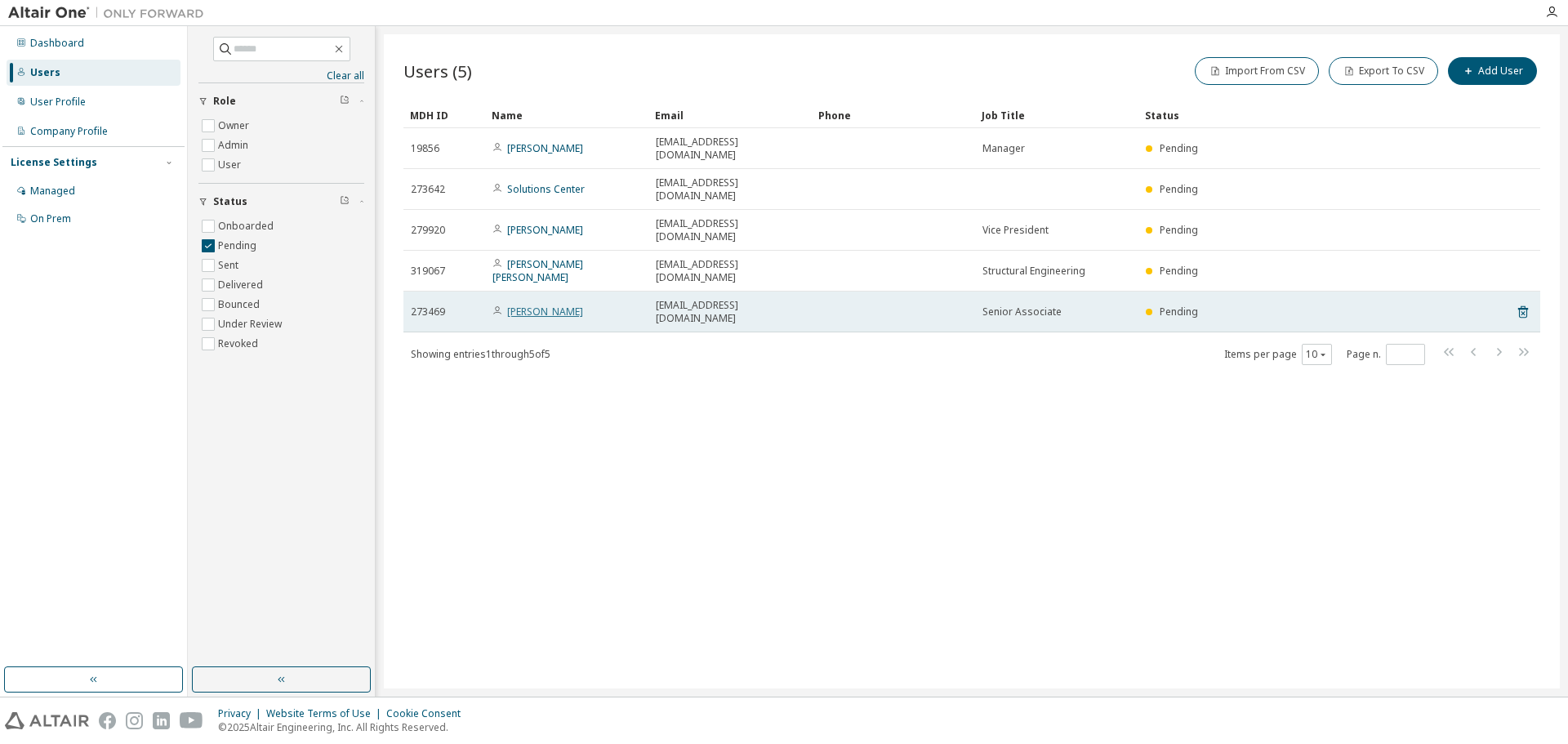
click at [560, 305] on link "Kate Williamson" at bounding box center [544, 312] width 76 height 14
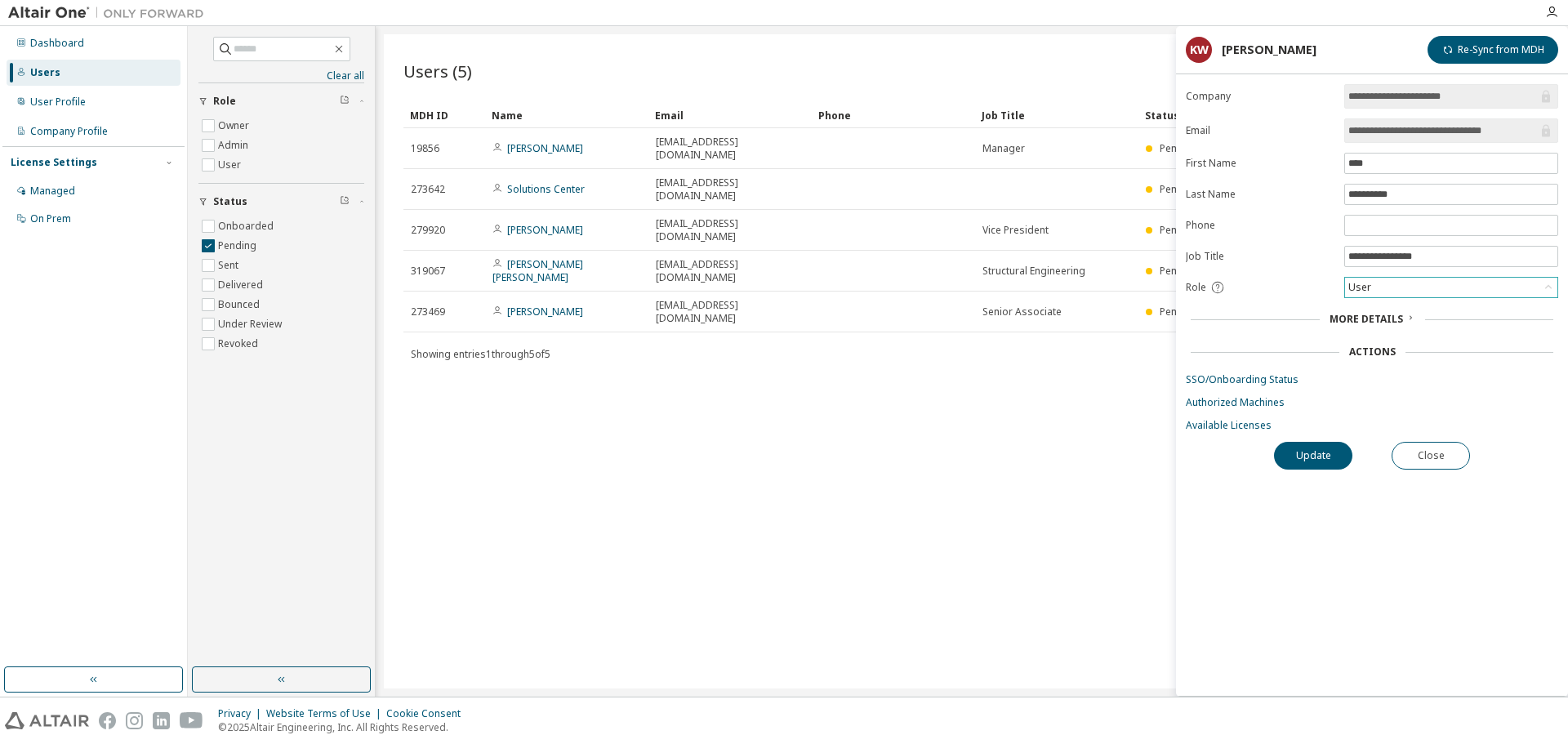
click at [1548, 291] on icon at bounding box center [1548, 287] width 17 height 17
click at [1519, 319] on div "More Details" at bounding box center [1372, 319] width 362 height 13
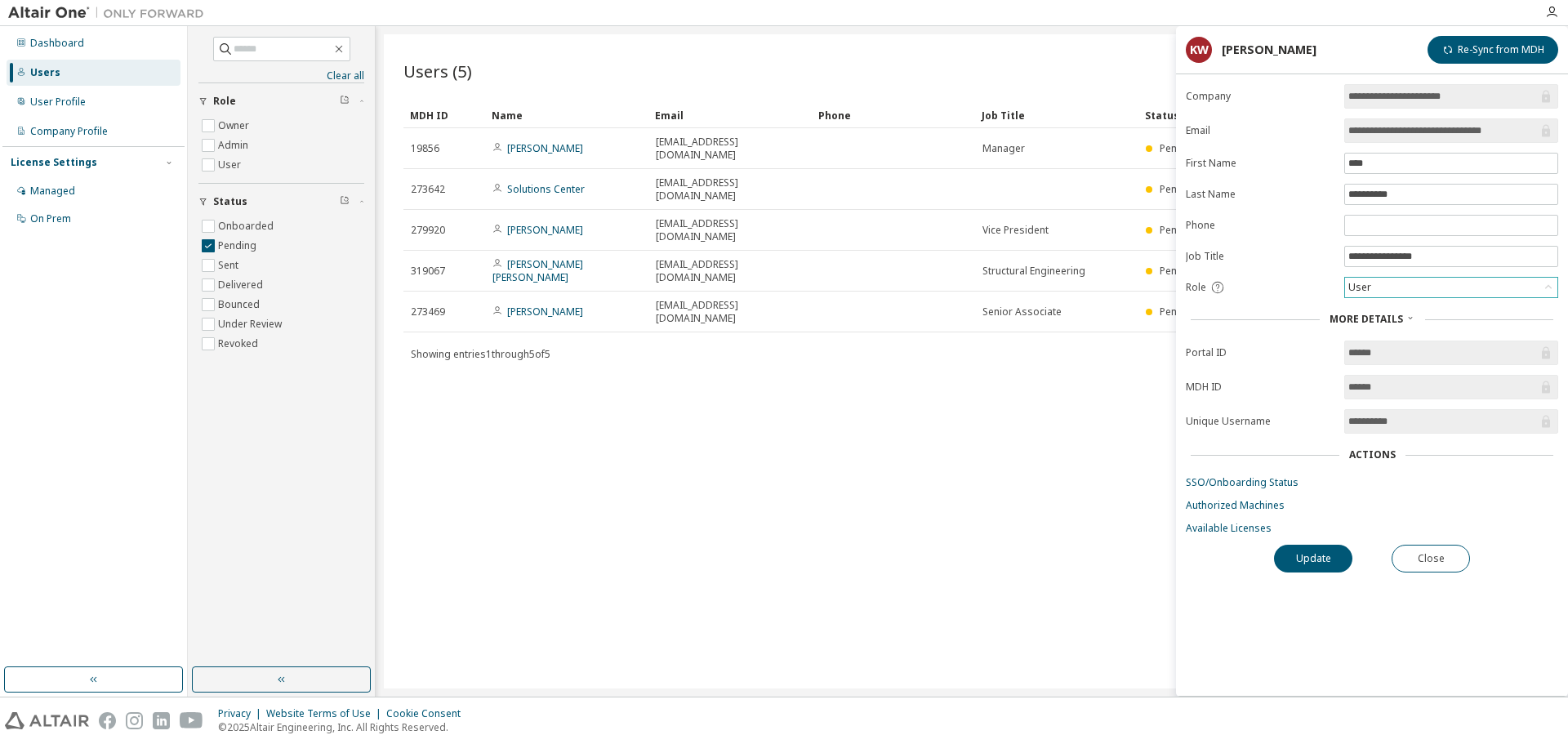
click at [1517, 319] on div "More Details" at bounding box center [1372, 319] width 362 height 13
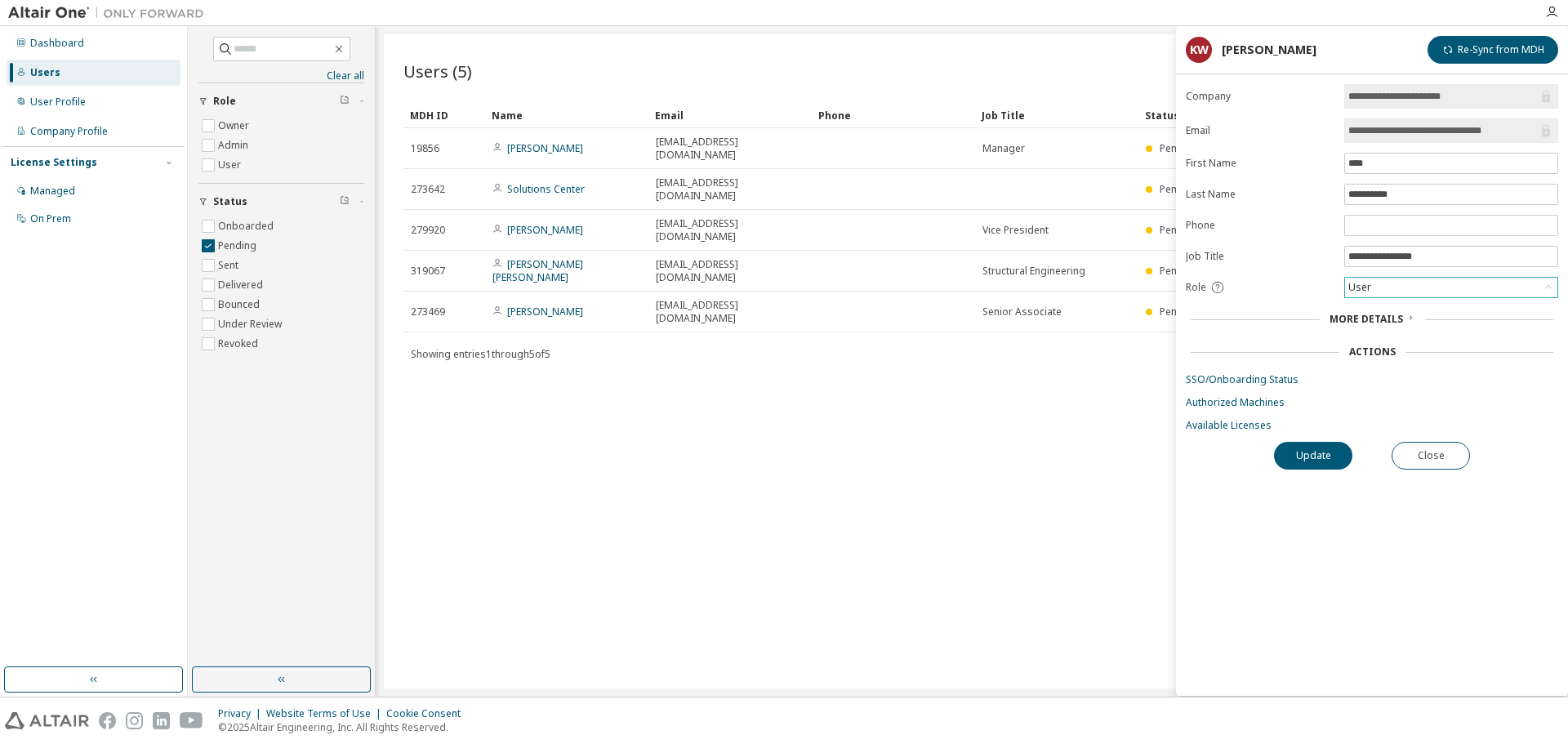
click at [855, 366] on div "Users (5) Import From CSV Export To CSV Add User Clear Load Save Save As Field …" at bounding box center [972, 361] width 1176 height 654
click at [832, 395] on div "Users (5) Import From CSV Export To CSV Add User Clear Load Save Save As Field …" at bounding box center [972, 361] width 1176 height 654
click at [1416, 458] on button "Close" at bounding box center [1431, 456] width 79 height 28
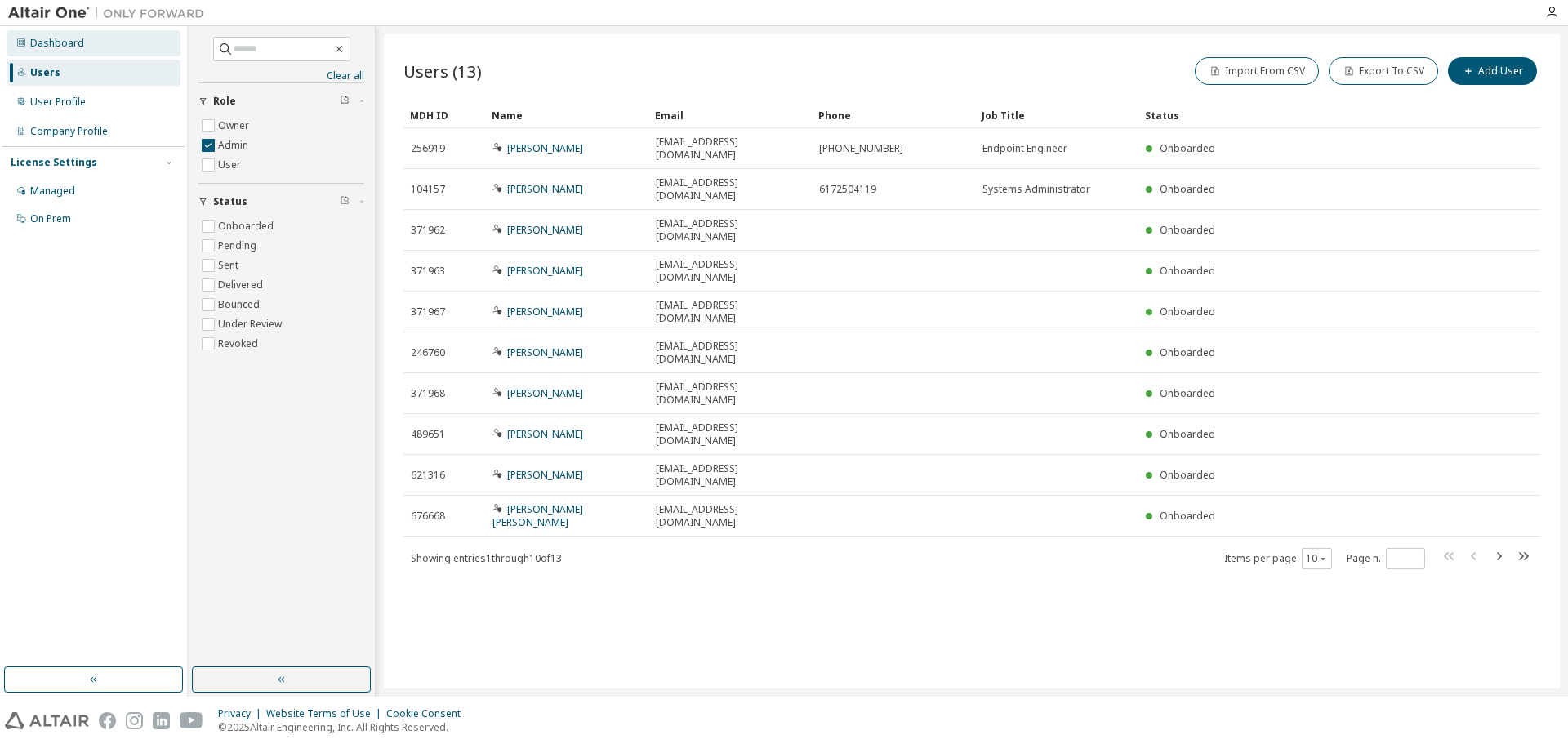
click at [46, 43] on div "Dashboard" at bounding box center [58, 43] width 54 height 13
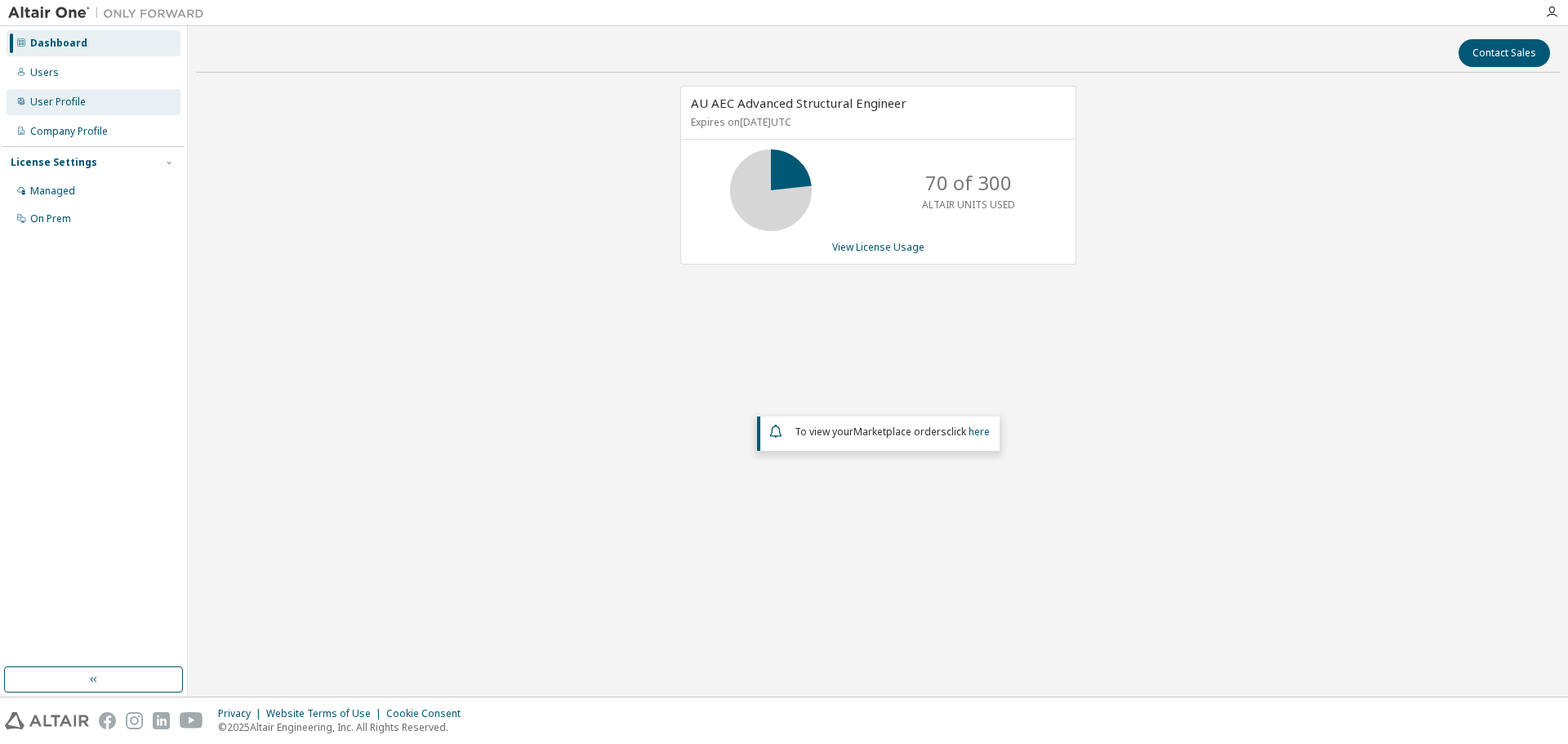
click at [31, 105] on div "User Profile" at bounding box center [58, 102] width 55 height 13
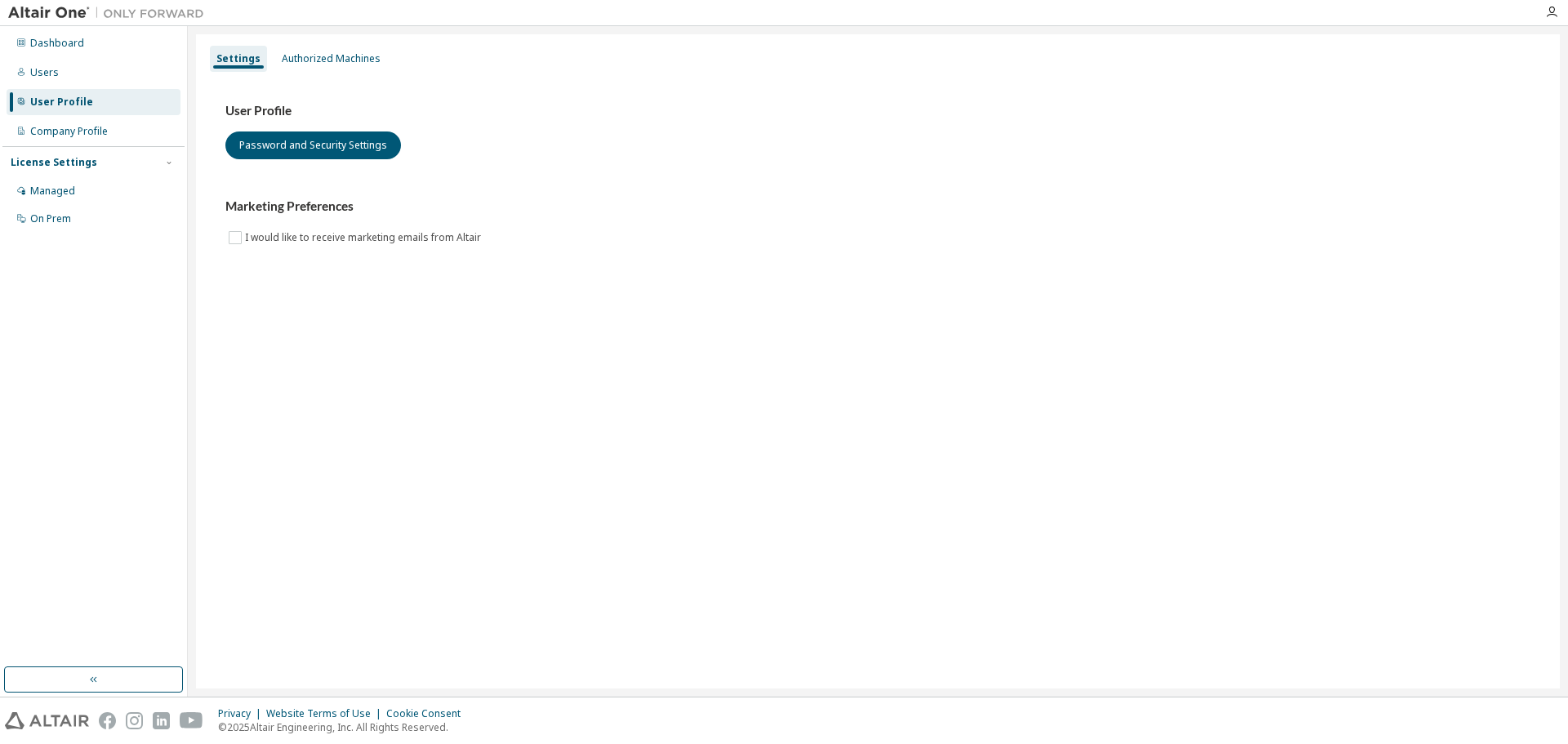
click at [31, 105] on div "User Profile" at bounding box center [62, 102] width 63 height 13
click at [31, 130] on div "Company Profile" at bounding box center [69, 131] width 78 height 13
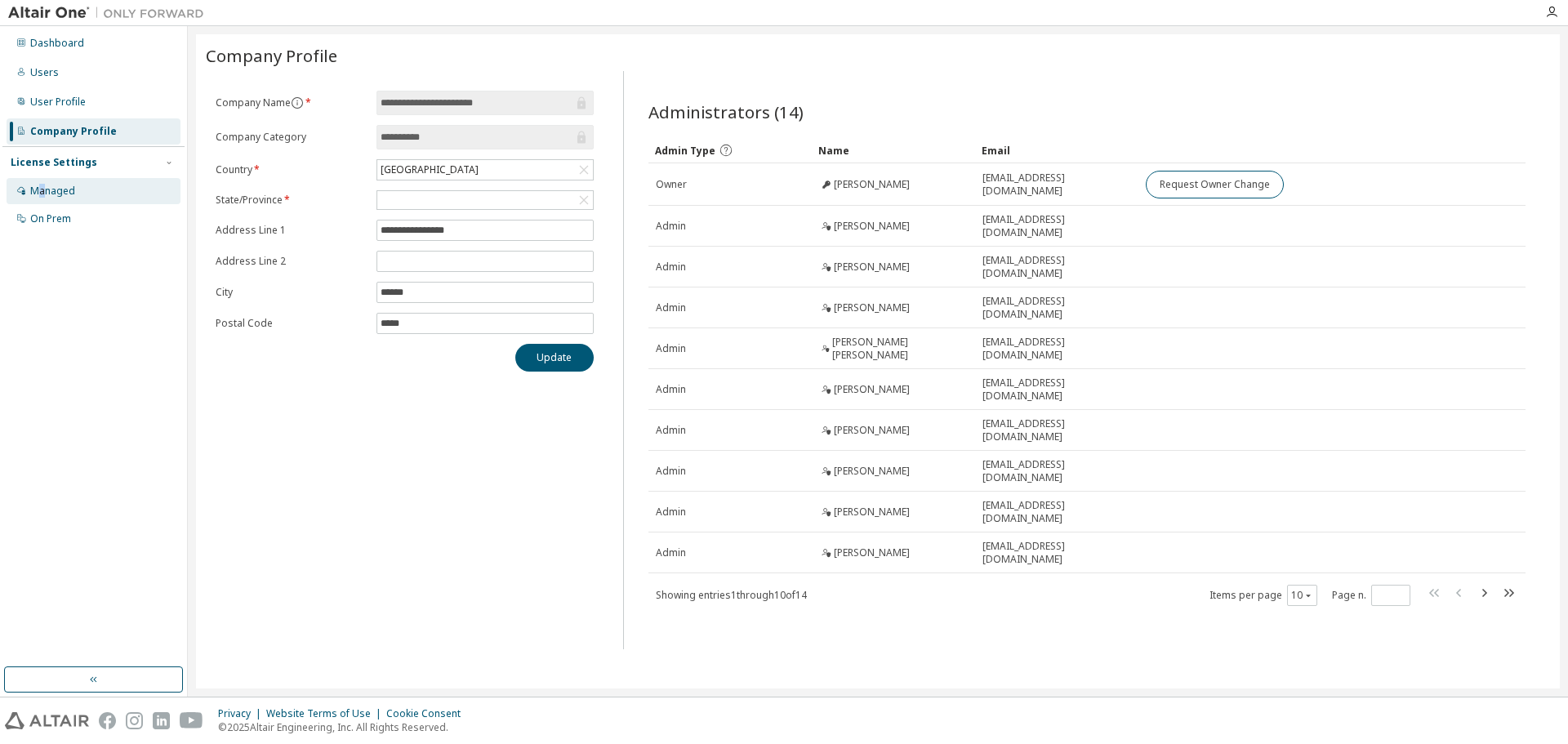
click at [39, 188] on div "Managed" at bounding box center [52, 191] width 45 height 13
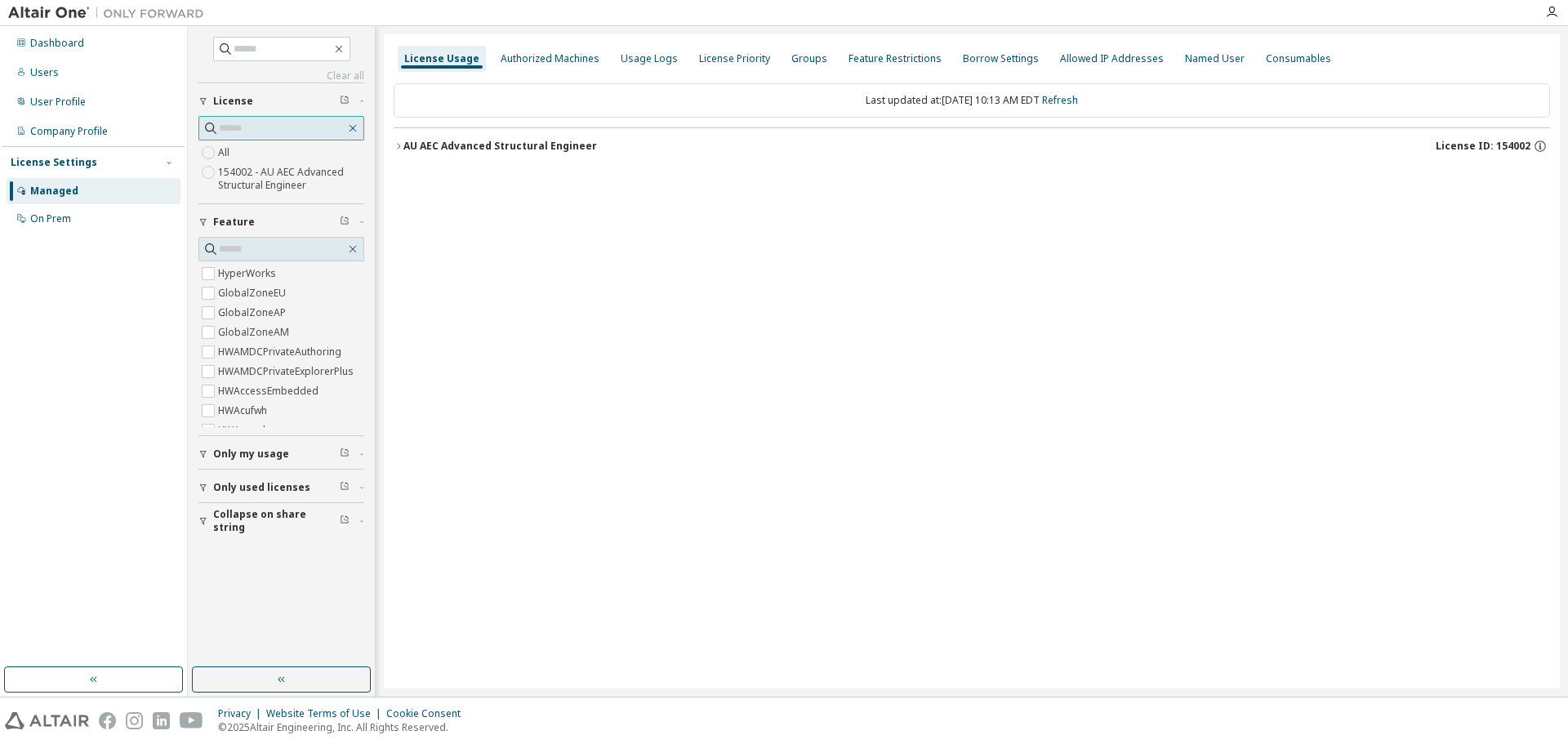
click at [354, 126] on icon "button" at bounding box center [353, 128] width 13 height 13
click at [796, 64] on div "Groups" at bounding box center [808, 59] width 36 height 13
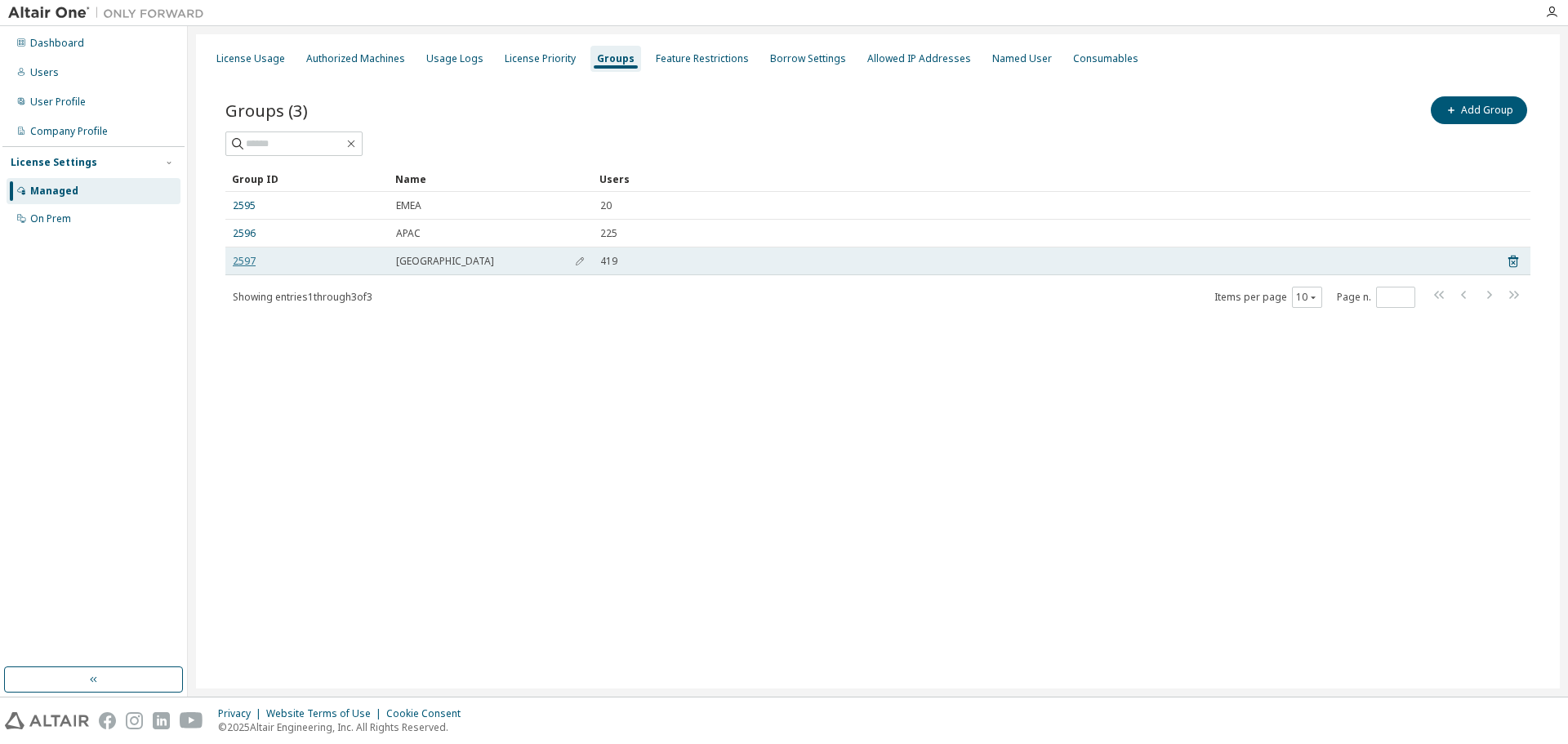
click at [242, 263] on link "2597" at bounding box center [244, 261] width 23 height 13
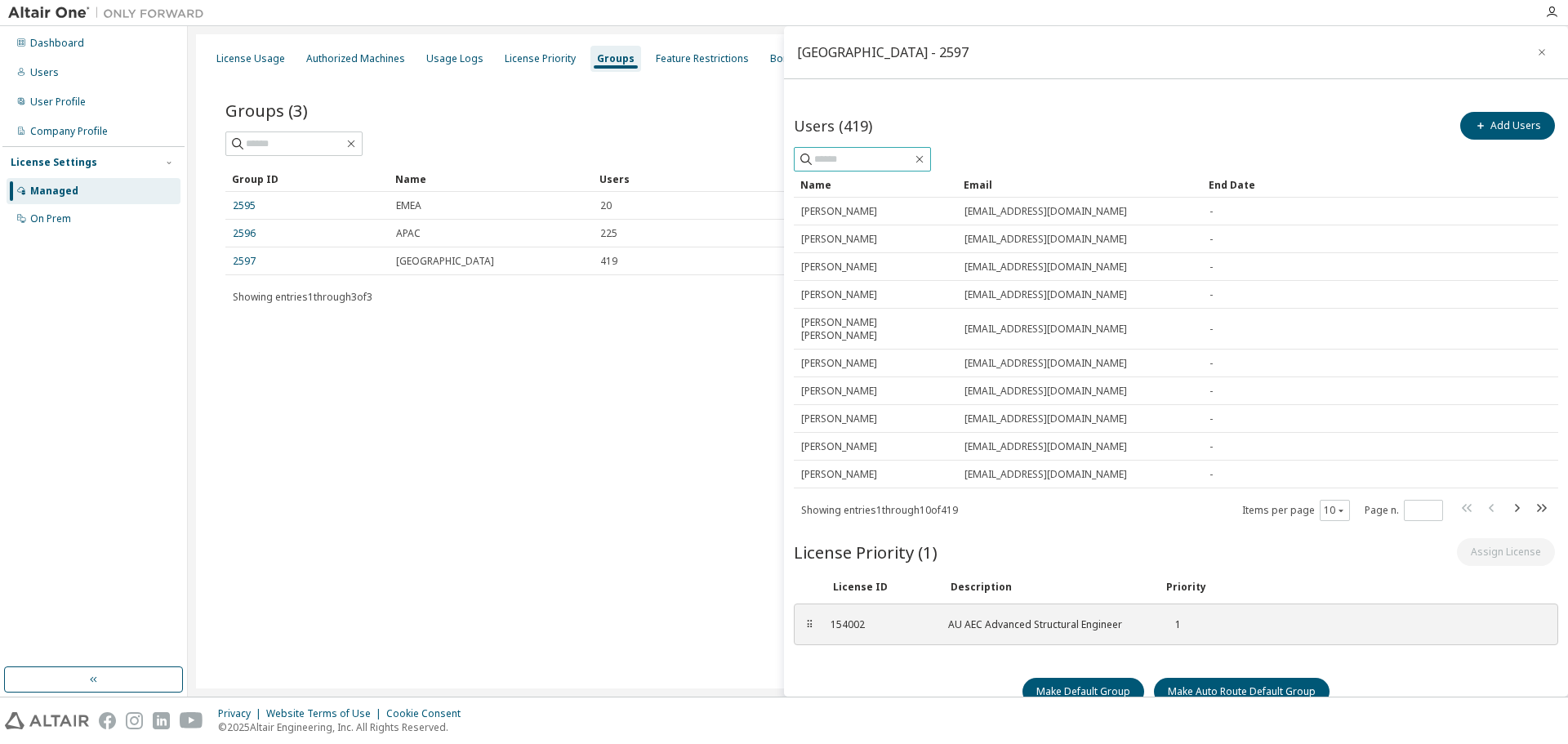
click at [841, 161] on input "text" at bounding box center [863, 159] width 98 height 17
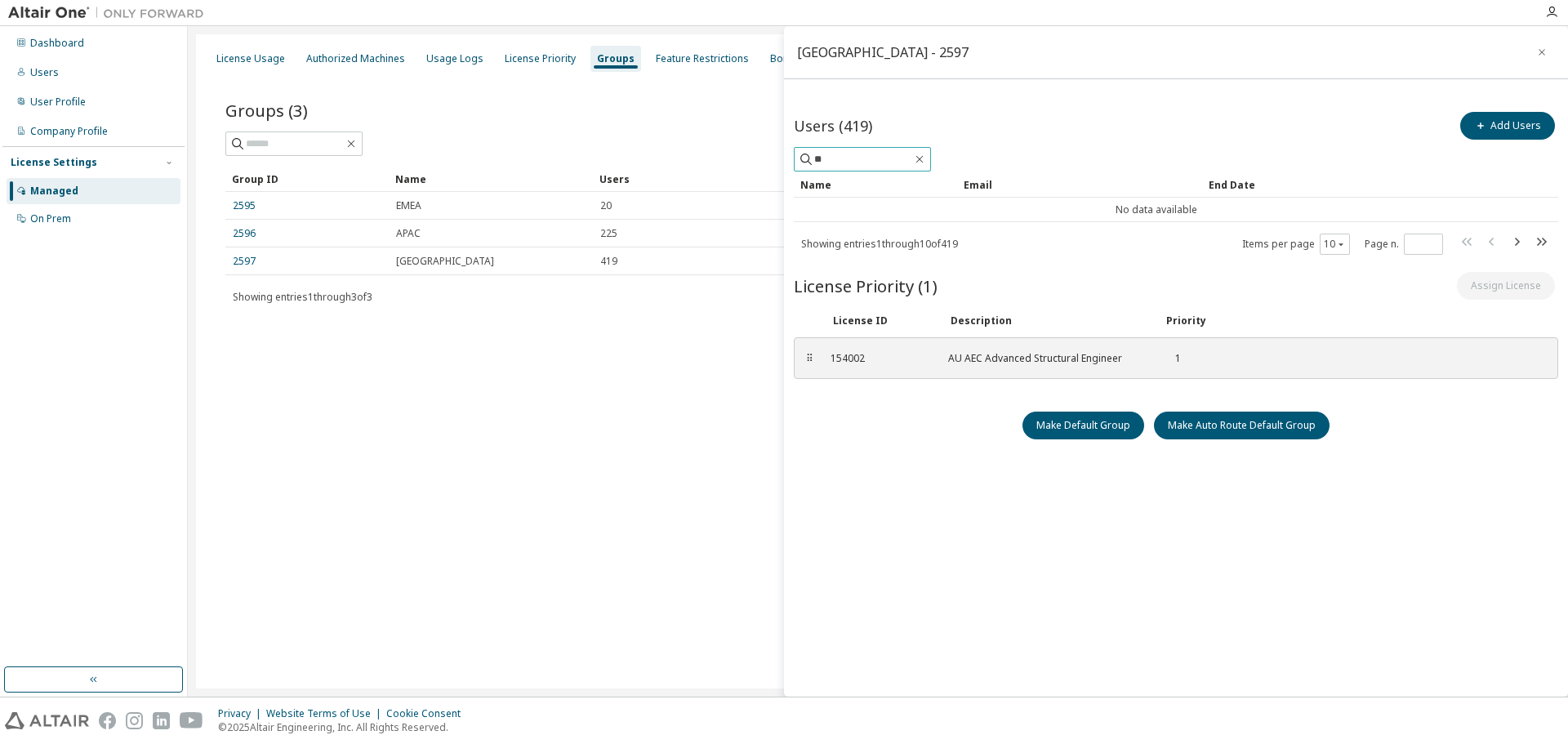
type input "*"
click at [808, 368] on div "⠿ 154002 AU AEC Advanced Structural Engineer 1" at bounding box center [1175, 358] width 764 height 42
click at [806, 361] on div "⠿" at bounding box center [808, 358] width 10 height 13
drag, startPoint x: 857, startPoint y: 155, endPoint x: 768, endPoint y: 148, distance: 89.3
click at [768, 148] on main "North America - 2597 Users (419) Add Users ******* Clear Load Save Save As Fiel…" at bounding box center [878, 361] width 1380 height 670
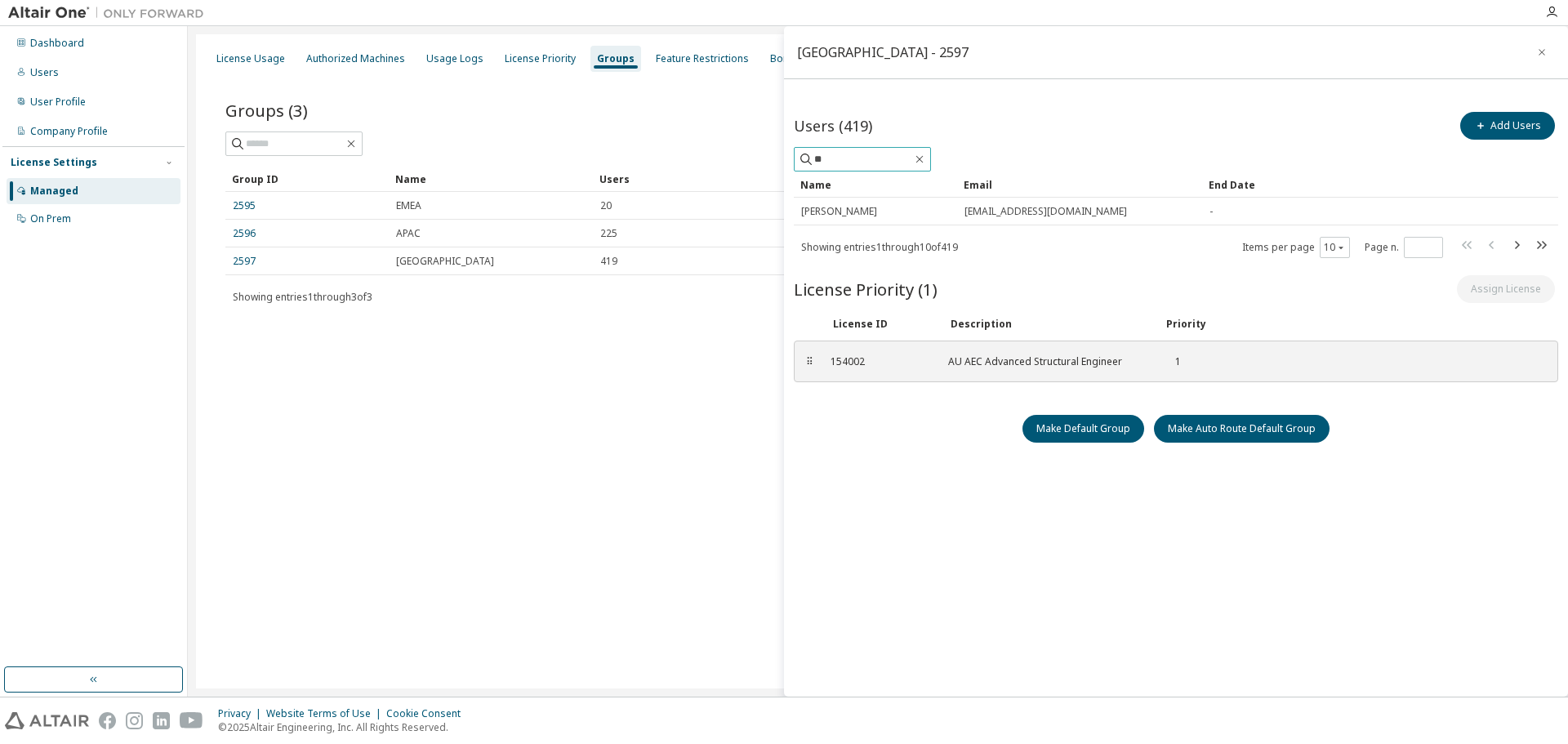
type input "*"
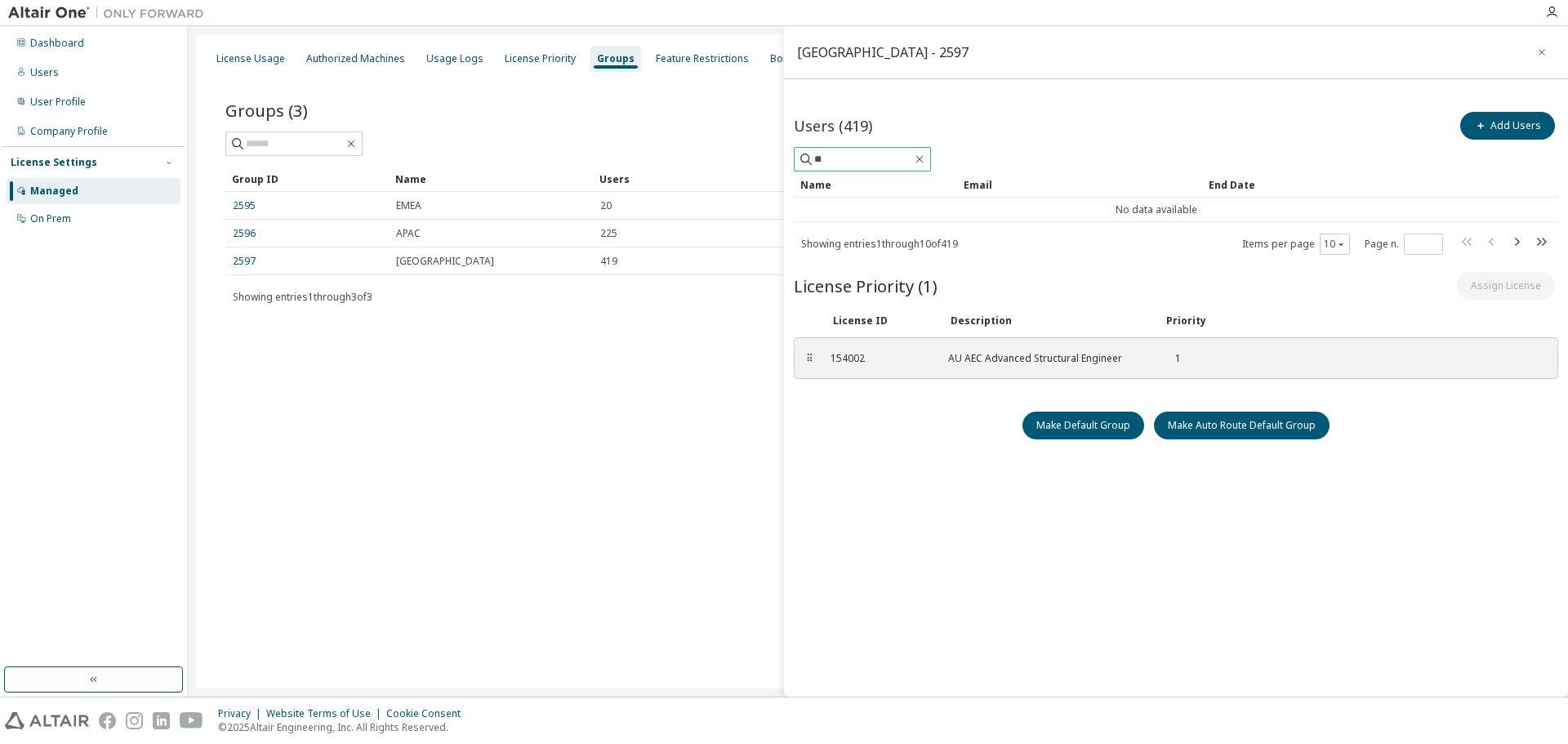
type input "*"
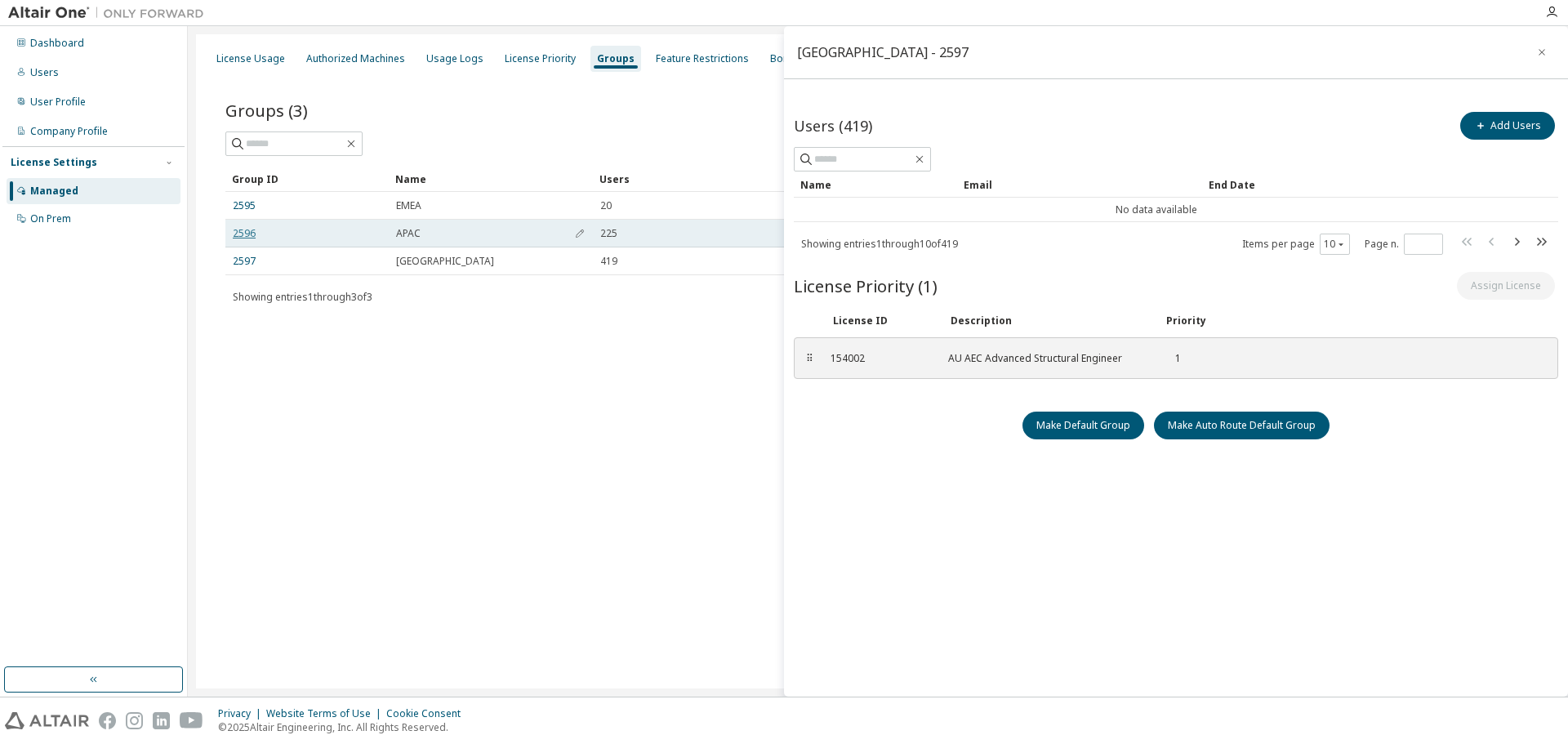
click at [243, 234] on link "2596" at bounding box center [244, 233] width 23 height 13
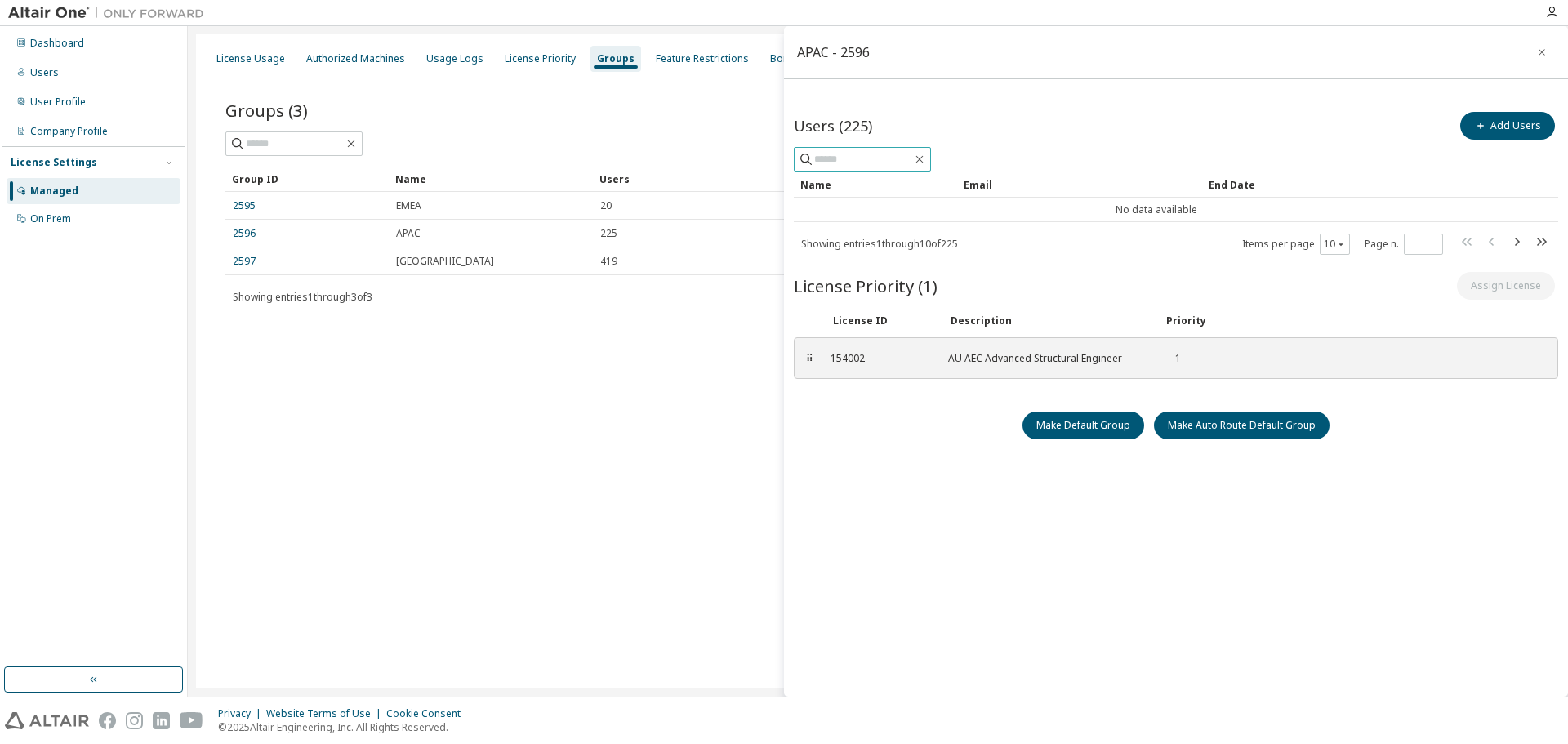
click at [870, 163] on input "text" at bounding box center [863, 159] width 98 height 17
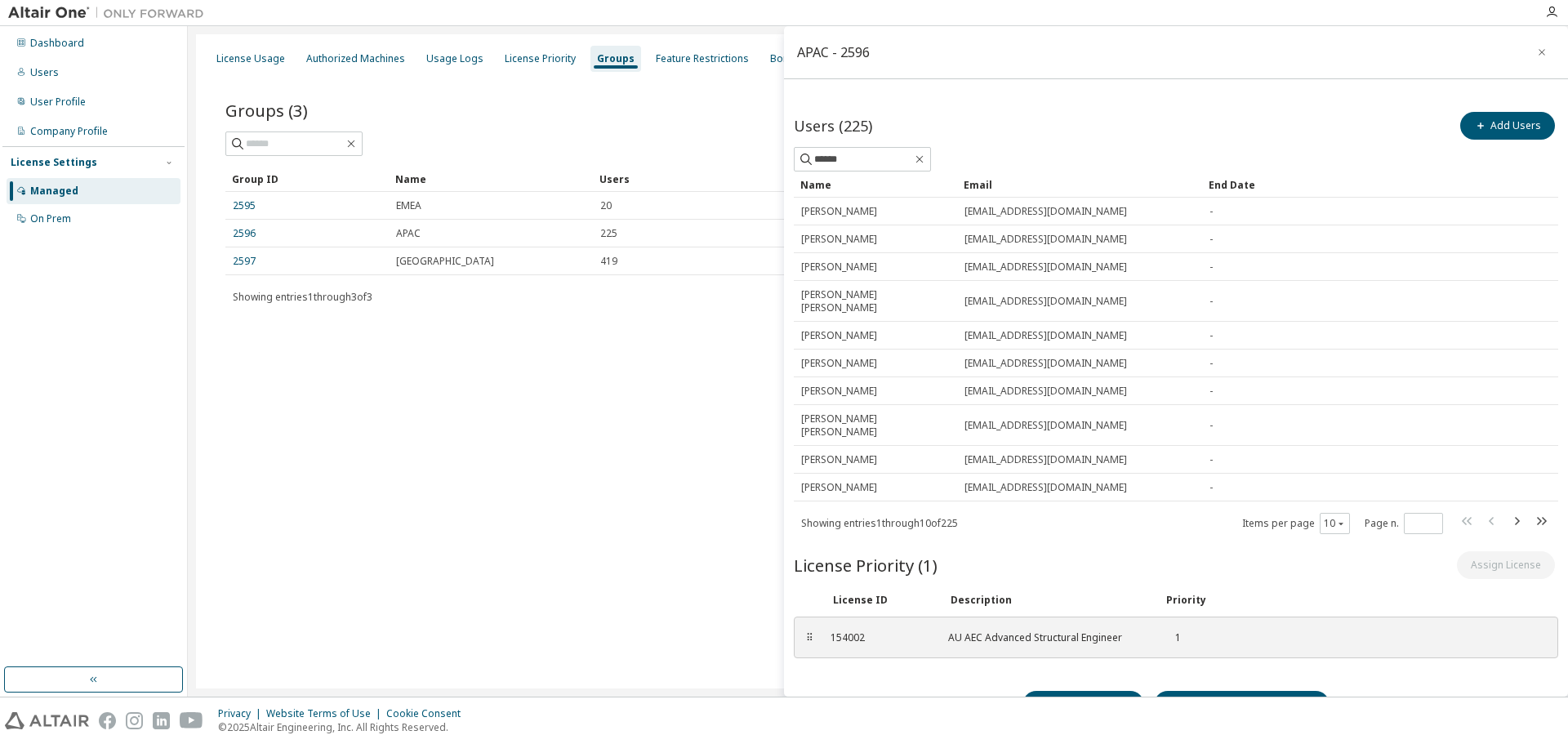
click at [811, 186] on div "Name" at bounding box center [875, 185] width 150 height 26
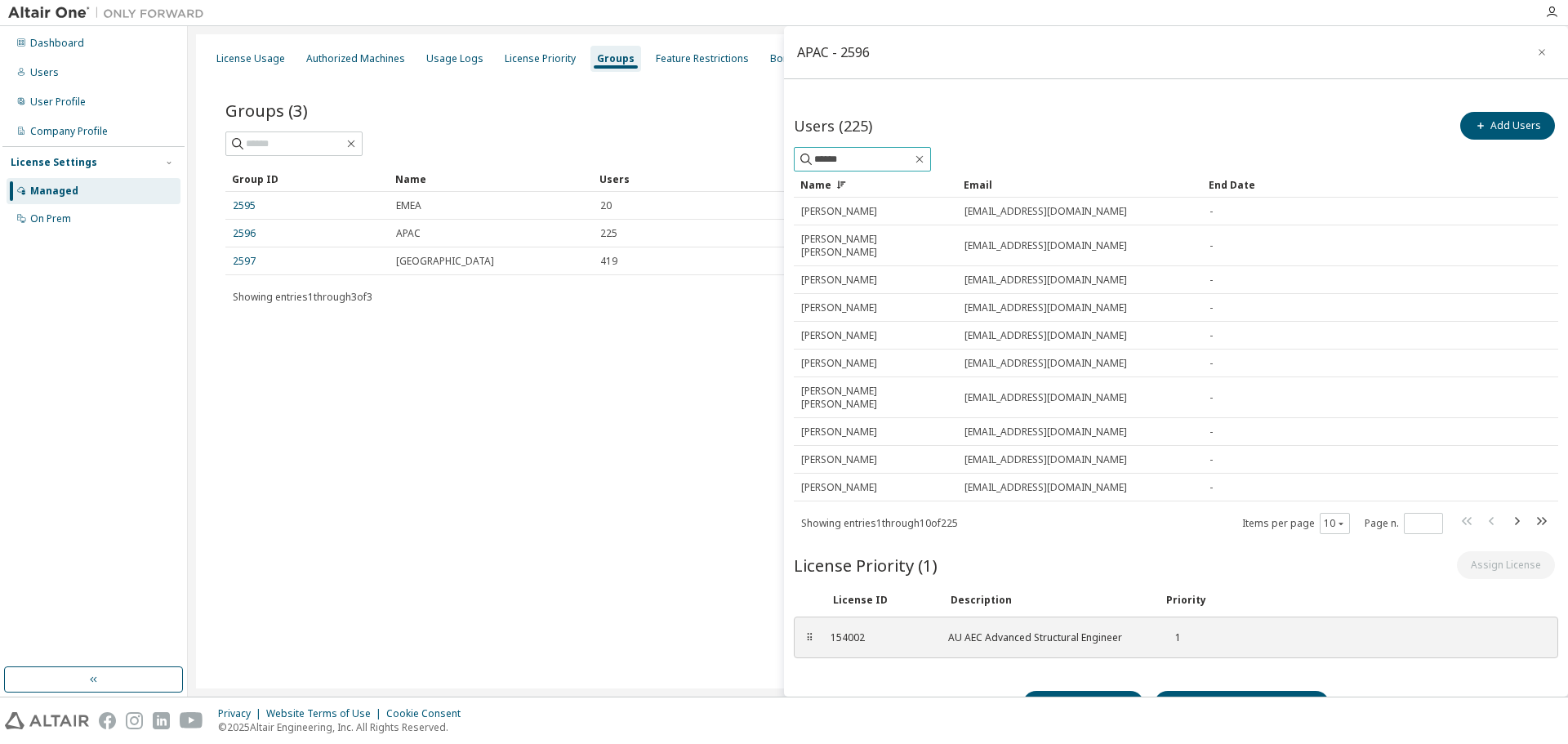
click at [814, 158] on input "******" at bounding box center [863, 159] width 98 height 17
click at [894, 166] on input "**********" at bounding box center [863, 159] width 98 height 17
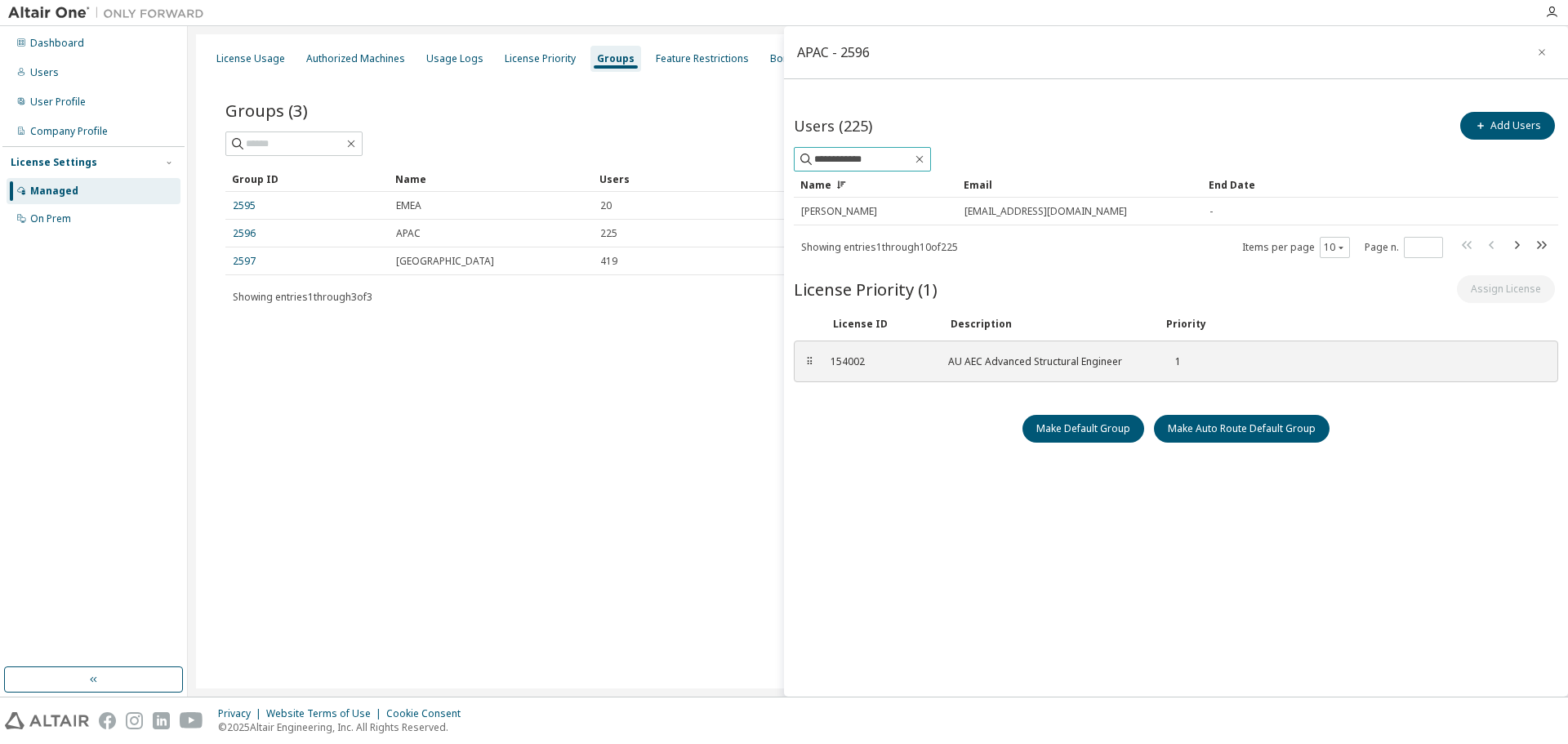
drag, startPoint x: 909, startPoint y: 155, endPoint x: 793, endPoint y: 160, distance: 116.1
click at [793, 160] on div "**********" at bounding box center [1176, 276] width 784 height 361
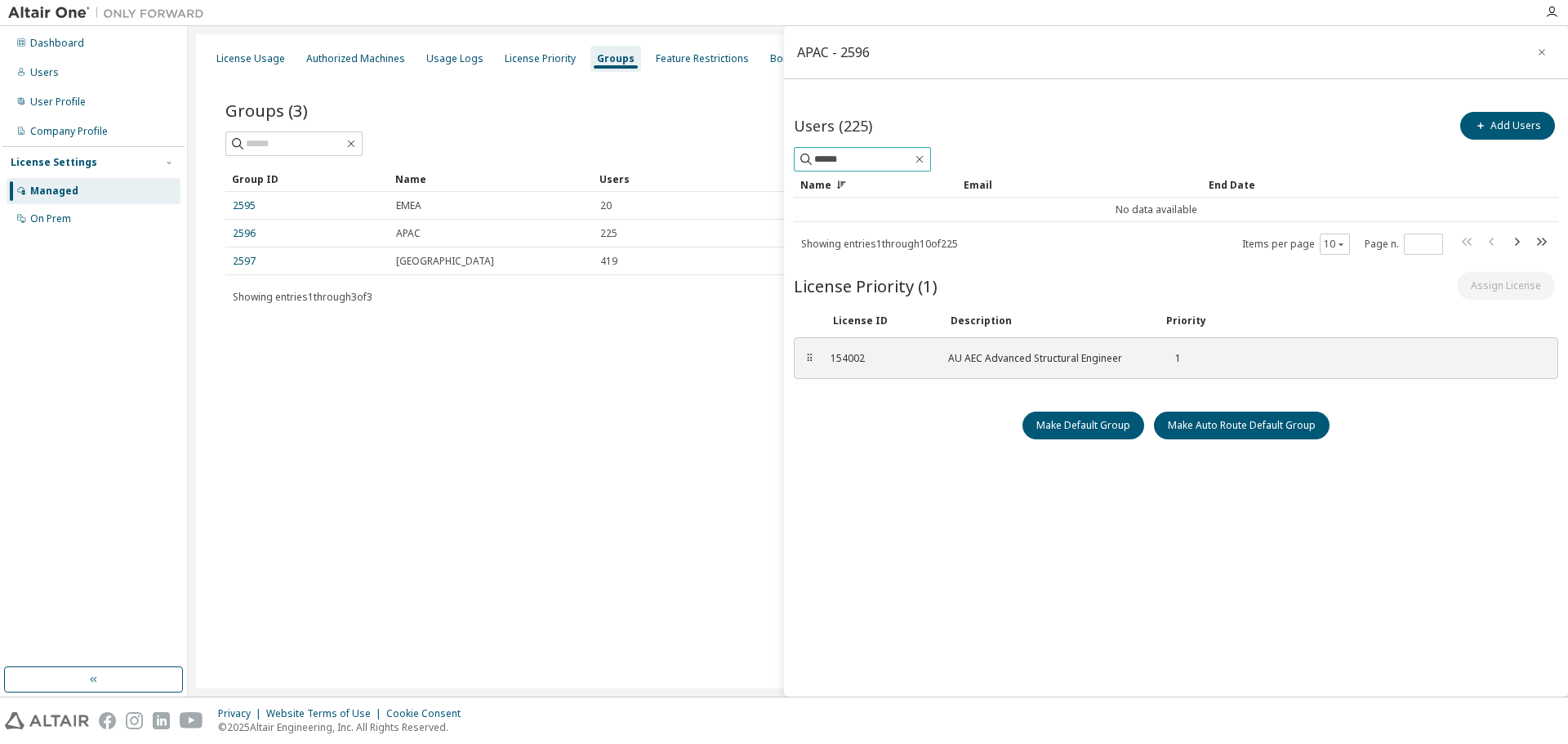
drag, startPoint x: 744, startPoint y: 153, endPoint x: 724, endPoint y: 152, distance: 20.0
click at [724, 152] on main "APAC - 2596 Users (225) Add Users ****** Clear Load Save Save As Field Operator…" at bounding box center [878, 361] width 1380 height 670
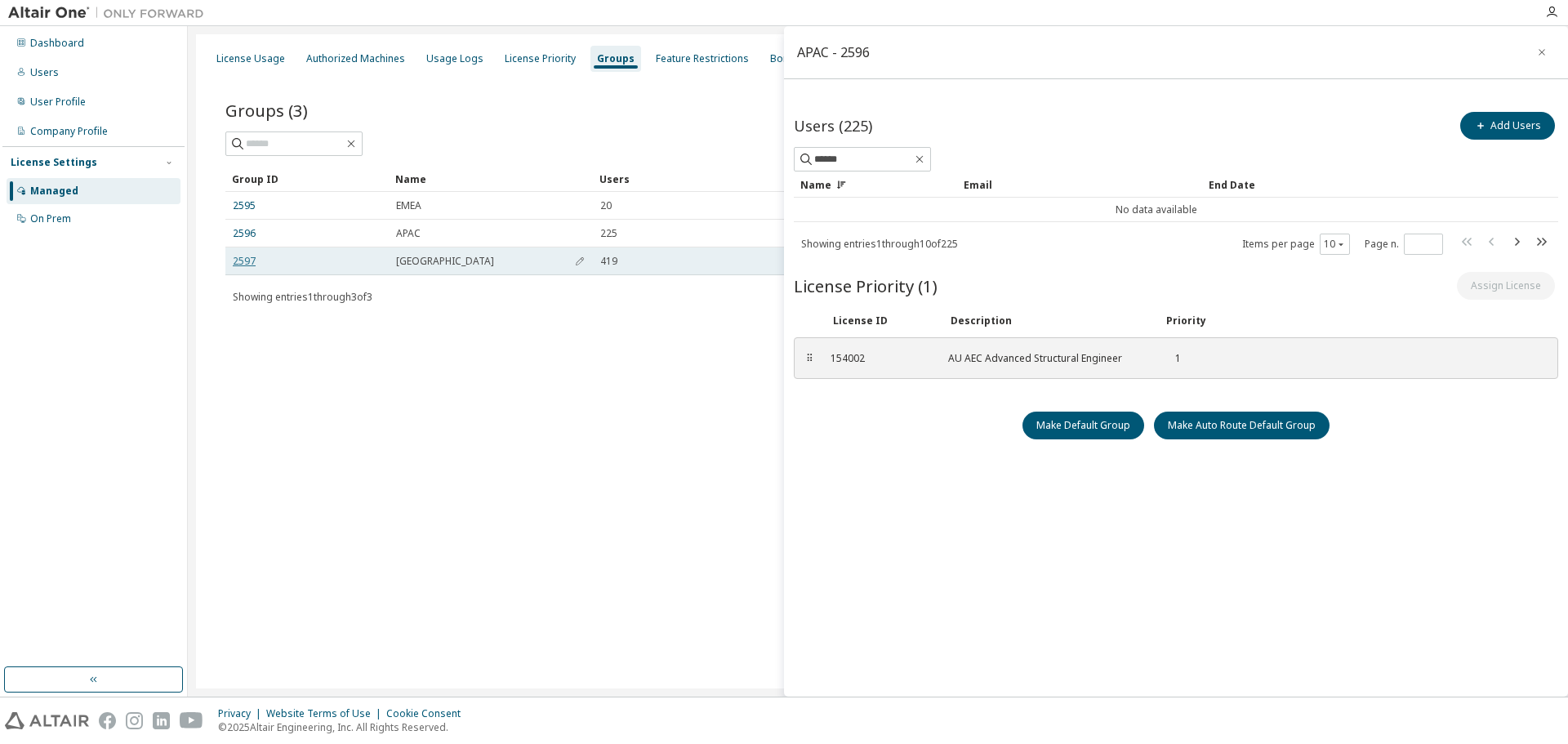
click at [243, 259] on link "2597" at bounding box center [244, 261] width 23 height 13
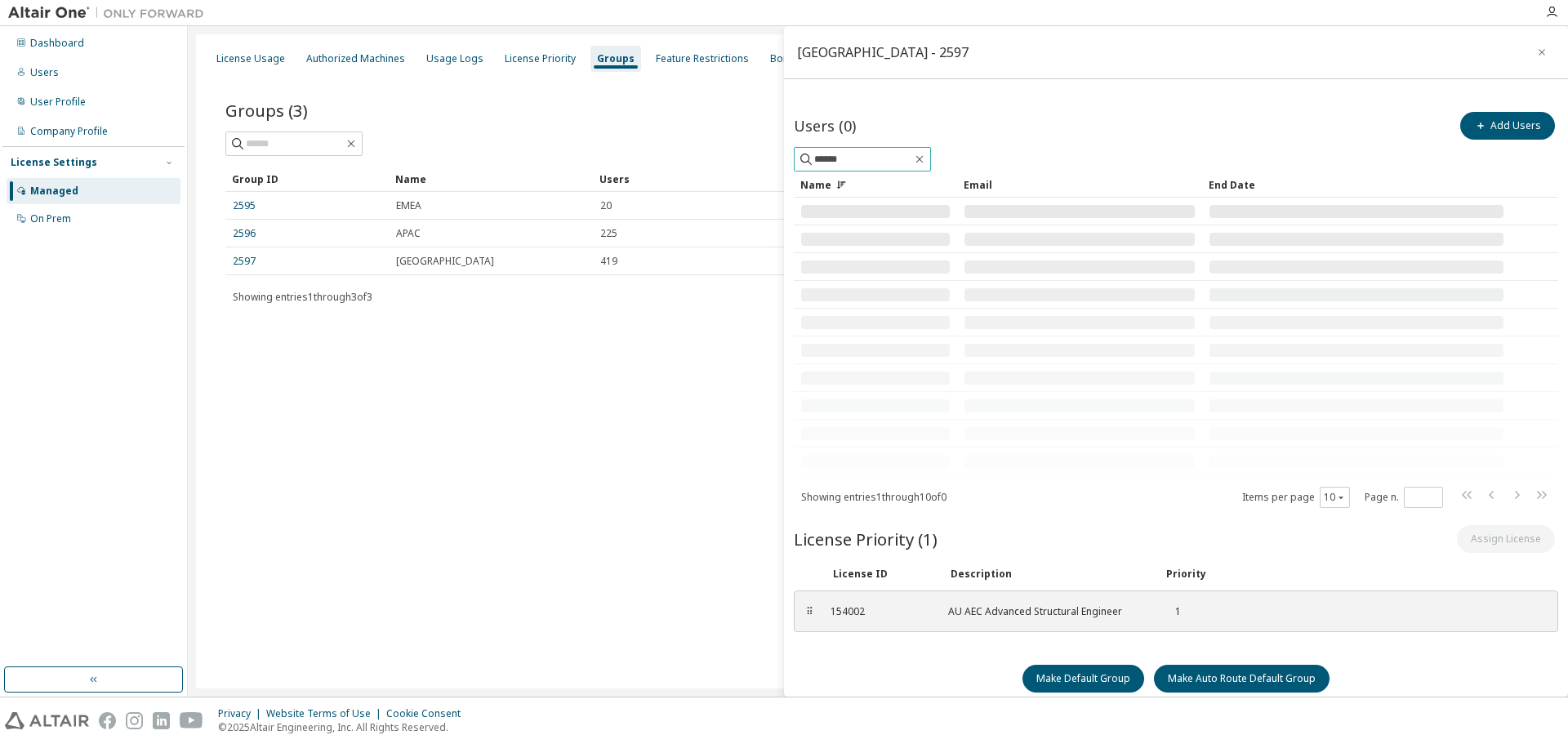
click at [878, 161] on input "******" at bounding box center [863, 159] width 98 height 17
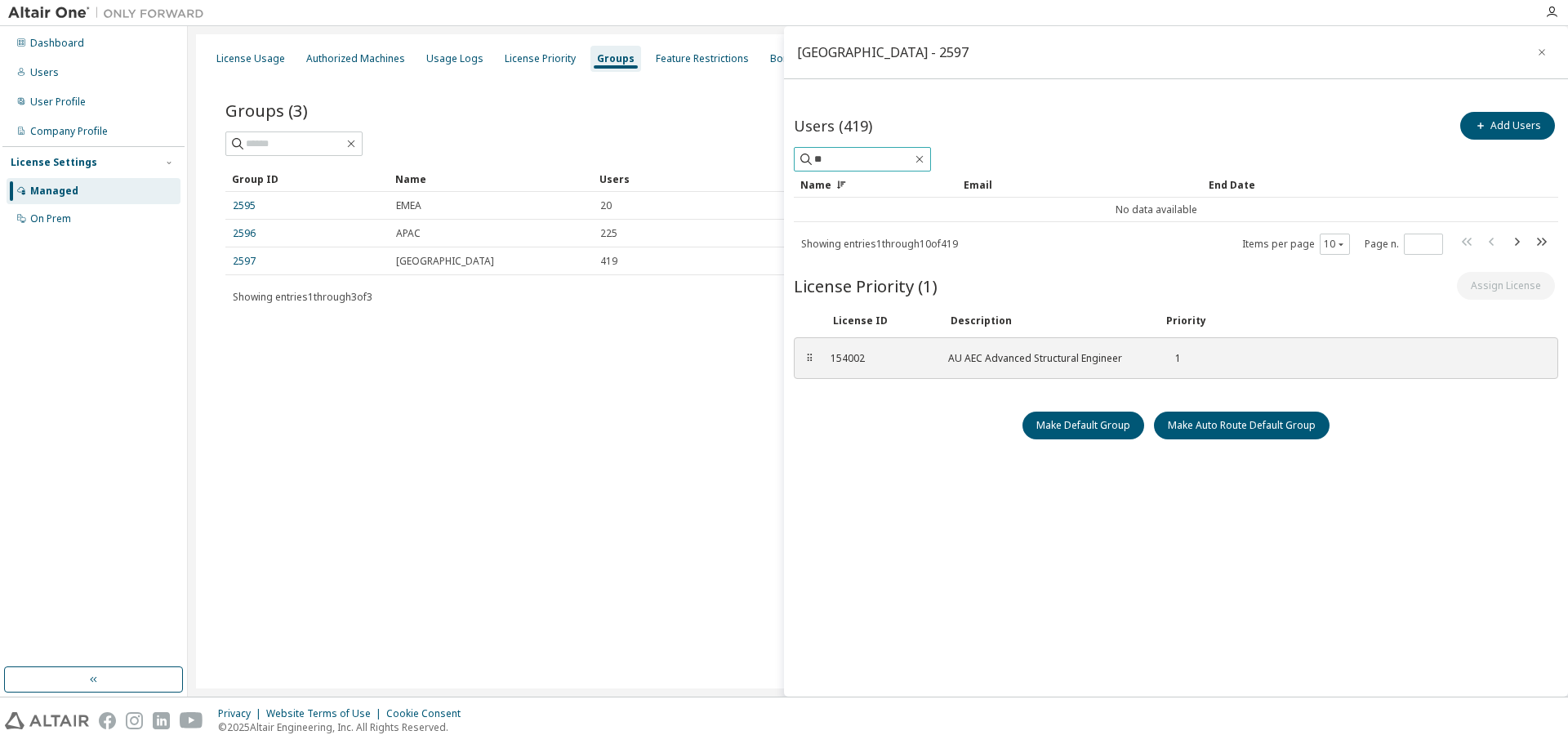
type input "*"
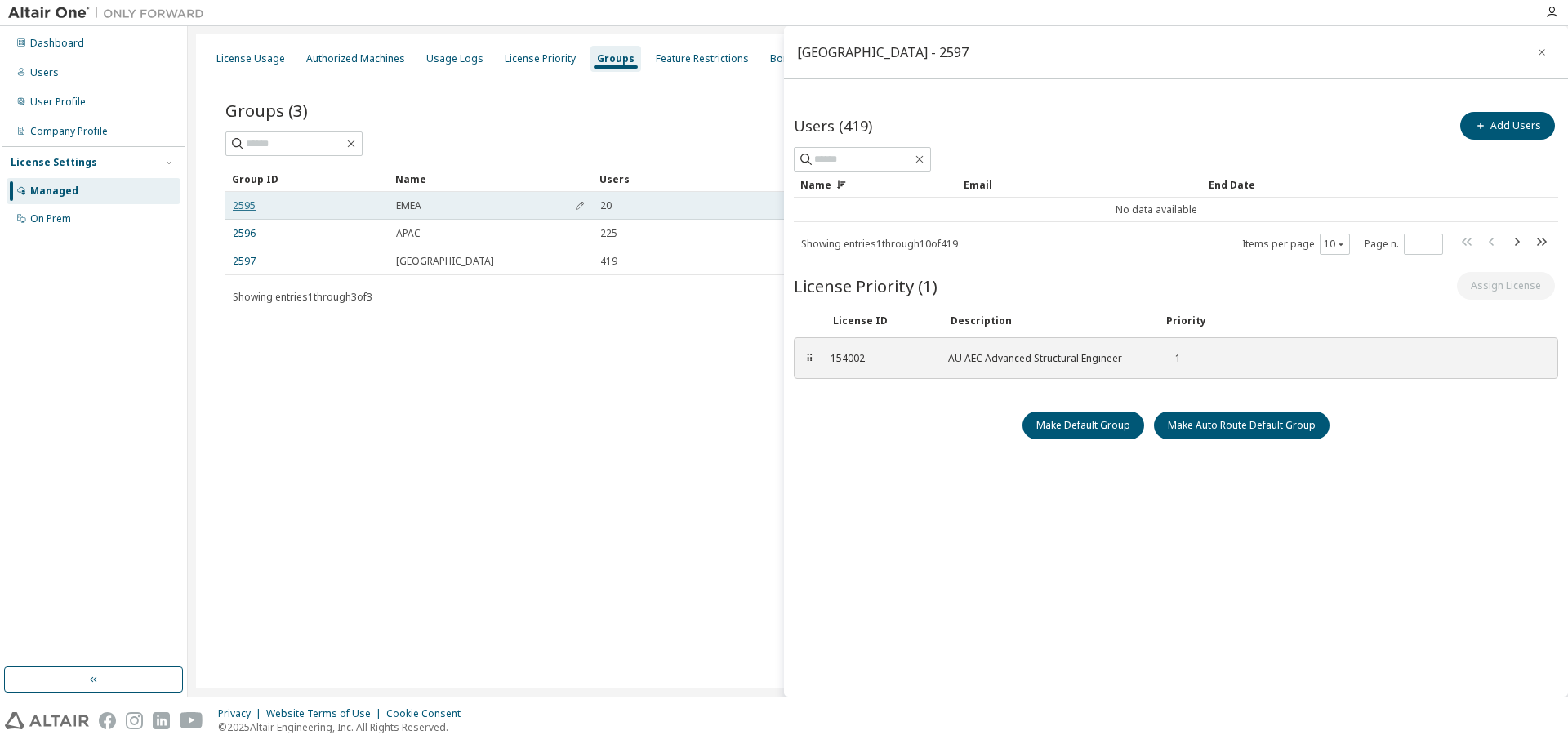
click at [245, 210] on link "2595" at bounding box center [244, 206] width 23 height 13
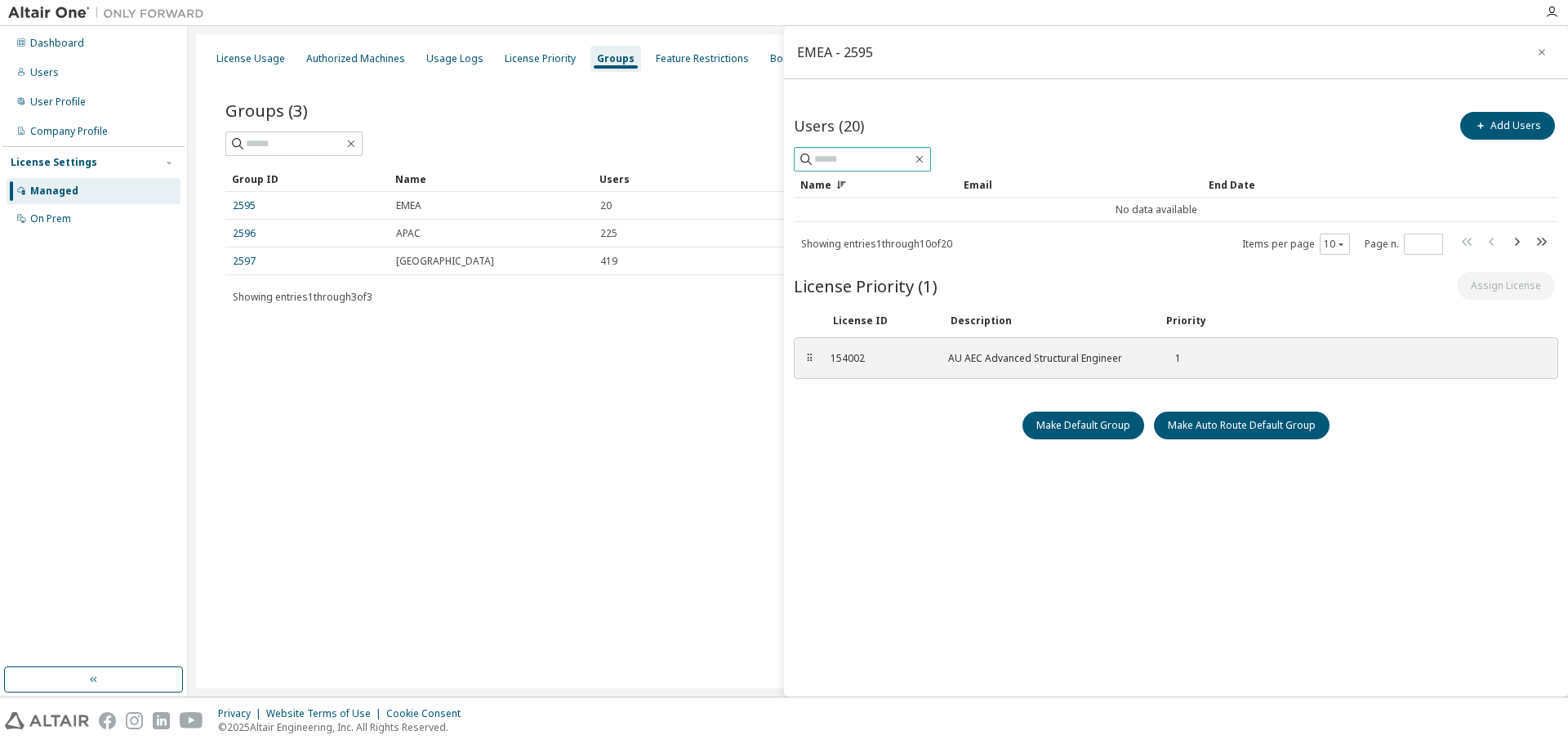
click at [866, 164] on input "text" at bounding box center [863, 159] width 98 height 17
type input "*"
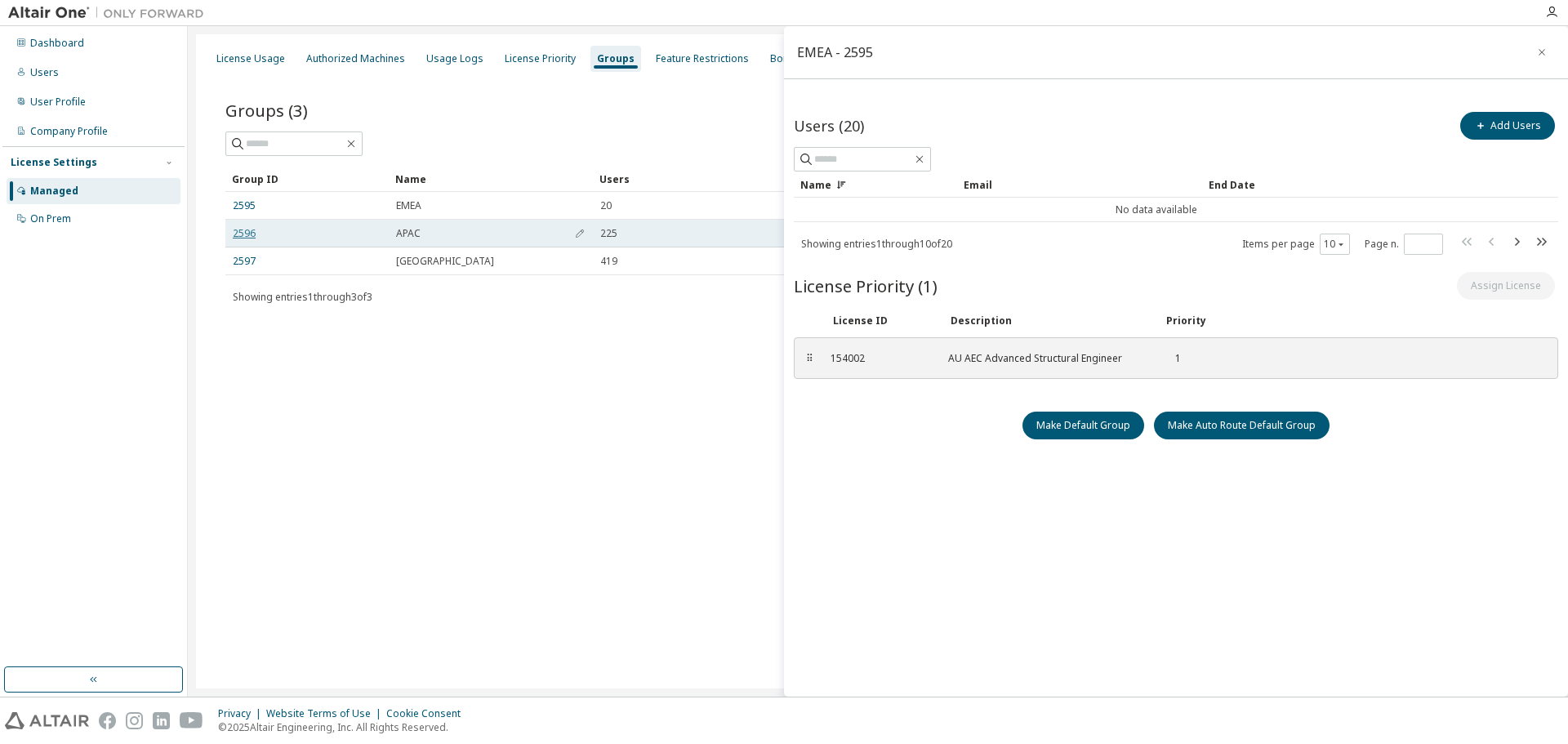
click at [248, 232] on link "2596" at bounding box center [244, 233] width 23 height 13
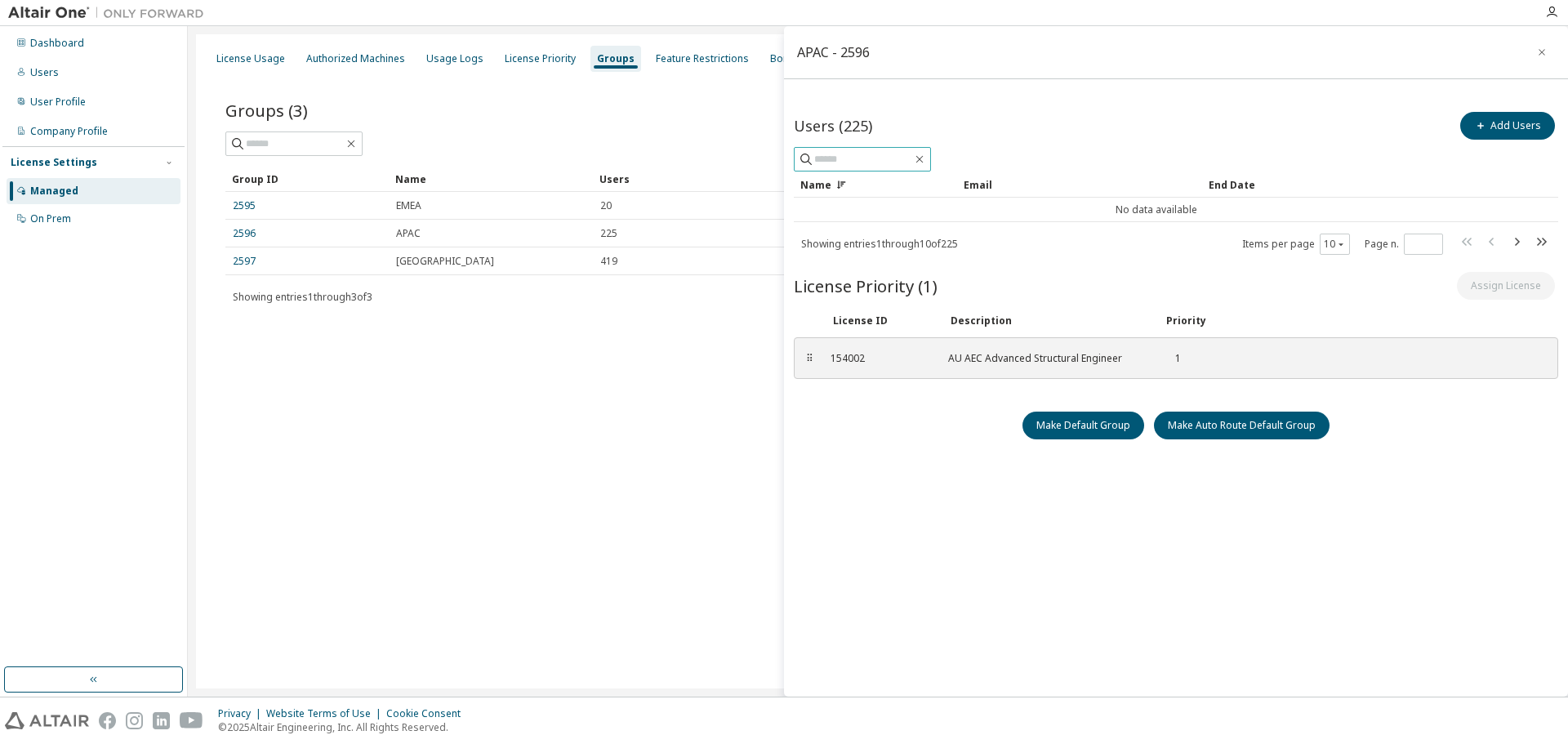
click at [862, 161] on input "text" at bounding box center [863, 159] width 98 height 17
click at [1507, 123] on button "Add Users" at bounding box center [1507, 126] width 94 height 28
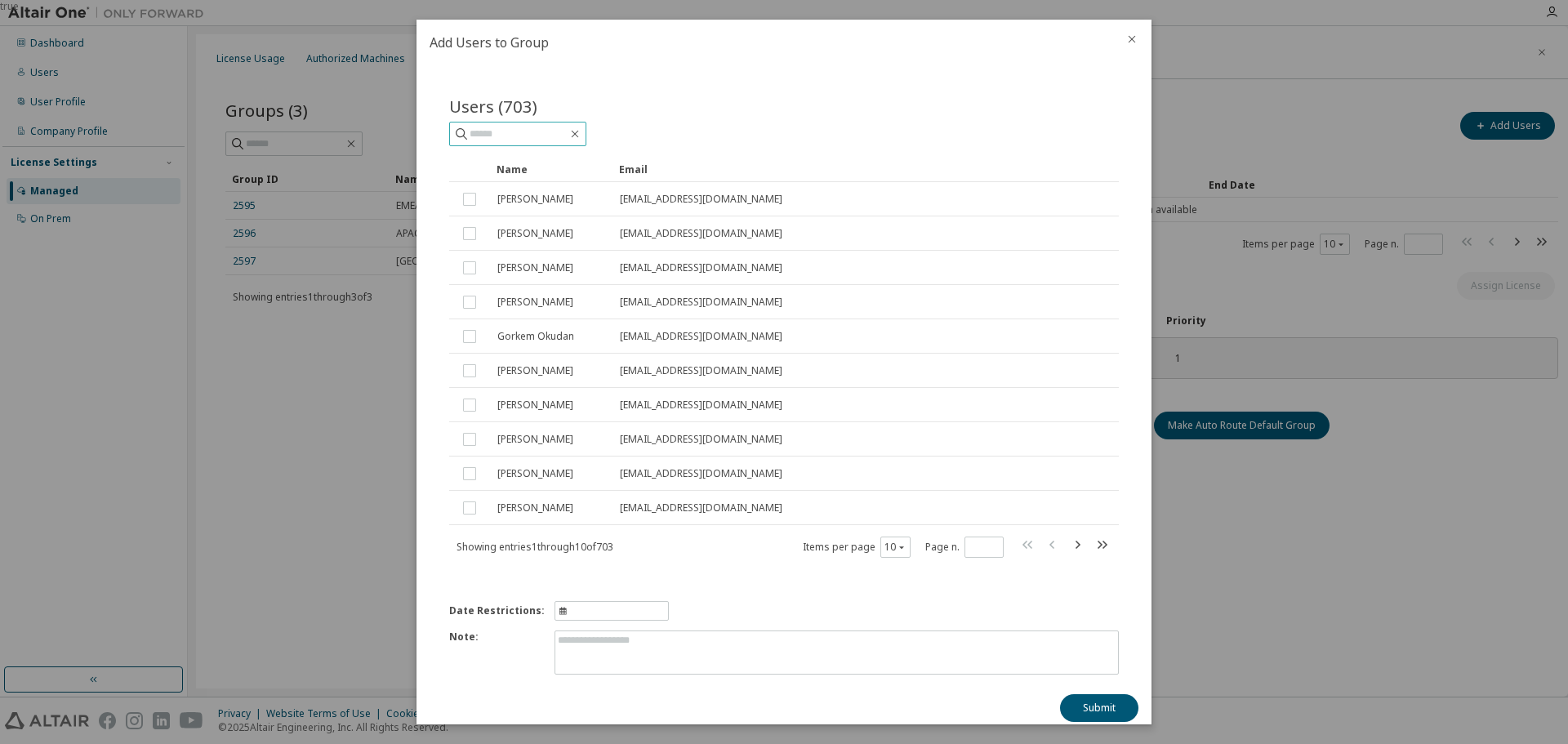
click at [531, 130] on input "text" at bounding box center [519, 134] width 98 height 17
type input "******"
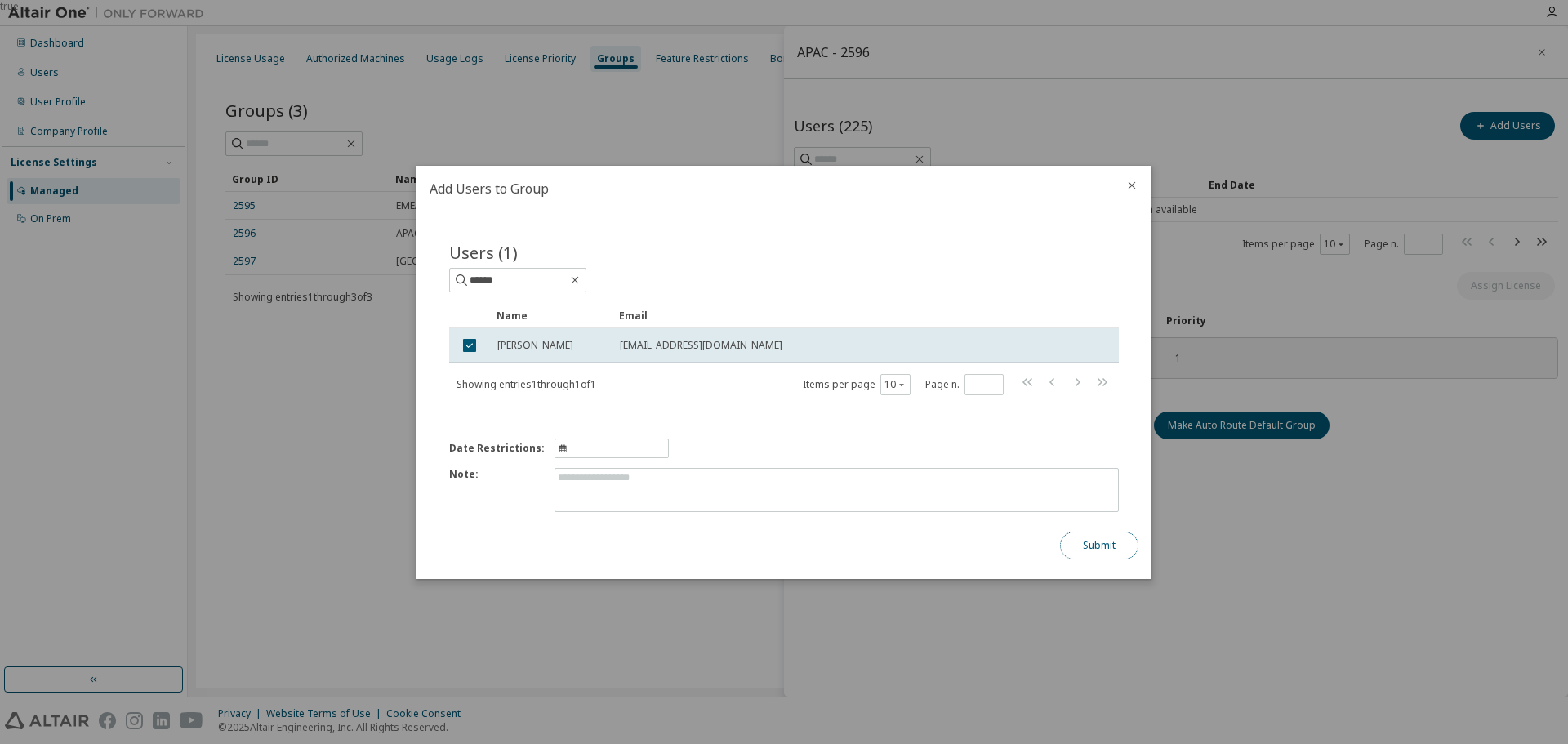
click at [1091, 545] on button "Submit" at bounding box center [1099, 545] width 79 height 28
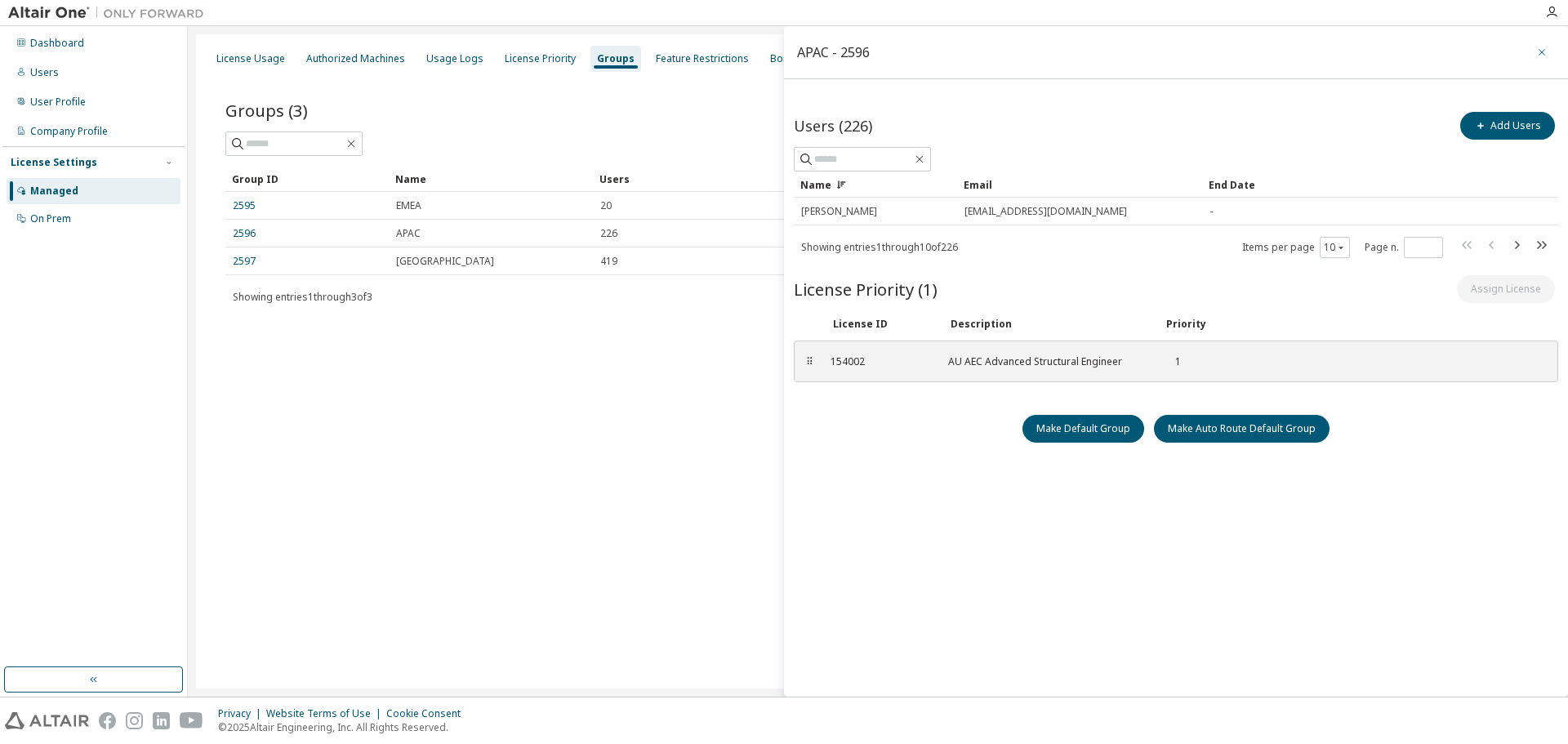
click at [1533, 55] on button "button" at bounding box center [1542, 53] width 26 height 26
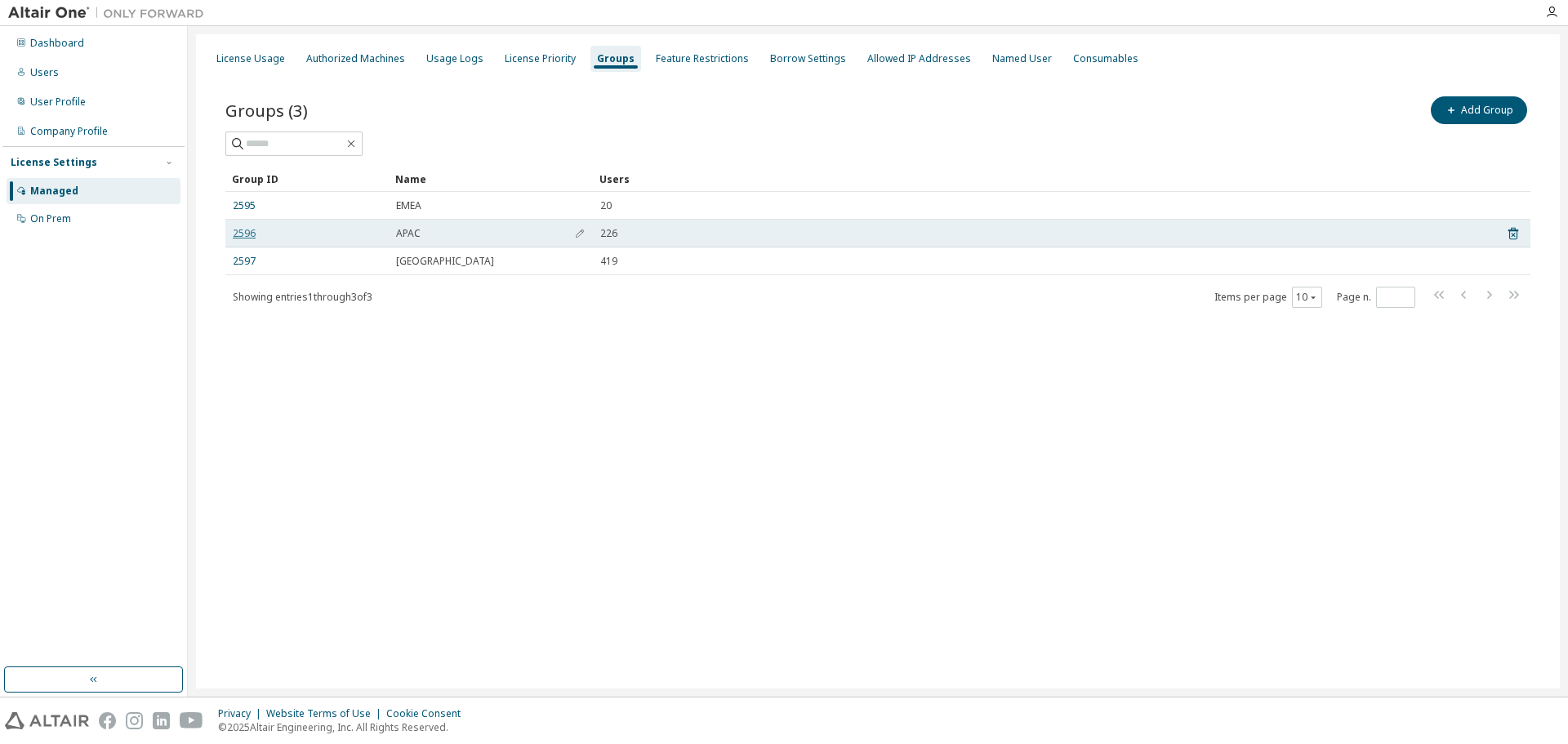
click at [245, 235] on link "2596" at bounding box center [244, 233] width 23 height 13
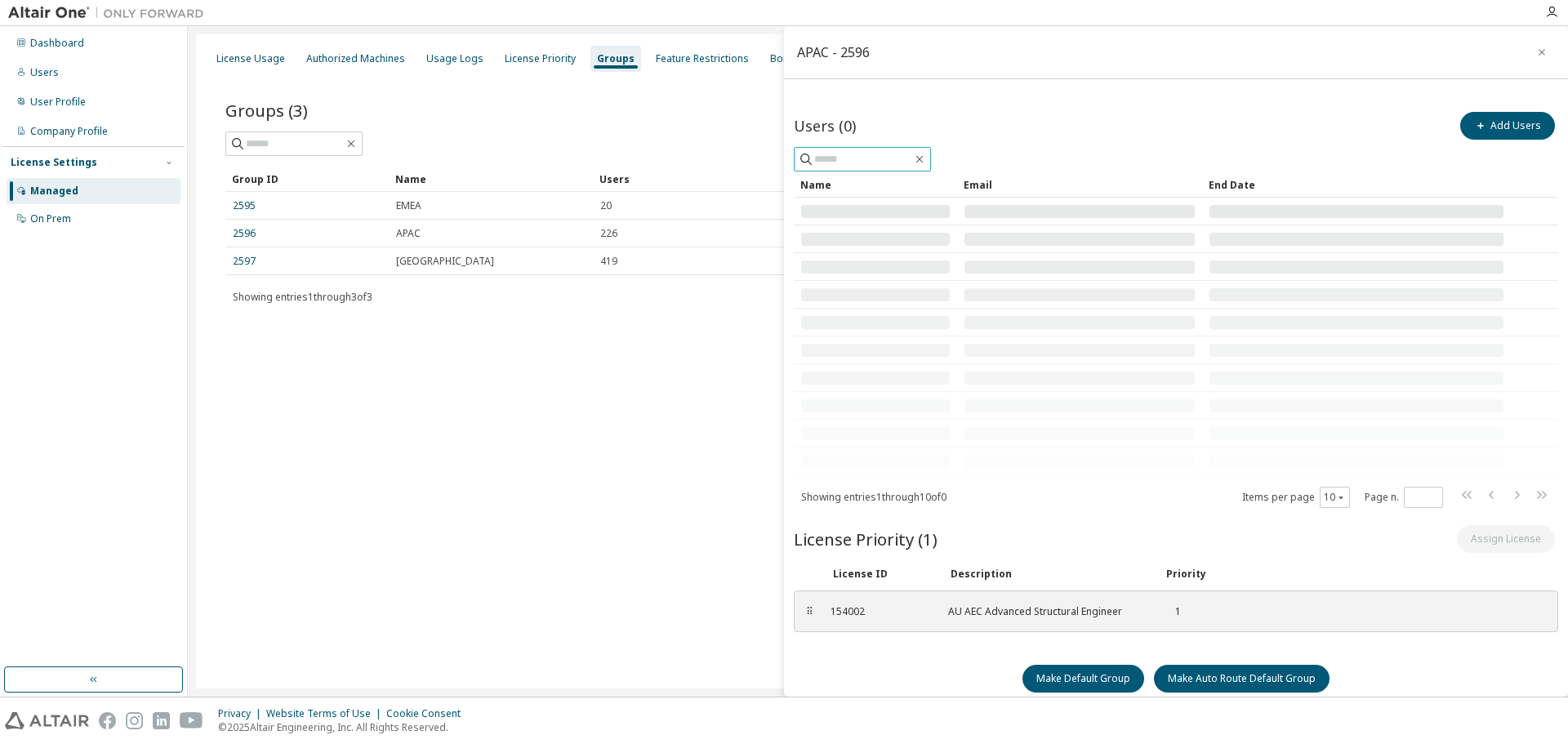
click at [864, 162] on input "text" at bounding box center [863, 159] width 98 height 17
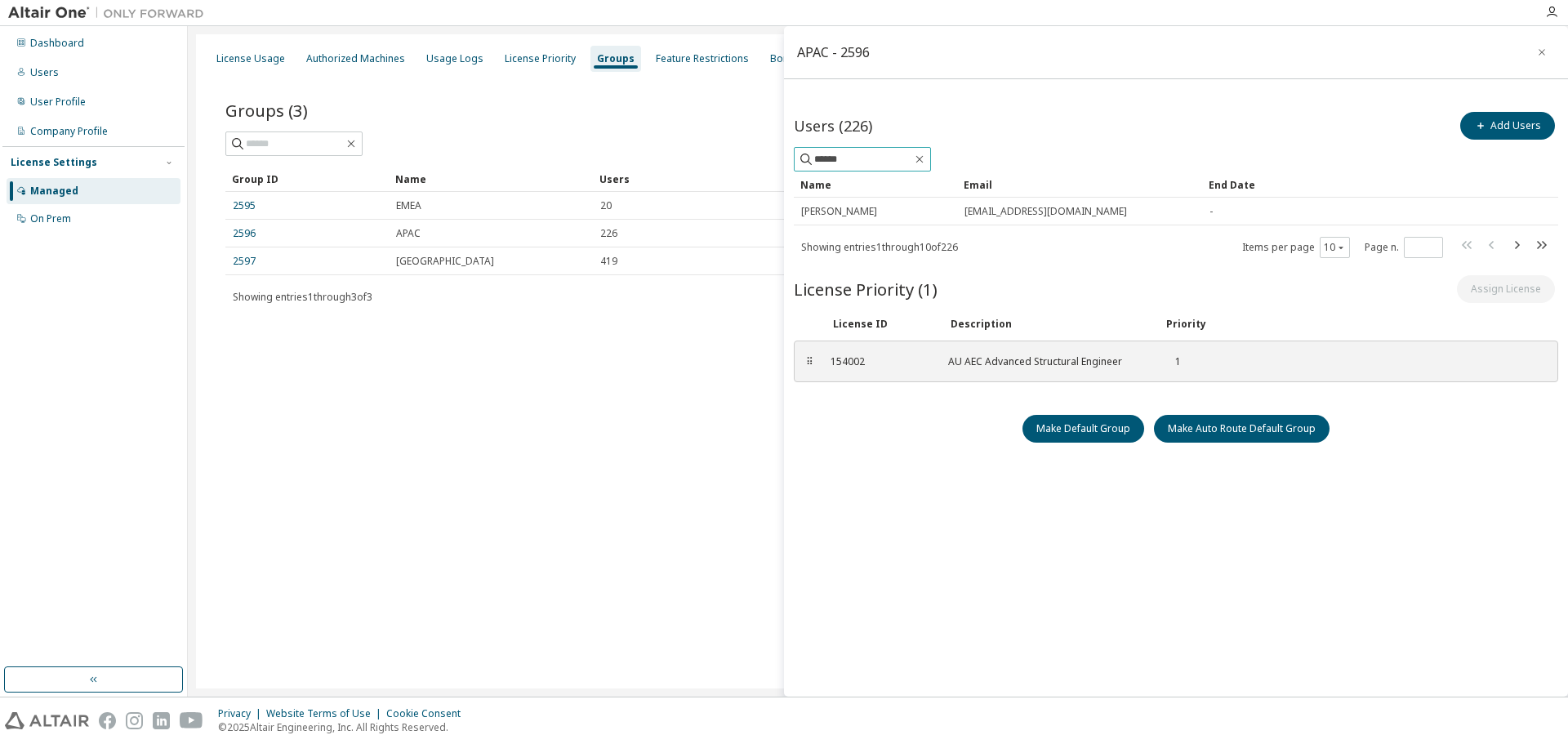
drag, startPoint x: 801, startPoint y: 154, endPoint x: 774, endPoint y: 157, distance: 27.2
click at [774, 157] on main "APAC - 2596 Users (226) Add Users ****** Clear Load Save Save As Field Operator…" at bounding box center [878, 361] width 1380 height 670
type input "**********"
